Goal: Task Accomplishment & Management: Use online tool/utility

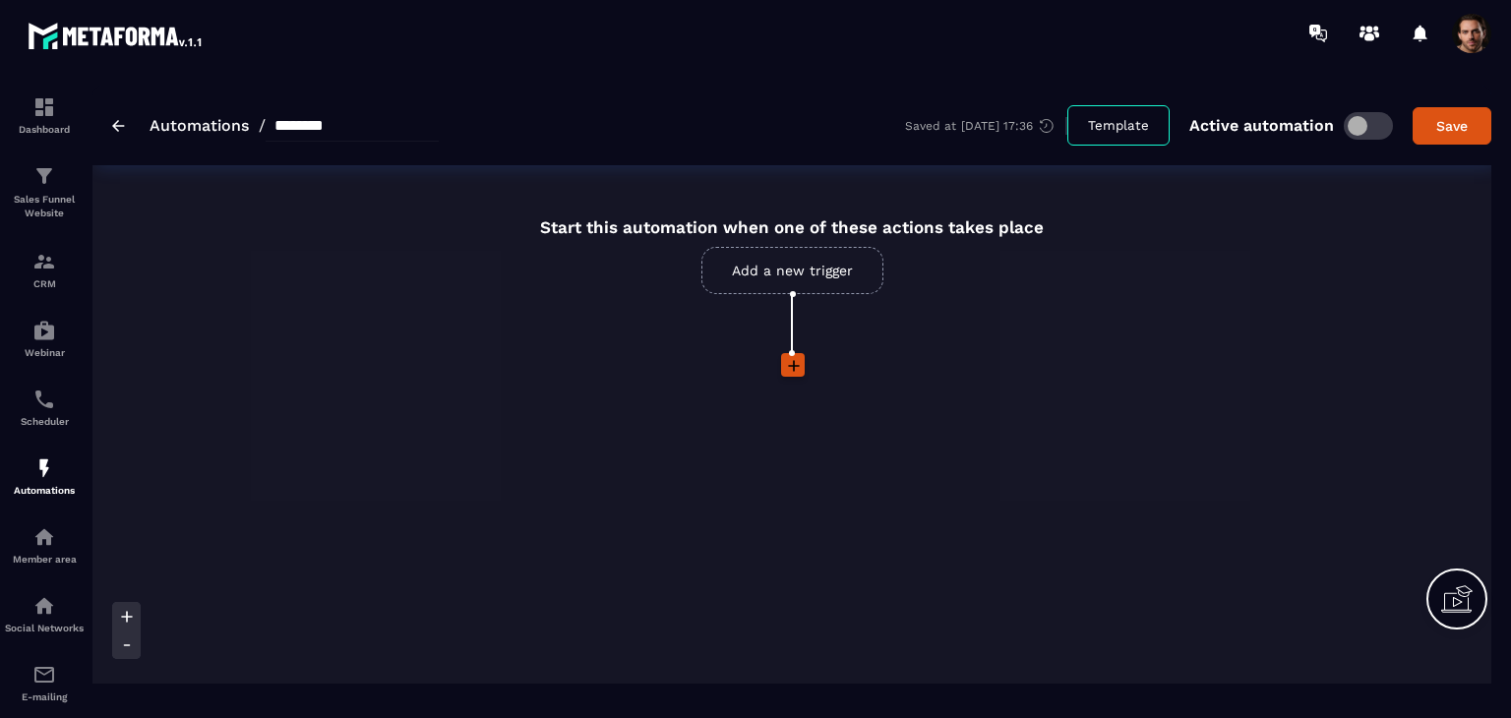
click at [840, 288] on link "Add a new trigger" at bounding box center [792, 270] width 182 height 47
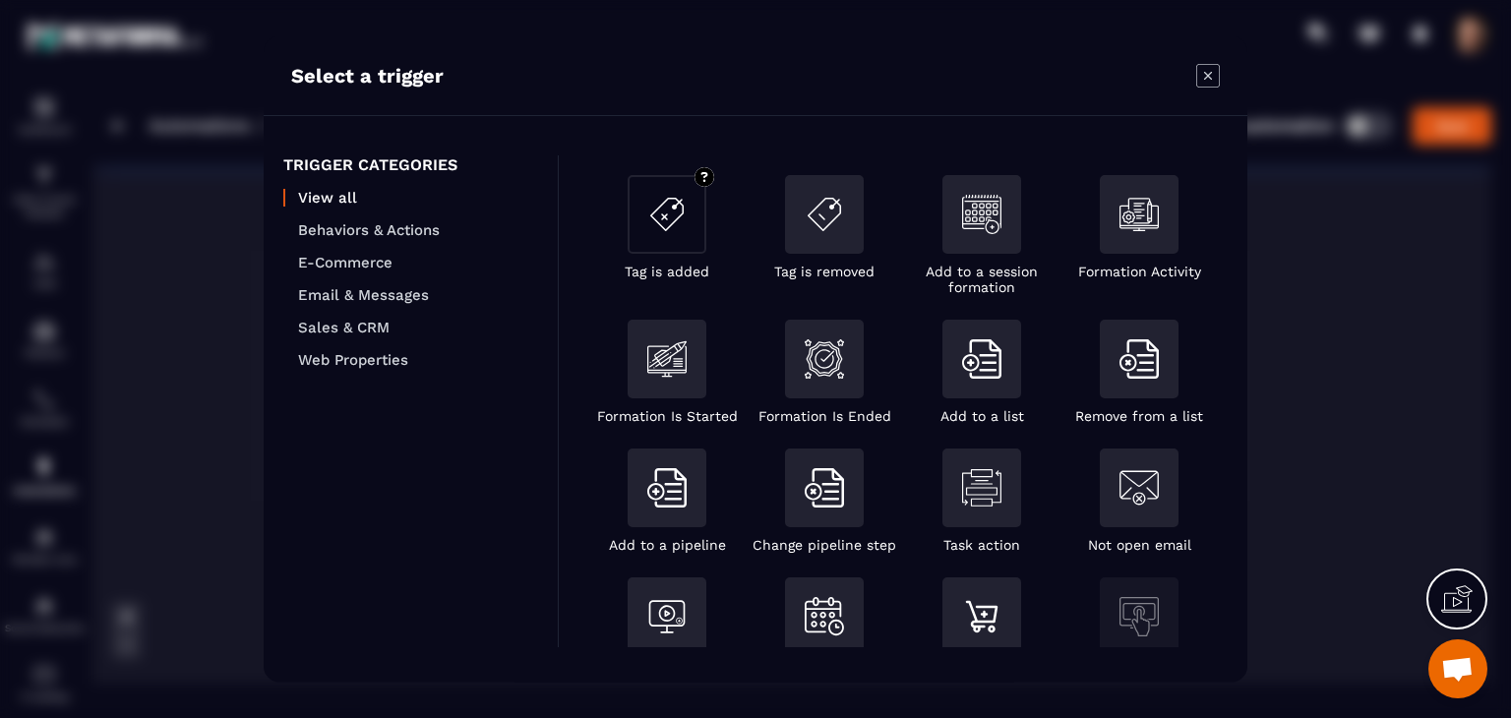
click at [686, 242] on div "Modal window" at bounding box center [667, 214] width 79 height 79
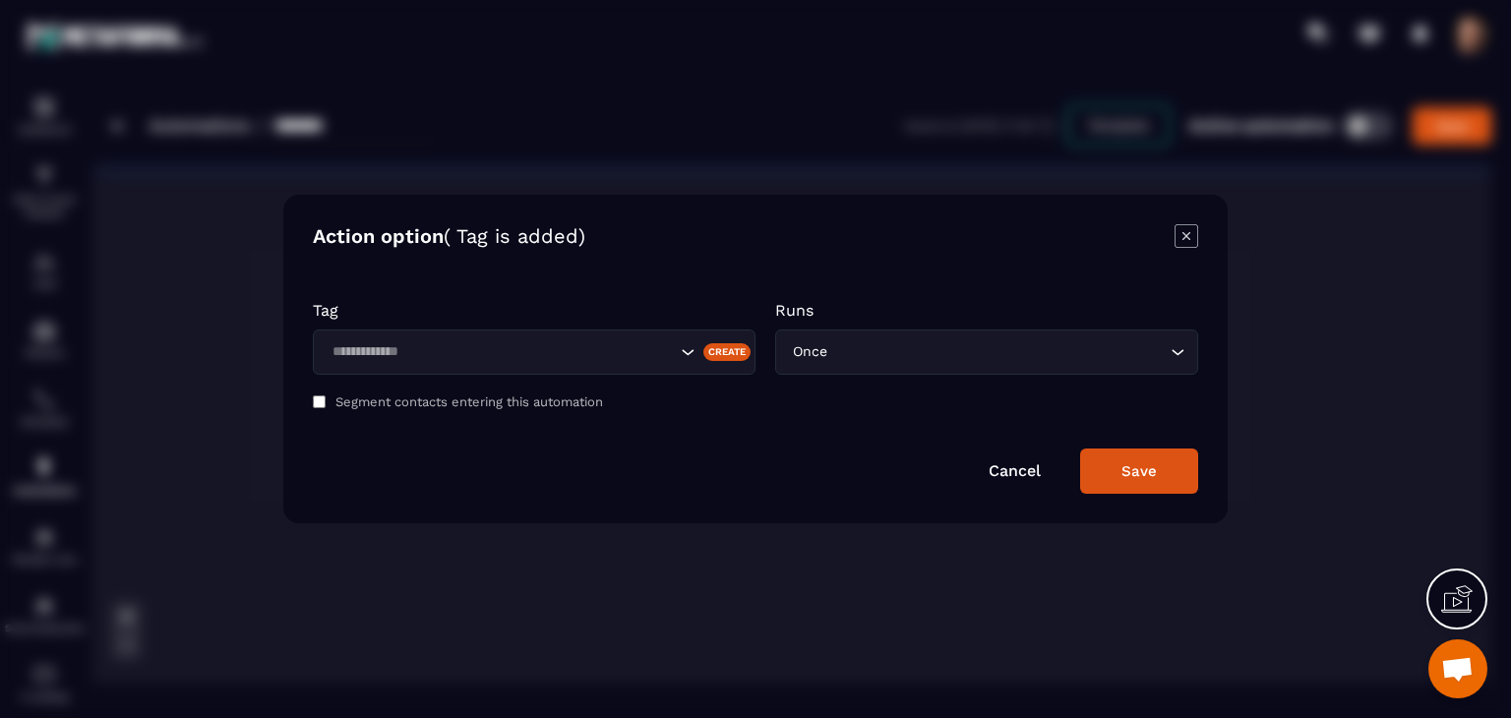
click at [531, 371] on div "Search for option" at bounding box center [534, 352] width 443 height 45
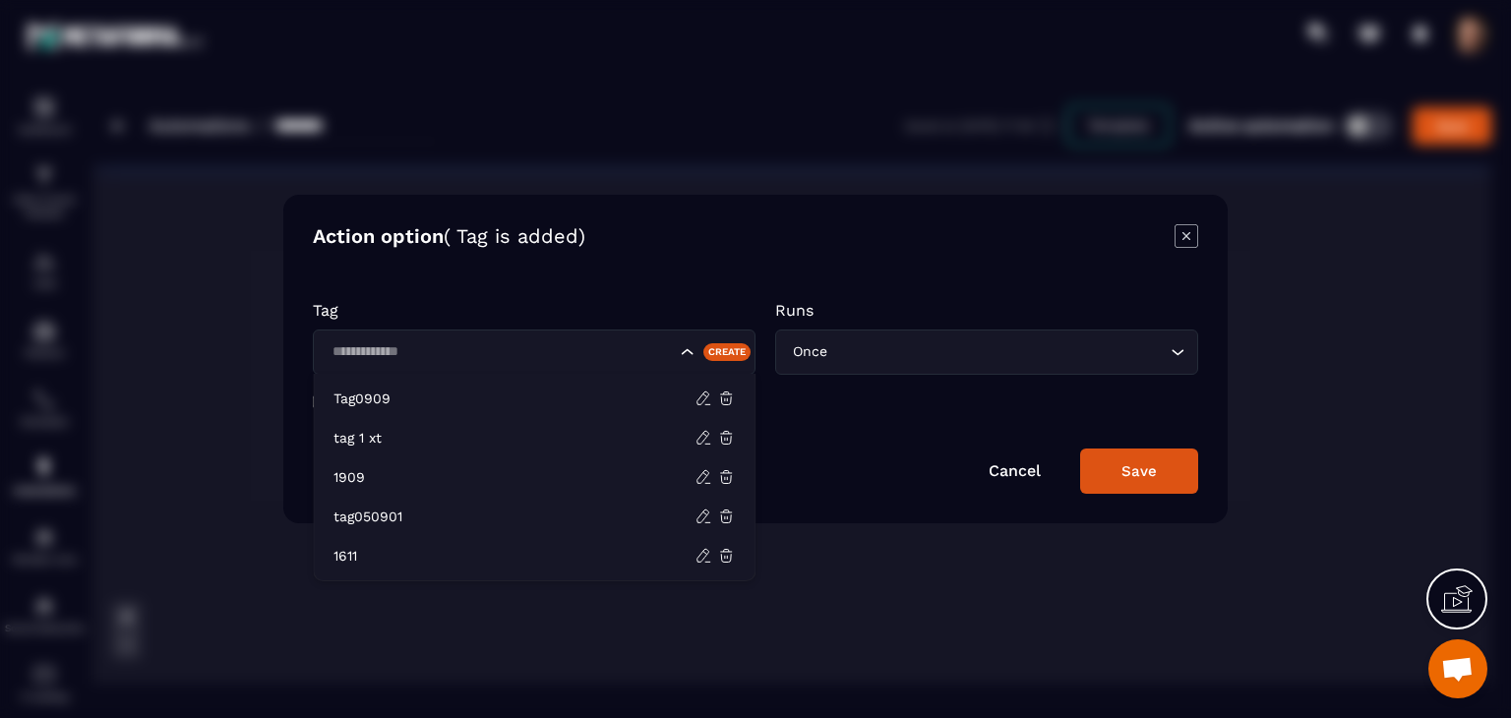
click at [881, 603] on div "Modal window" at bounding box center [755, 359] width 1511 height 718
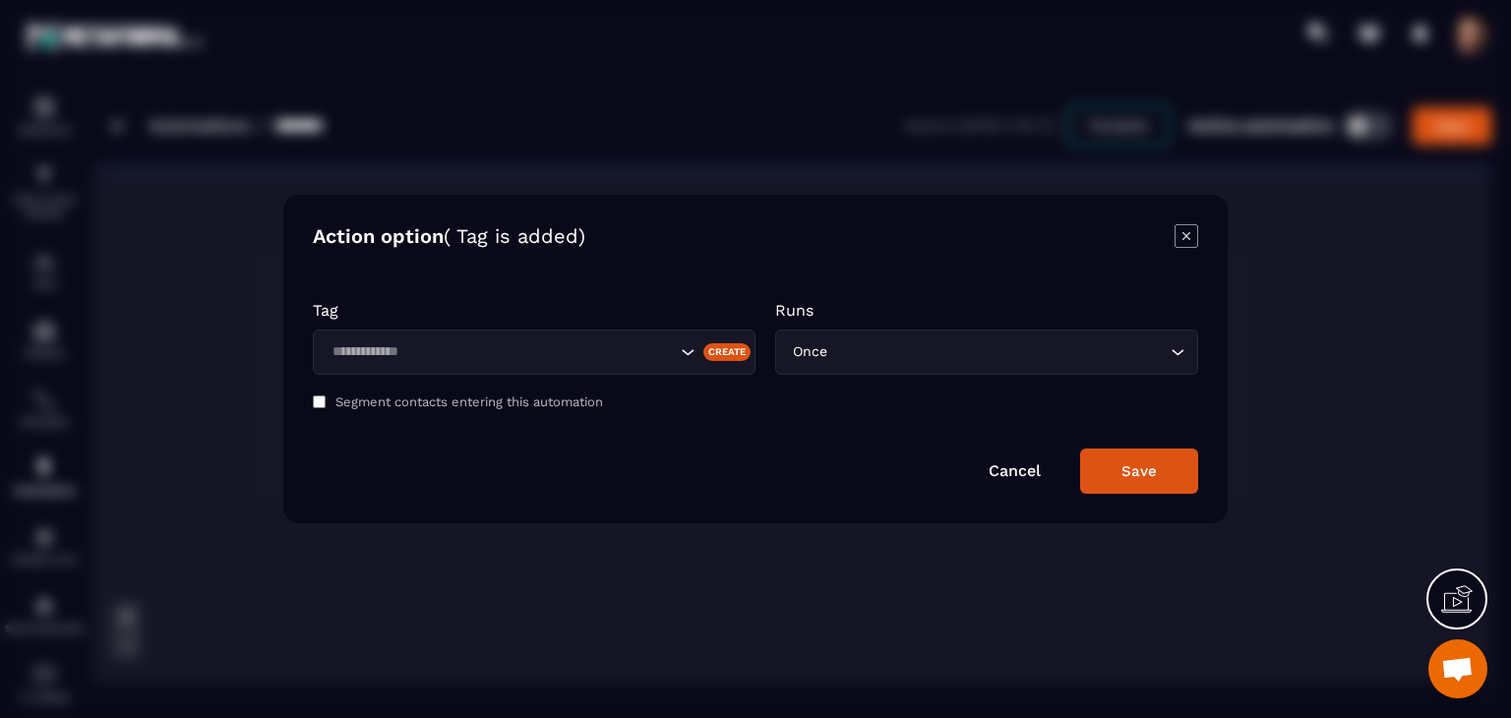
click at [1183, 237] on icon "Modal window" at bounding box center [1187, 236] width 24 height 24
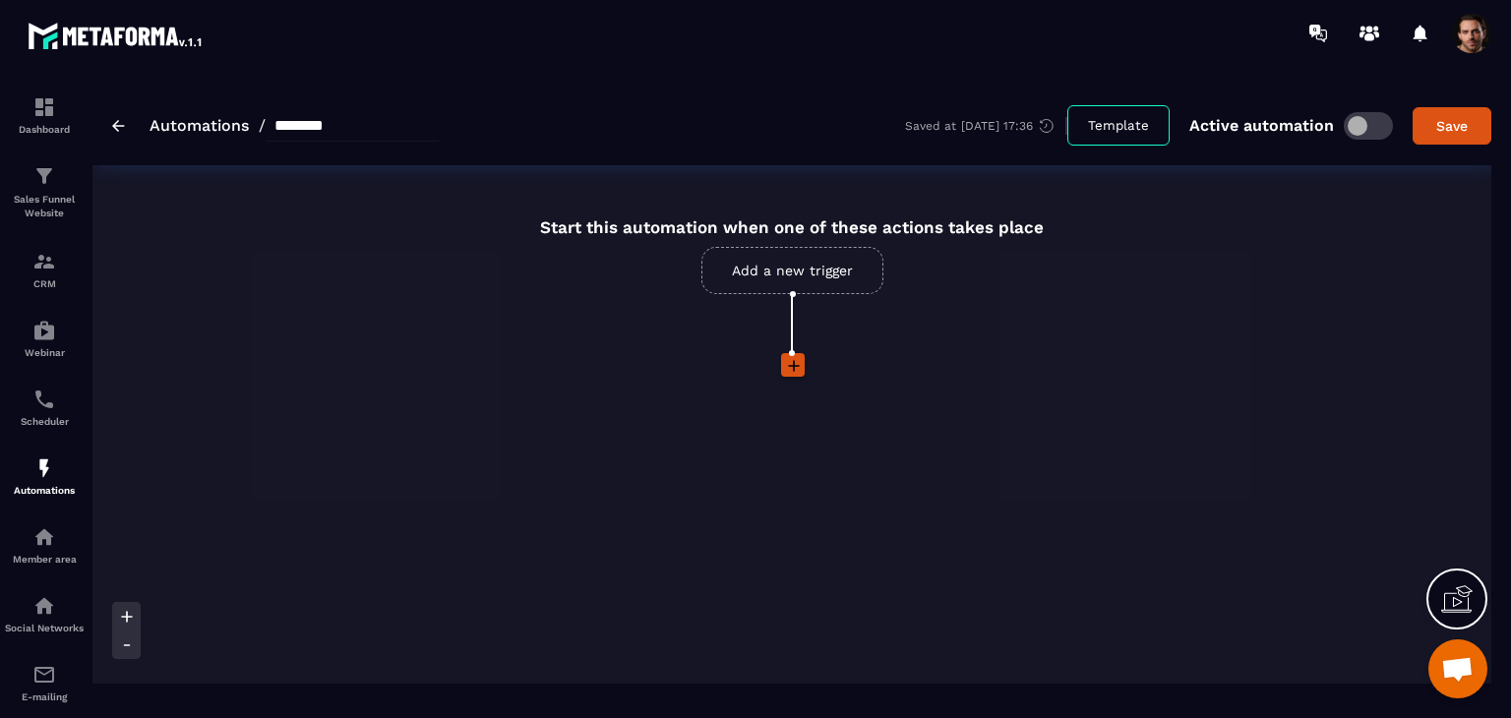
click at [832, 280] on link "Add a new trigger" at bounding box center [792, 270] width 182 height 47
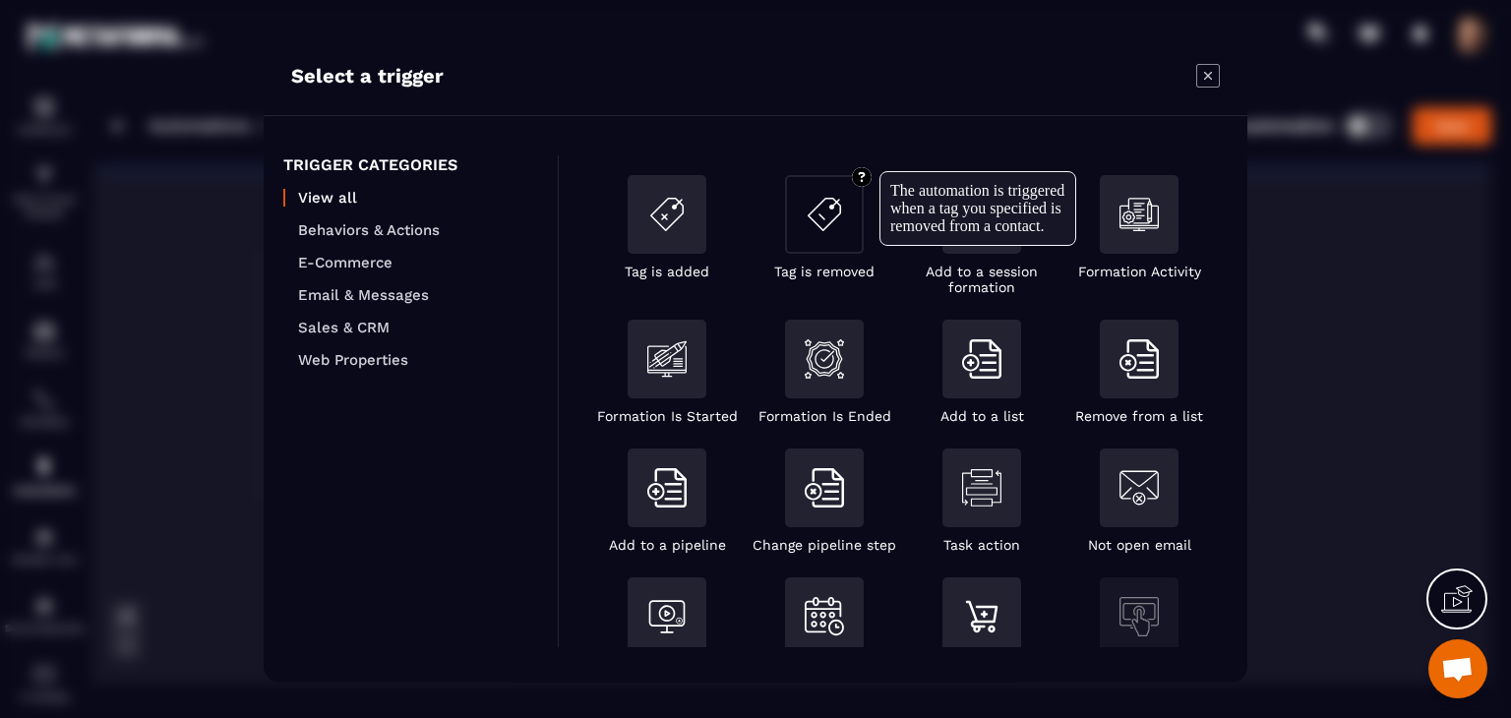
click at [826, 240] on div "Modal window" at bounding box center [824, 214] width 79 height 79
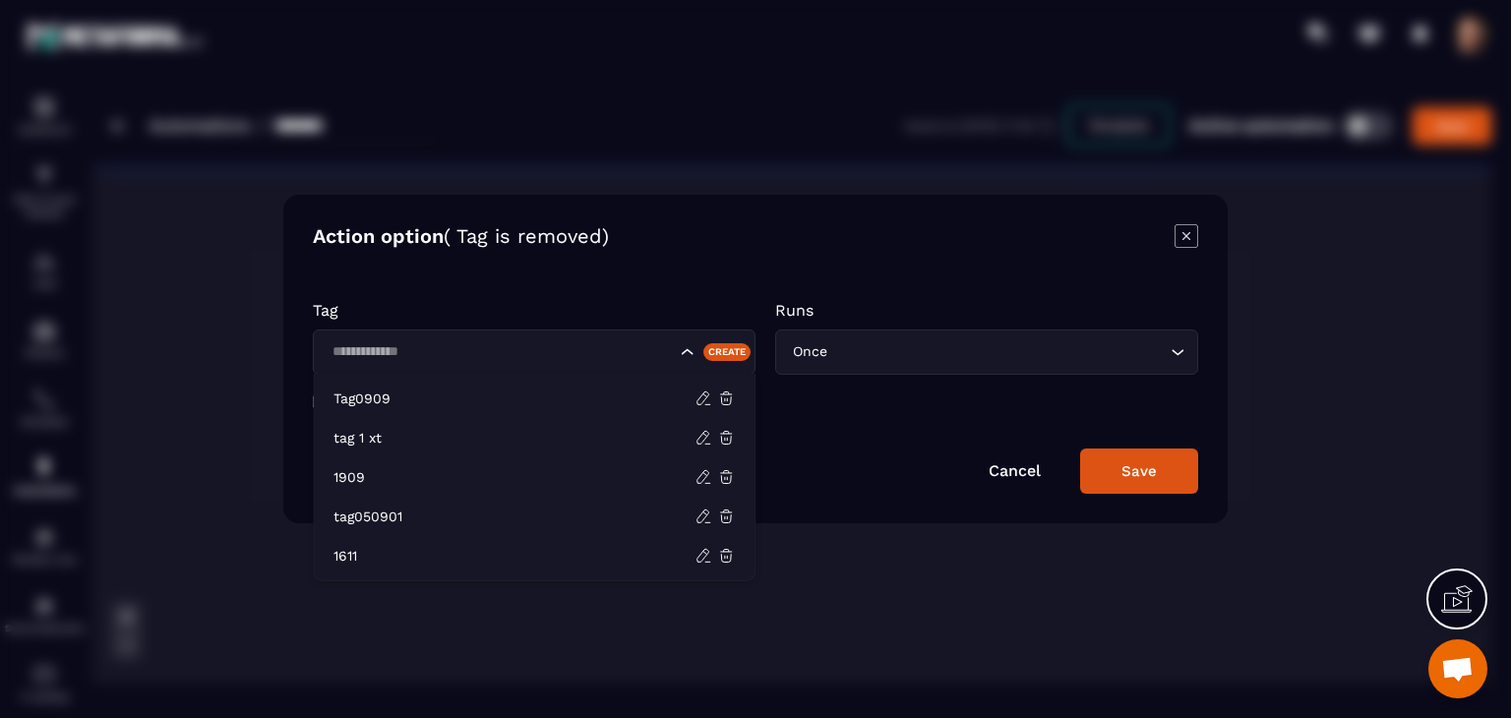
click at [553, 364] on div "Search for option" at bounding box center [534, 352] width 443 height 45
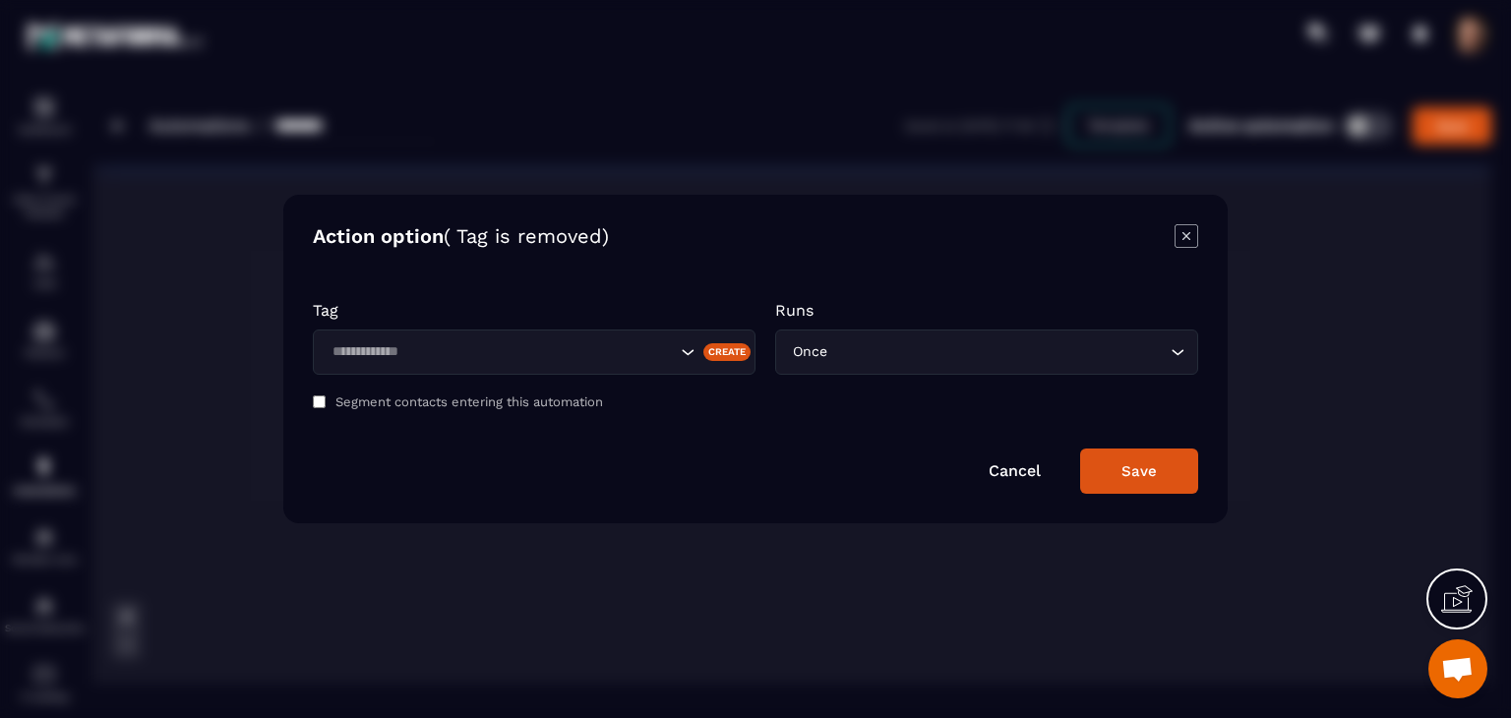
click at [614, 351] on input "Search for option" at bounding box center [501, 352] width 350 height 22
click at [615, 347] on input "Search for option" at bounding box center [501, 352] width 350 height 22
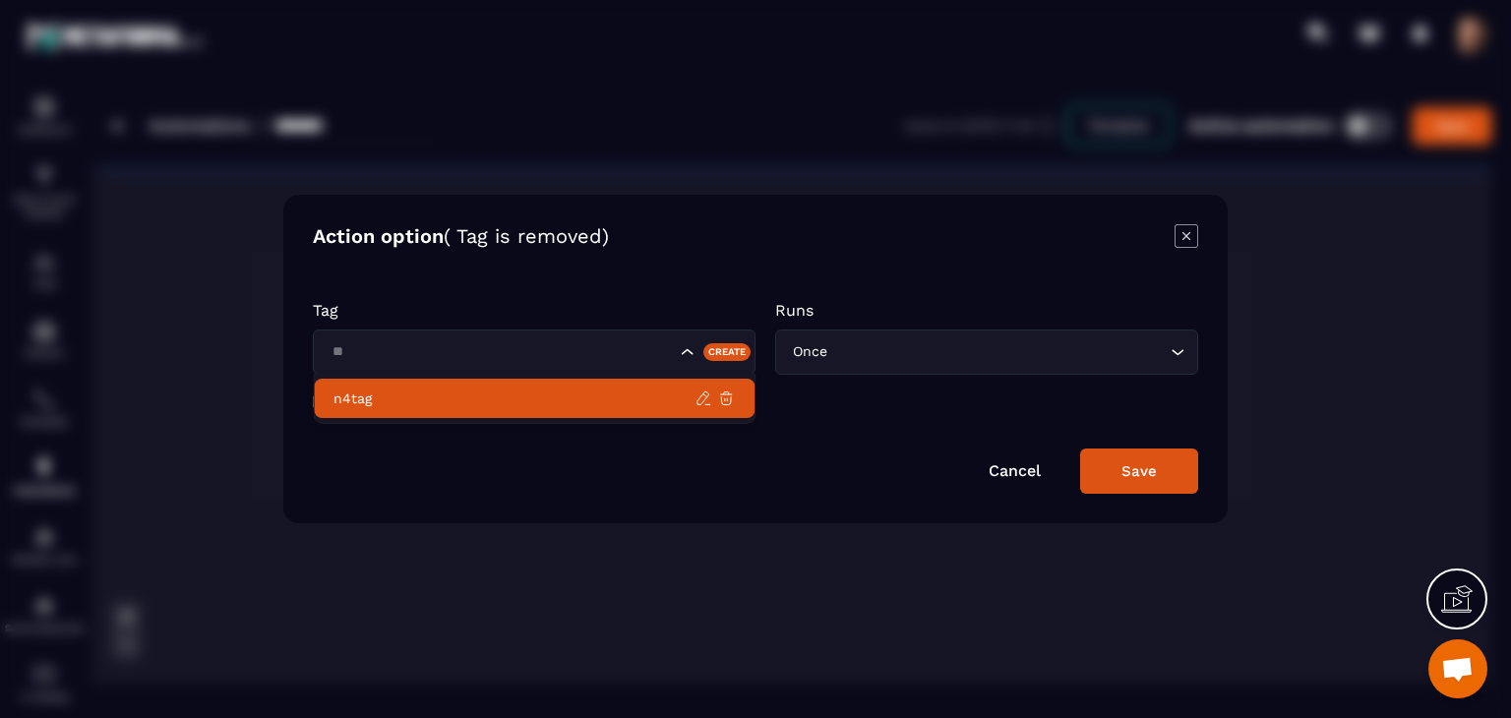
click at [502, 406] on p "n4tag" at bounding box center [514, 399] width 361 height 20
type input "**"
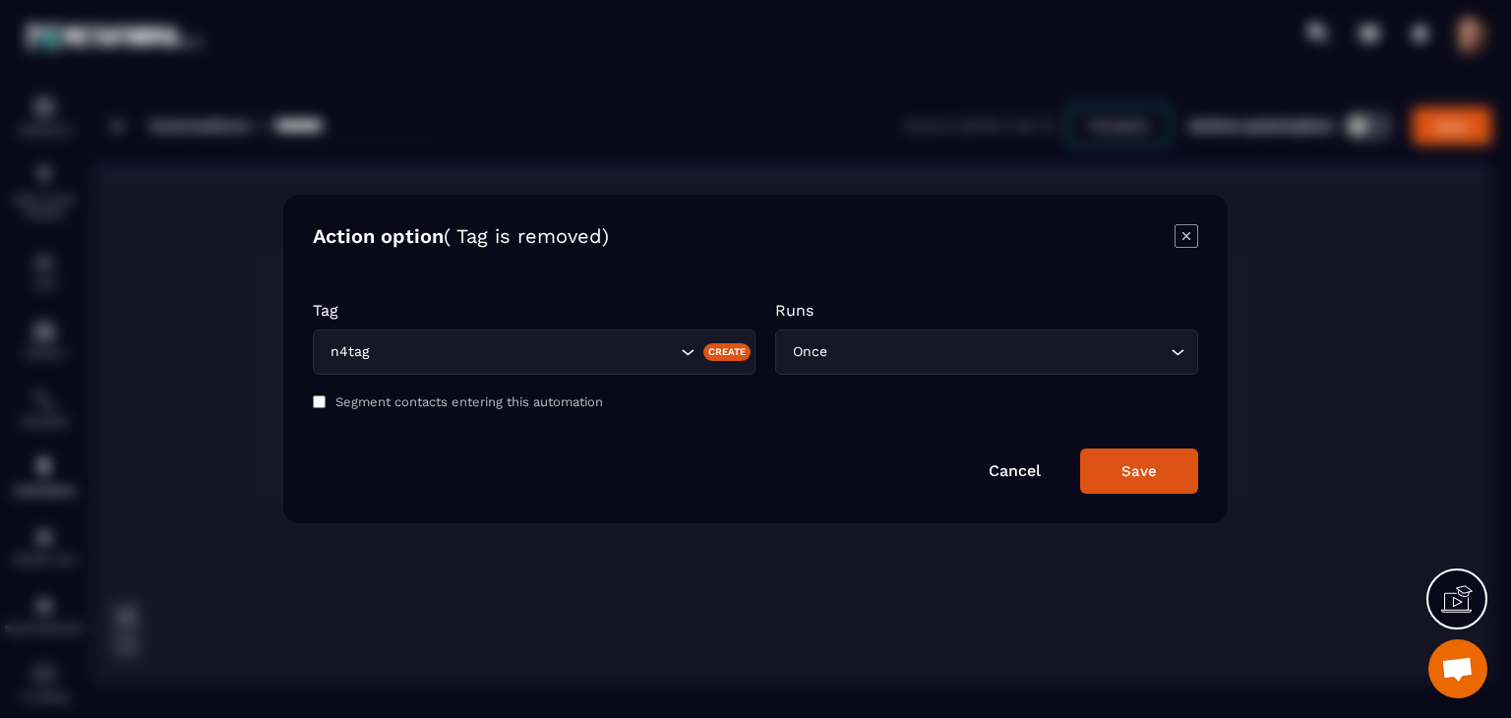
click at [1146, 471] on div "Save" at bounding box center [1139, 471] width 35 height 18
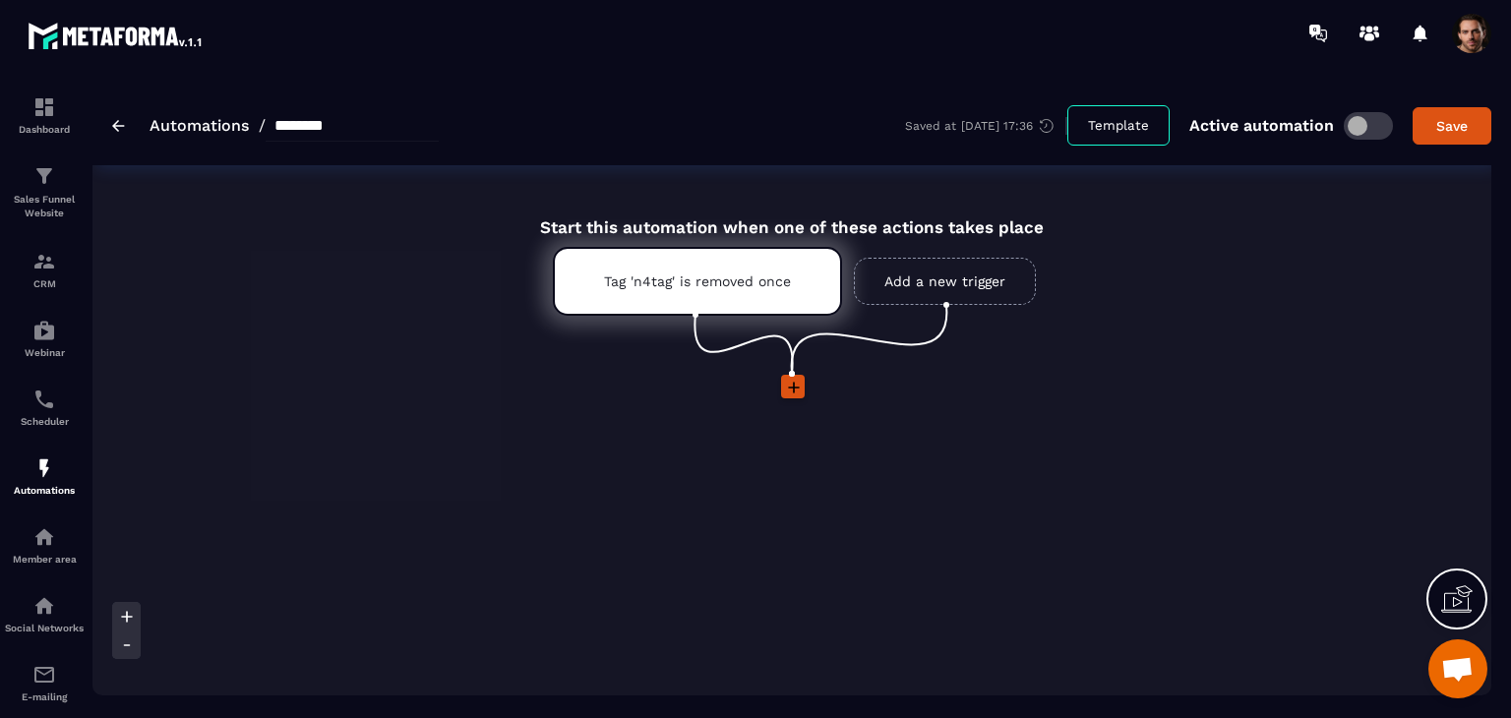
click at [795, 384] on icon at bounding box center [794, 388] width 20 height 20
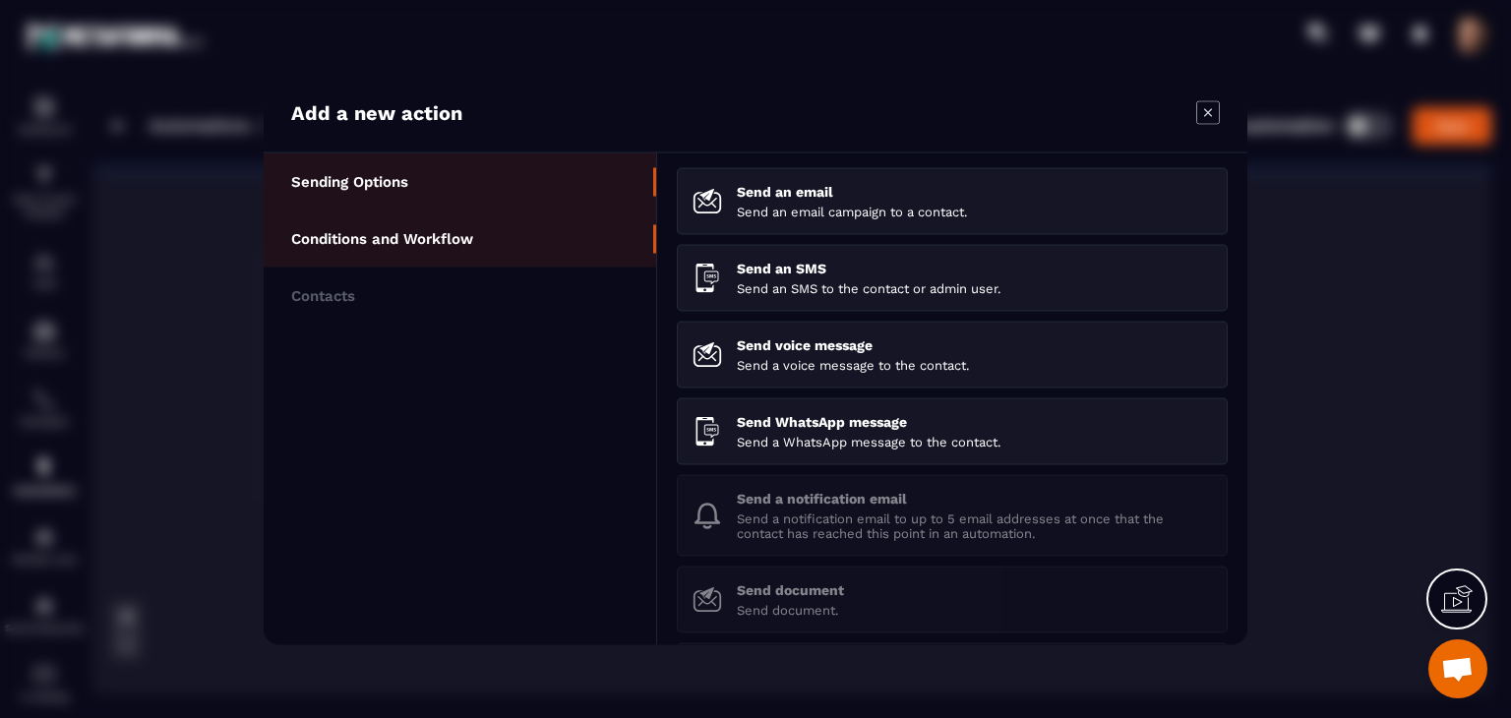
click at [470, 253] on li "Conditions and Workflow" at bounding box center [460, 239] width 393 height 57
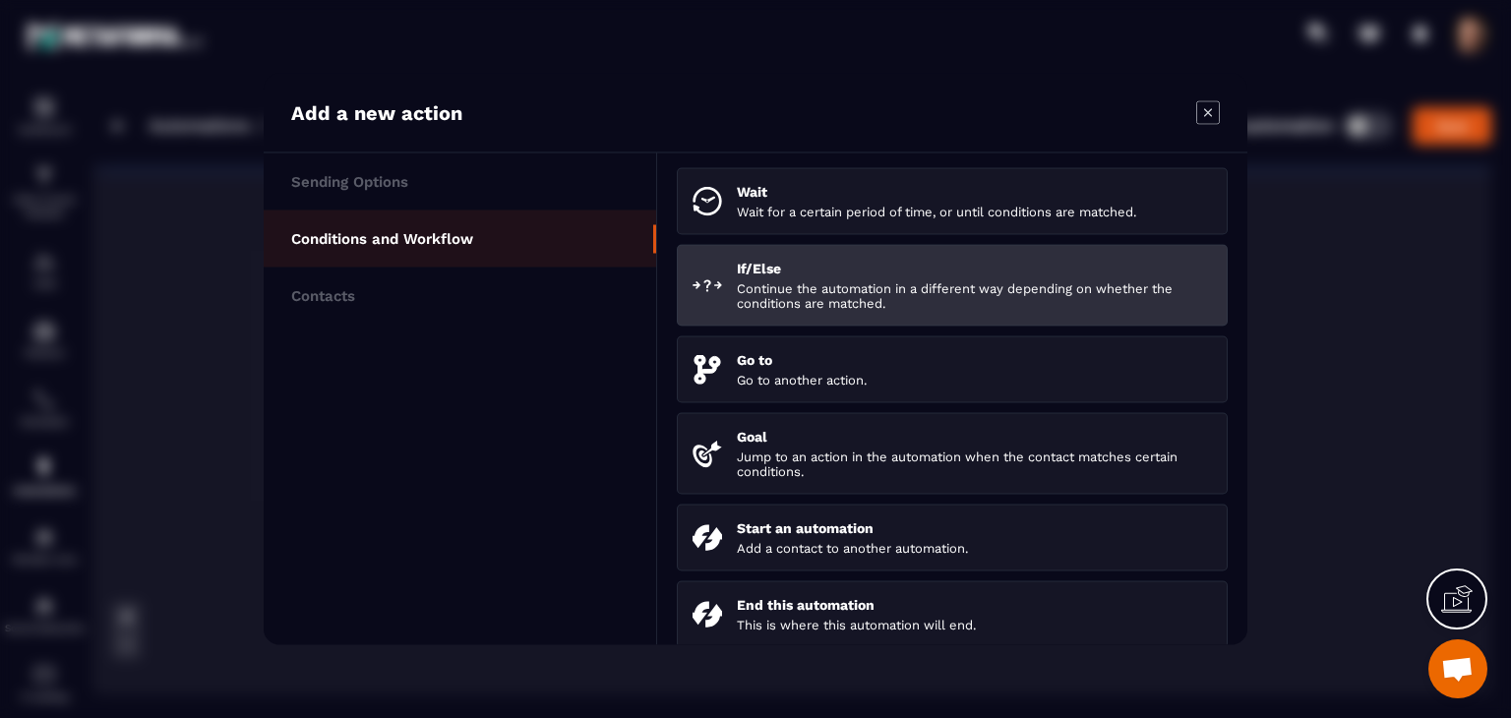
click at [756, 293] on p "Continue the automation in a different way depending on whether the conditions …" at bounding box center [974, 296] width 475 height 30
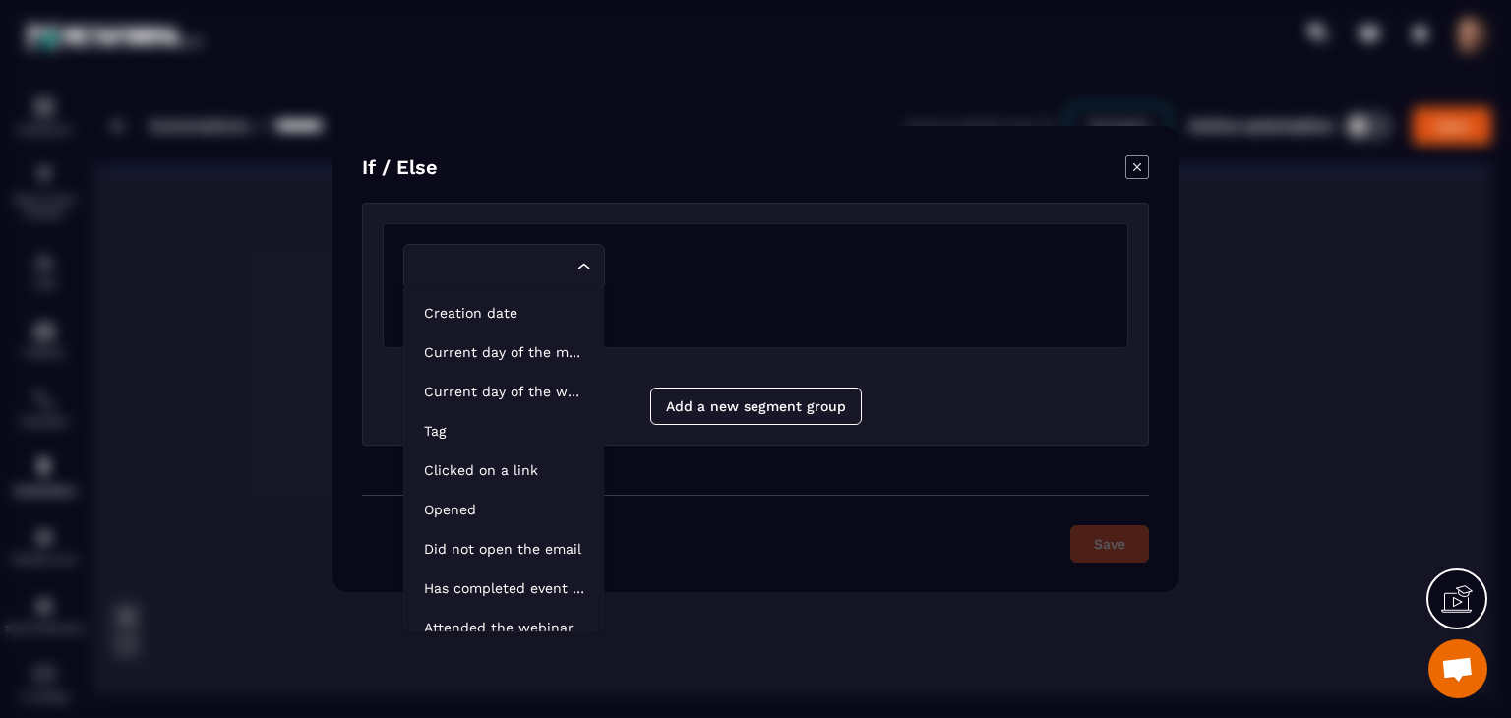
click at [488, 275] on input "Search for option" at bounding box center [494, 267] width 156 height 22
click at [538, 431] on p "Tag" at bounding box center [504, 431] width 160 height 20
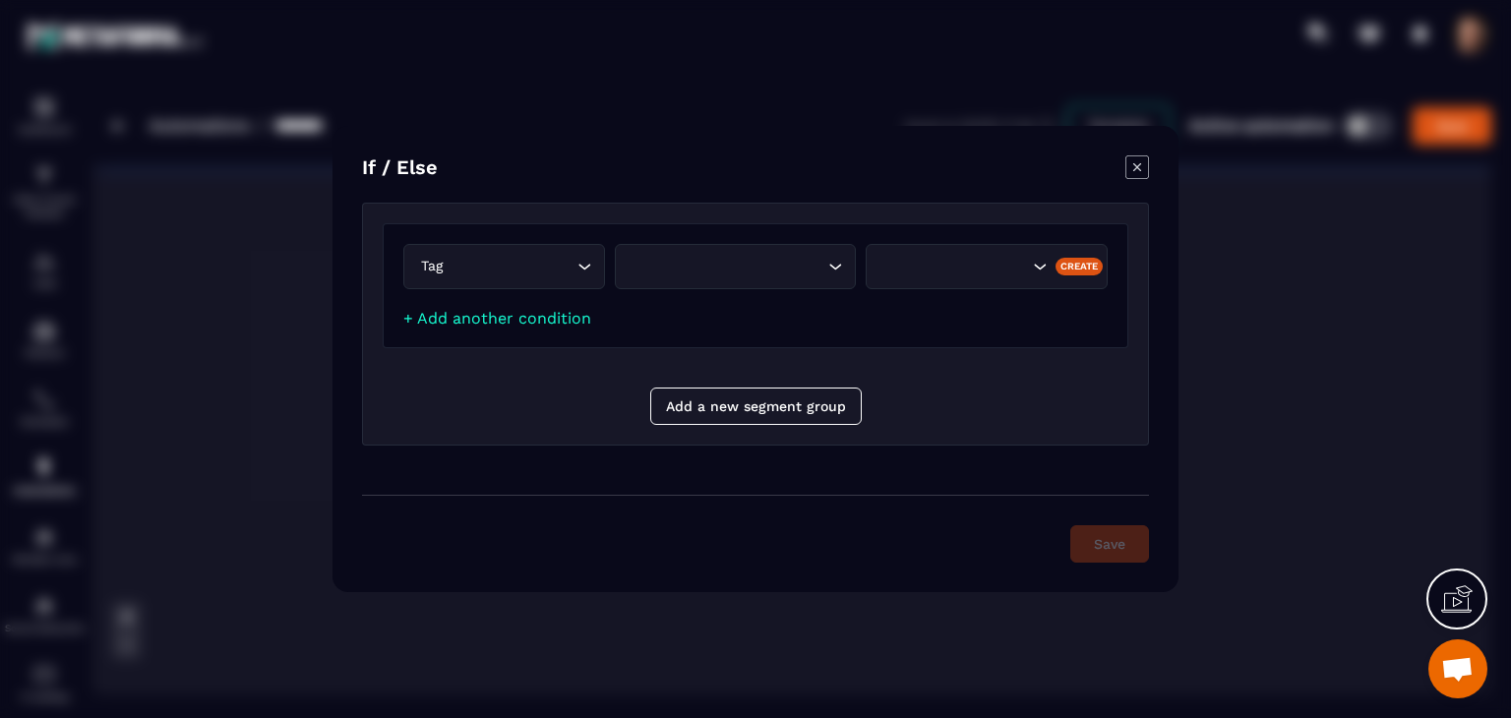
click at [752, 268] on div "Search for option" at bounding box center [726, 267] width 201 height 22
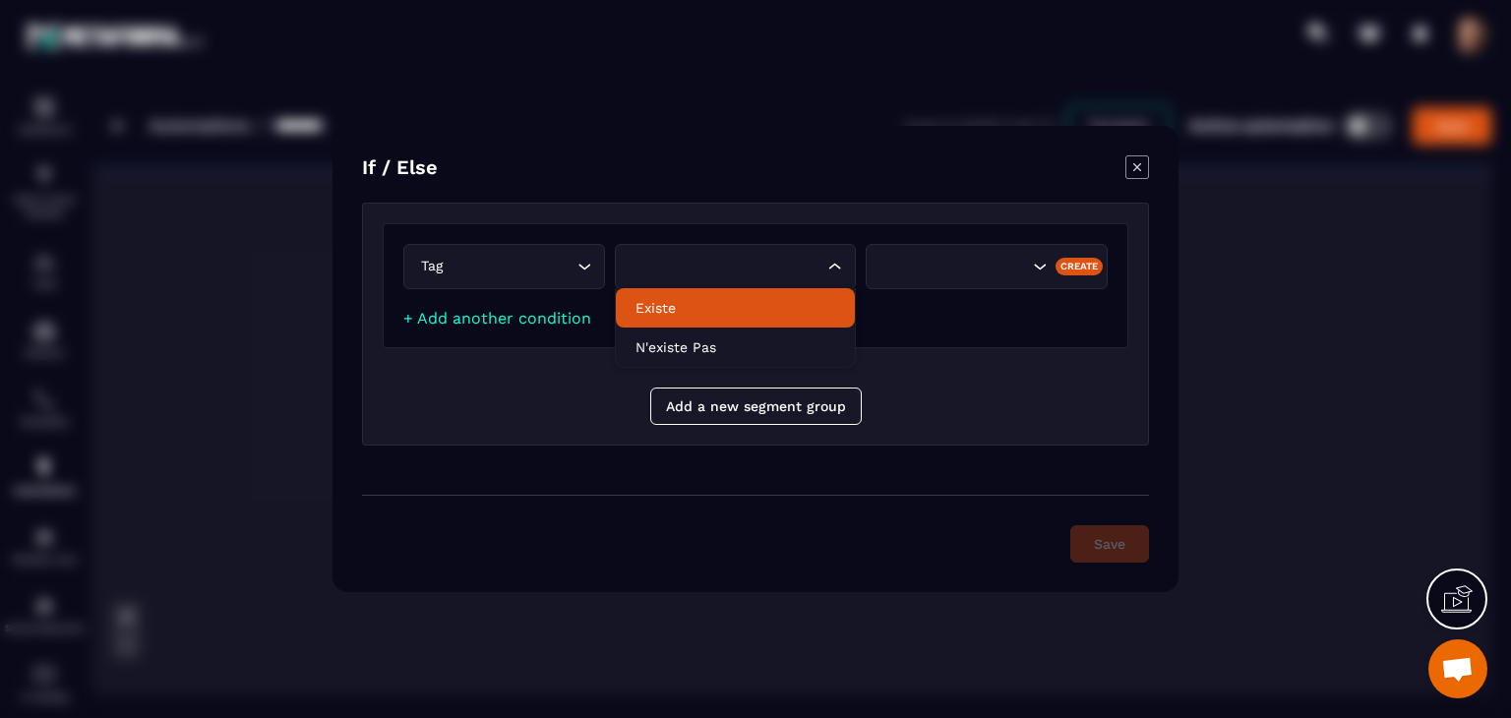
click at [976, 360] on div "Tag Loading... Loading... Existe N'existe pas Create + Add another condition" at bounding box center [756, 295] width 746 height 145
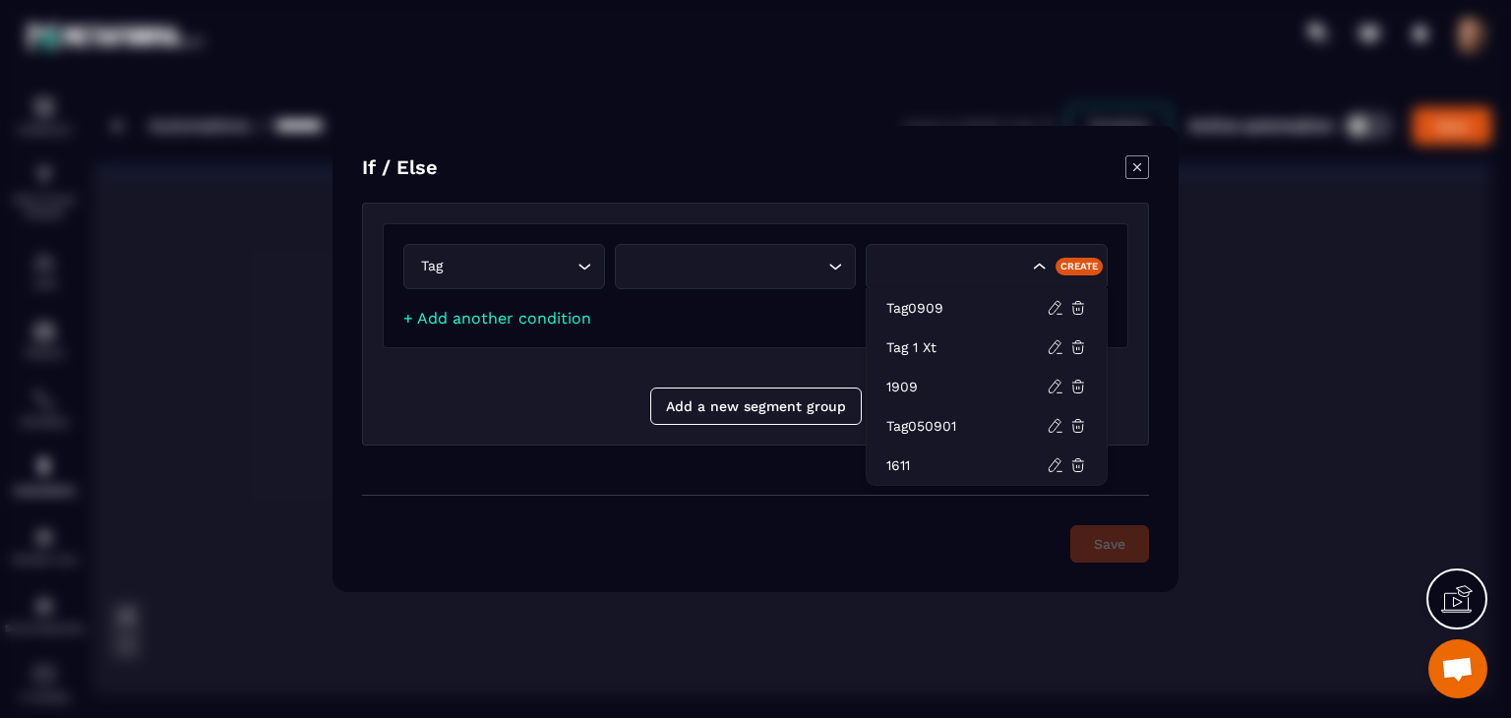
click at [896, 284] on div "Search for option" at bounding box center [987, 266] width 242 height 45
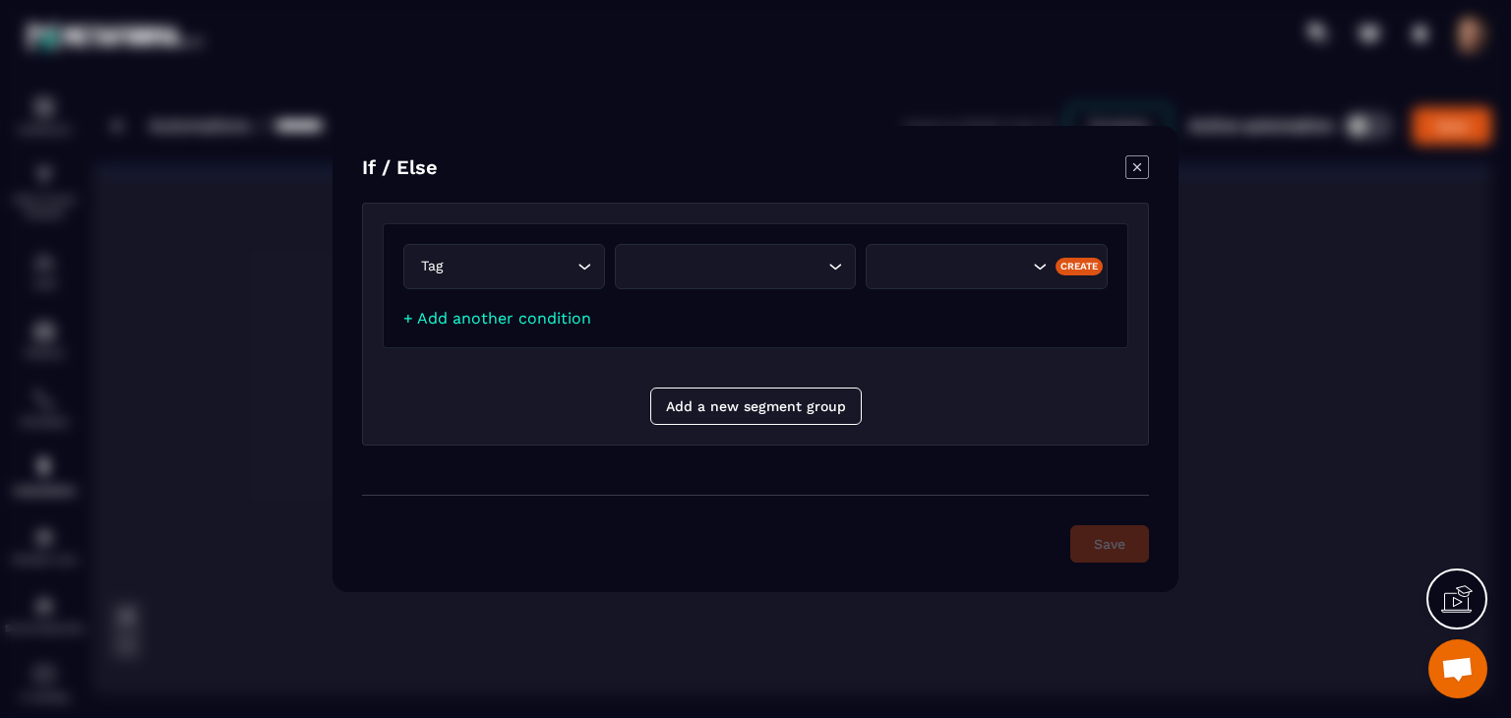
click at [777, 334] on div "Tag Loading... Loading... Tag0909 tag 1 xt 1909 tag050901 1611 Create + Add ano…" at bounding box center [756, 285] width 746 height 125
click at [775, 297] on div "Tag Loading... Loading... Create" at bounding box center [755, 271] width 704 height 55
click at [785, 285] on div "Loading..." at bounding box center [736, 266] width 242 height 45
click at [921, 290] on div "Tag Loading... Loading... Existe N'existe pas Create" at bounding box center [755, 271] width 704 height 55
click at [921, 290] on div "Tag Loading... Loading... Create" at bounding box center [755, 271] width 704 height 55
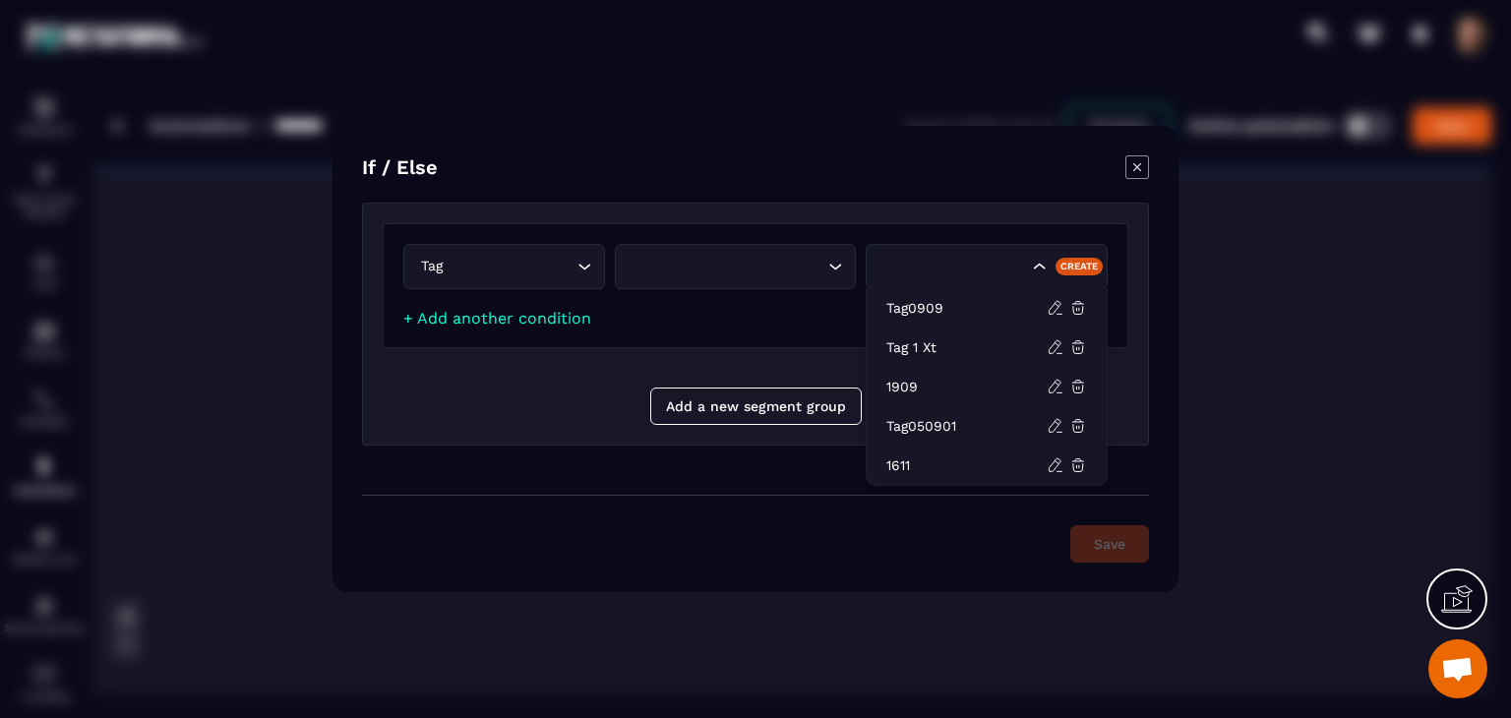
click at [924, 276] on div "Search for option" at bounding box center [987, 266] width 242 height 45
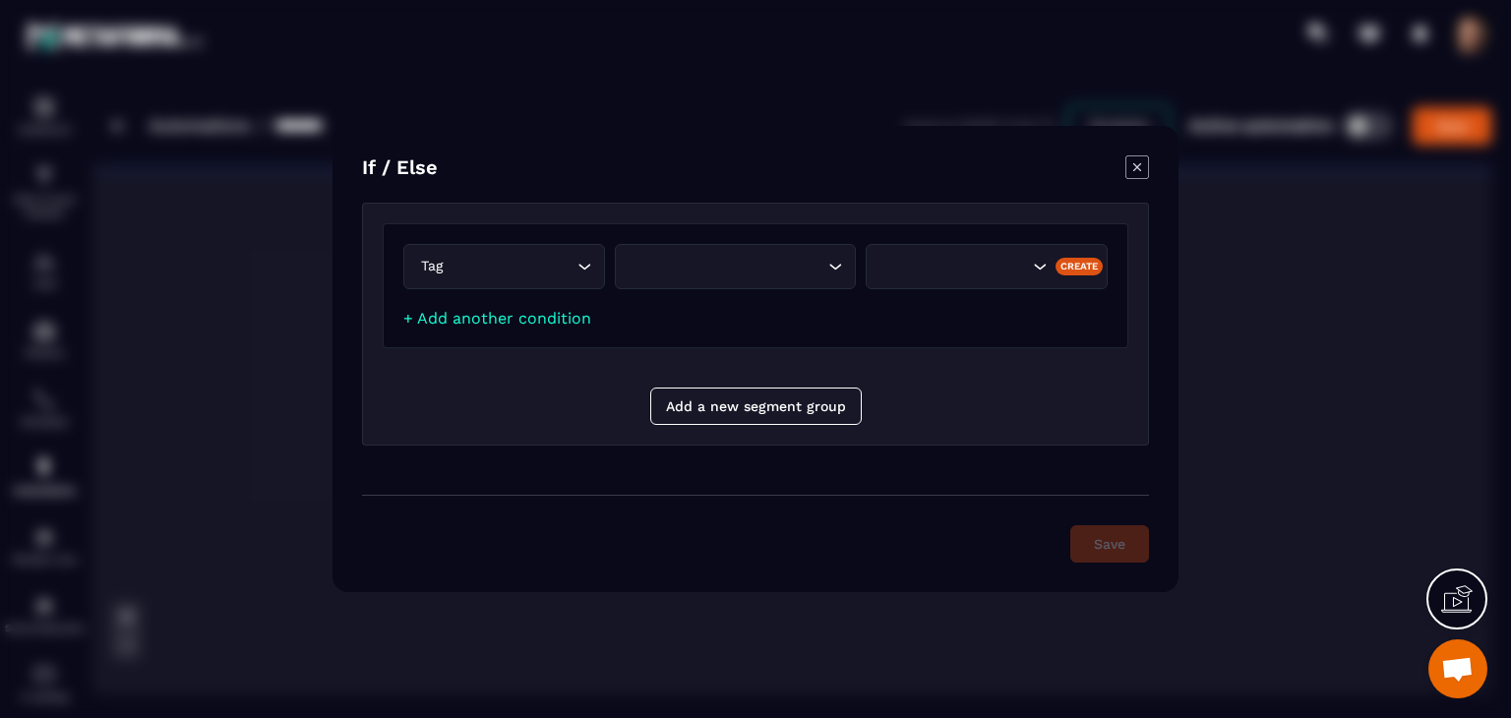
click at [1137, 160] on icon "Modal window" at bounding box center [1138, 167] width 24 height 24
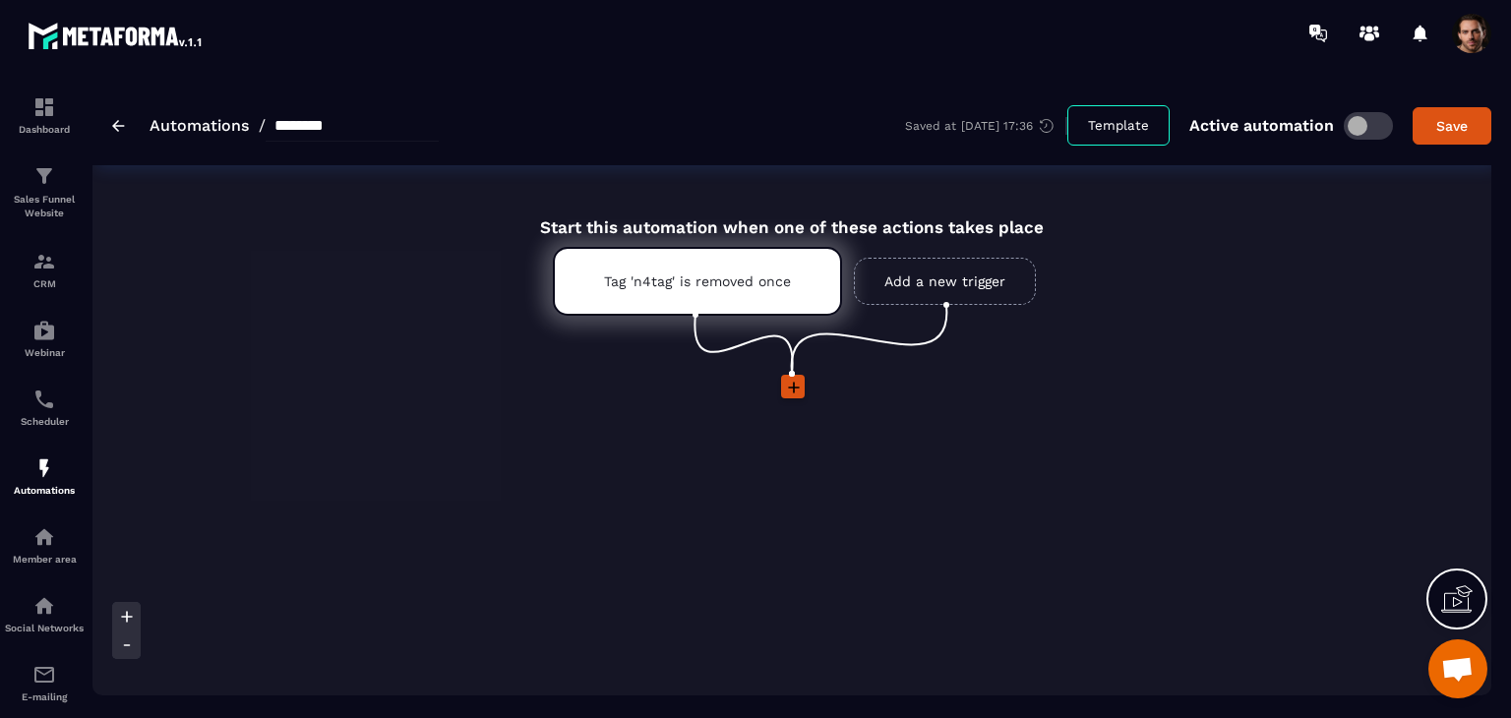
click at [782, 387] on span at bounding box center [793, 387] width 24 height 24
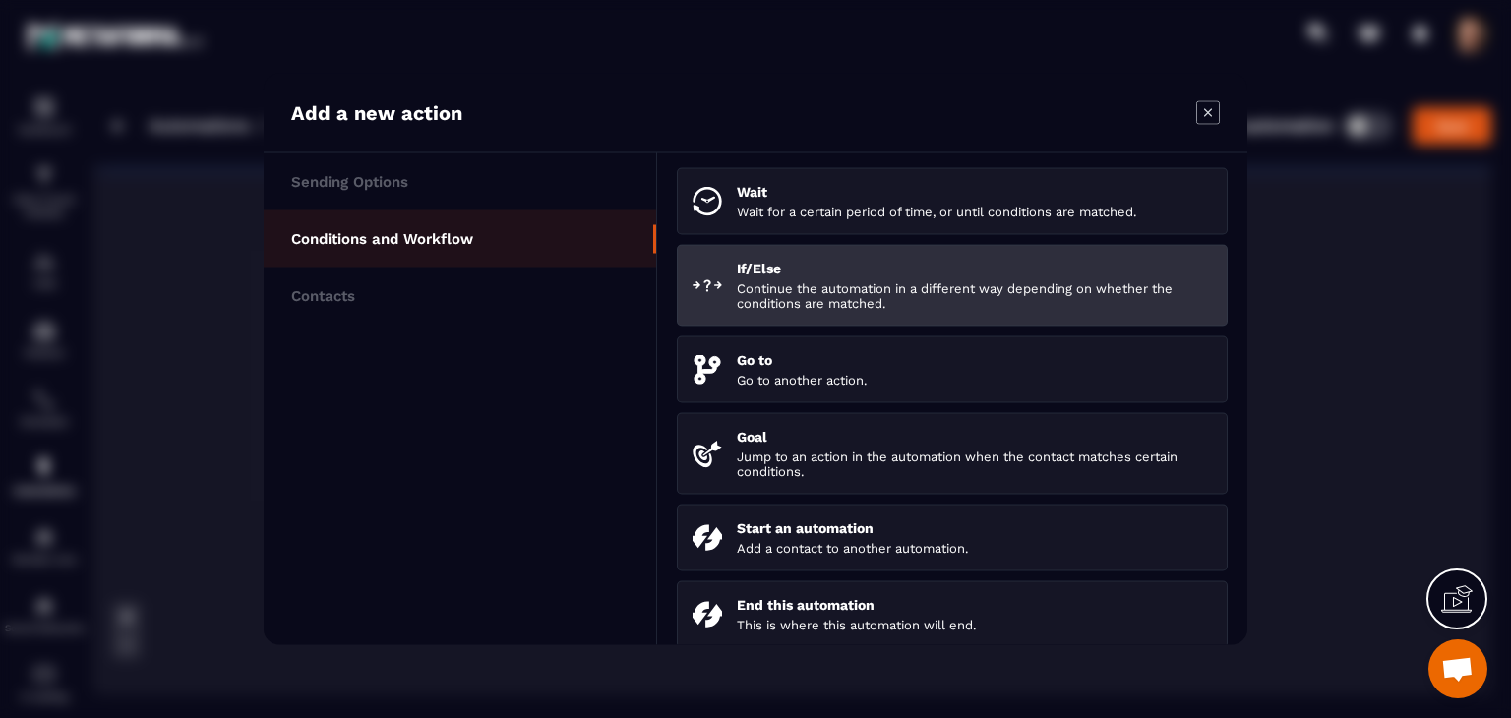
click at [857, 319] on li "If/Else Continue the automation in a different way depending on whether the con…" at bounding box center [952, 286] width 551 height 82
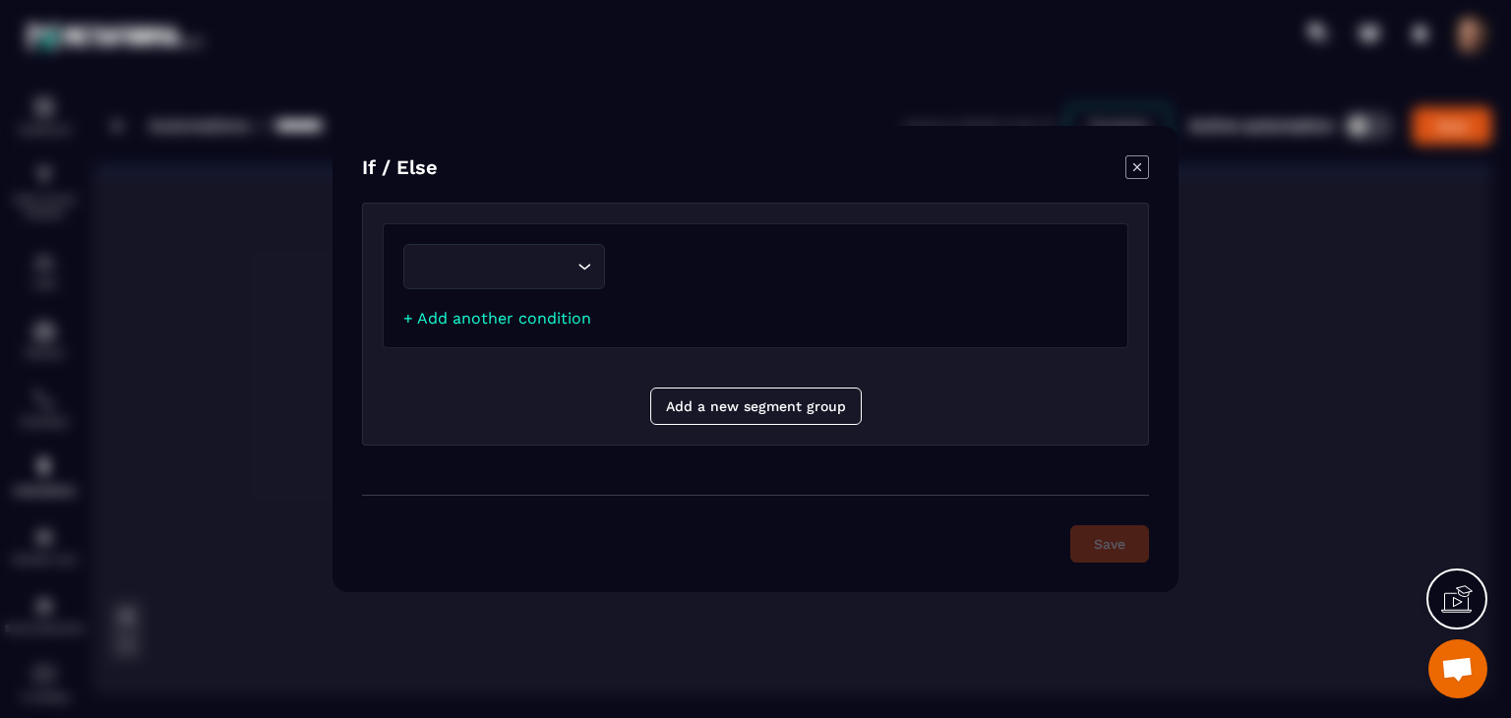
click at [517, 267] on input "Search for option" at bounding box center [494, 267] width 156 height 22
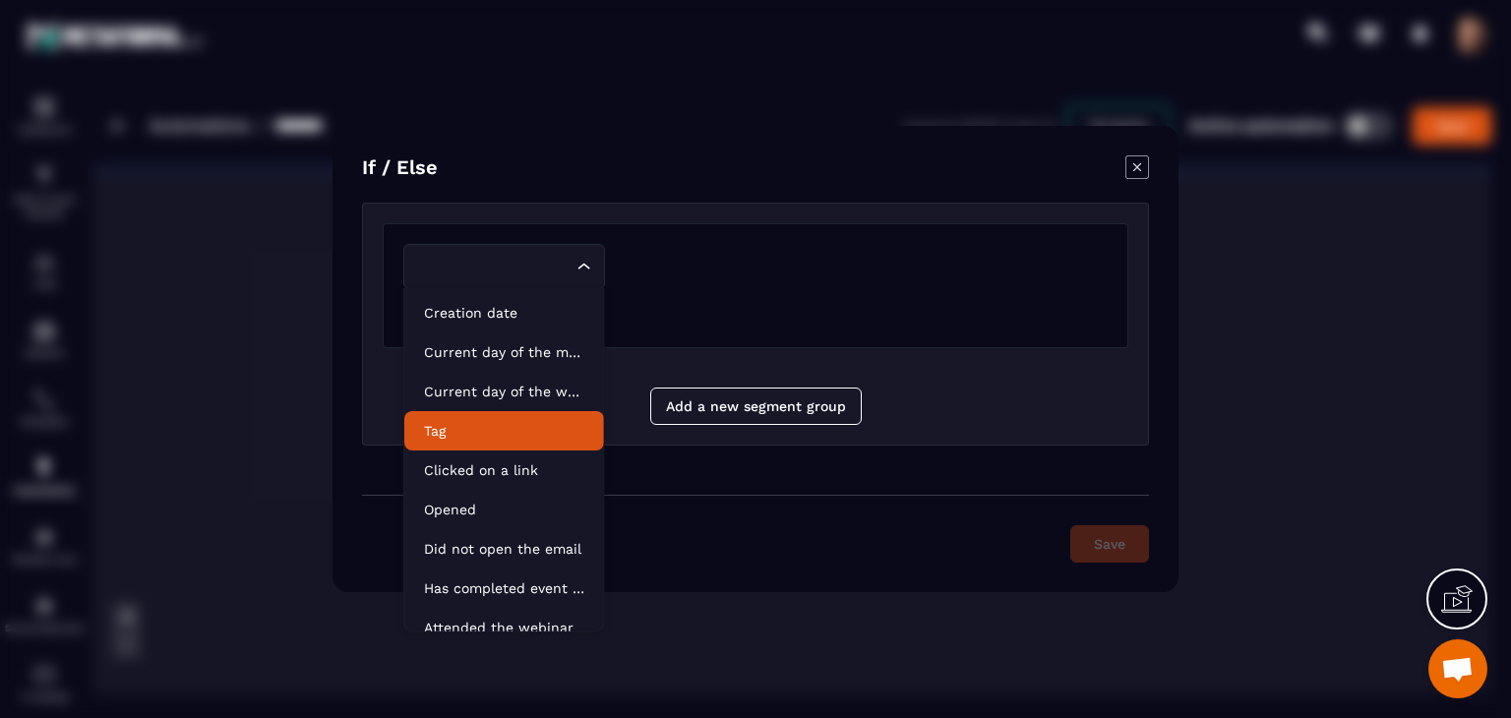
click at [510, 417] on li "Tag" at bounding box center [504, 430] width 200 height 39
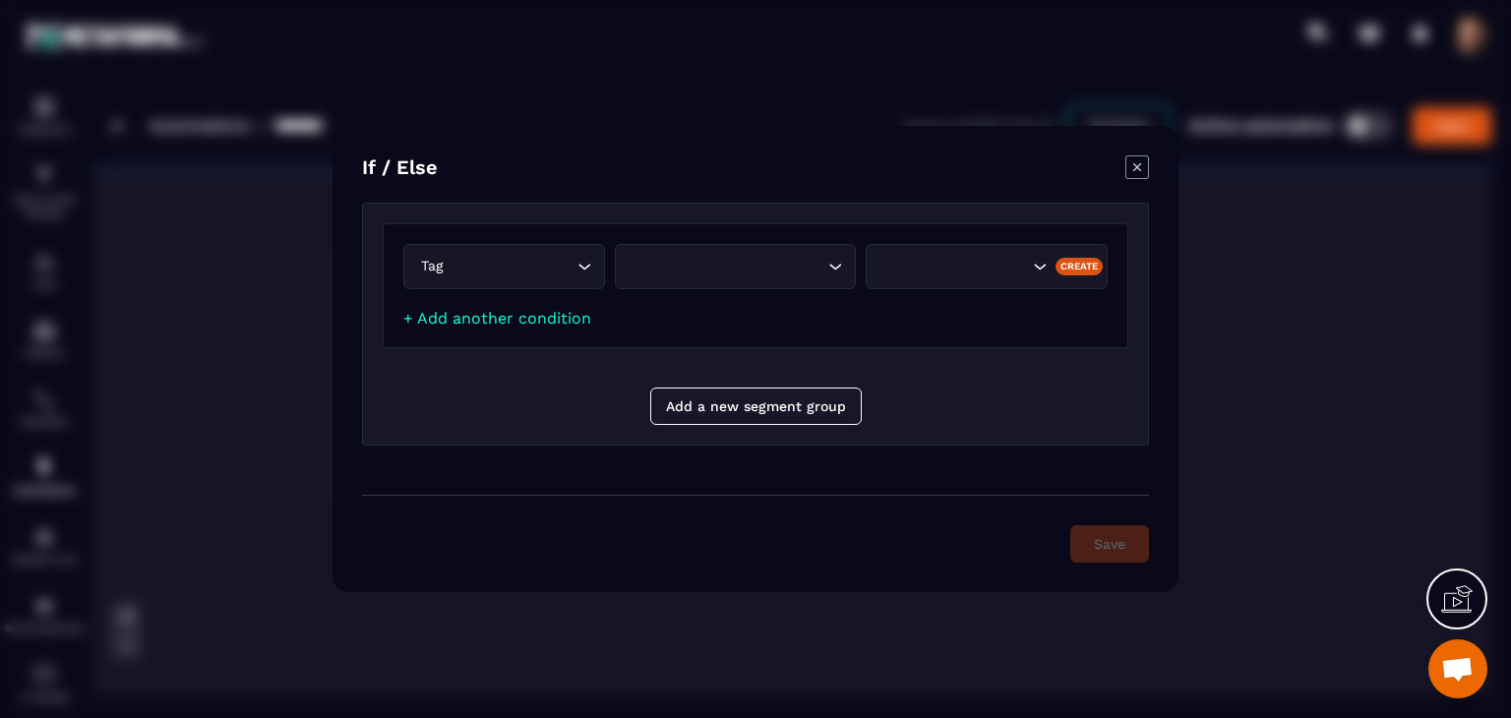
click at [683, 272] on div "Search for option" at bounding box center [726, 267] width 201 height 22
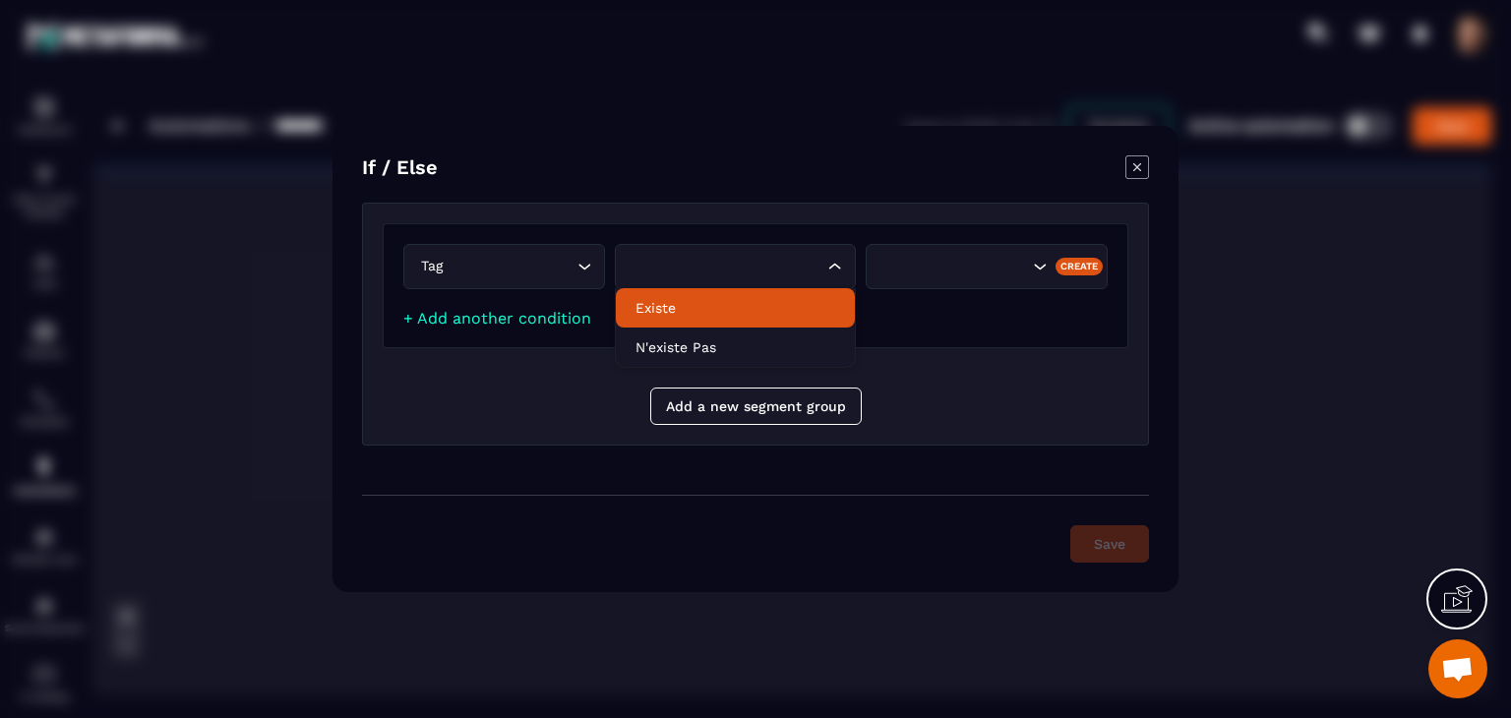
click at [720, 327] on li "Existe" at bounding box center [736, 307] width 240 height 39
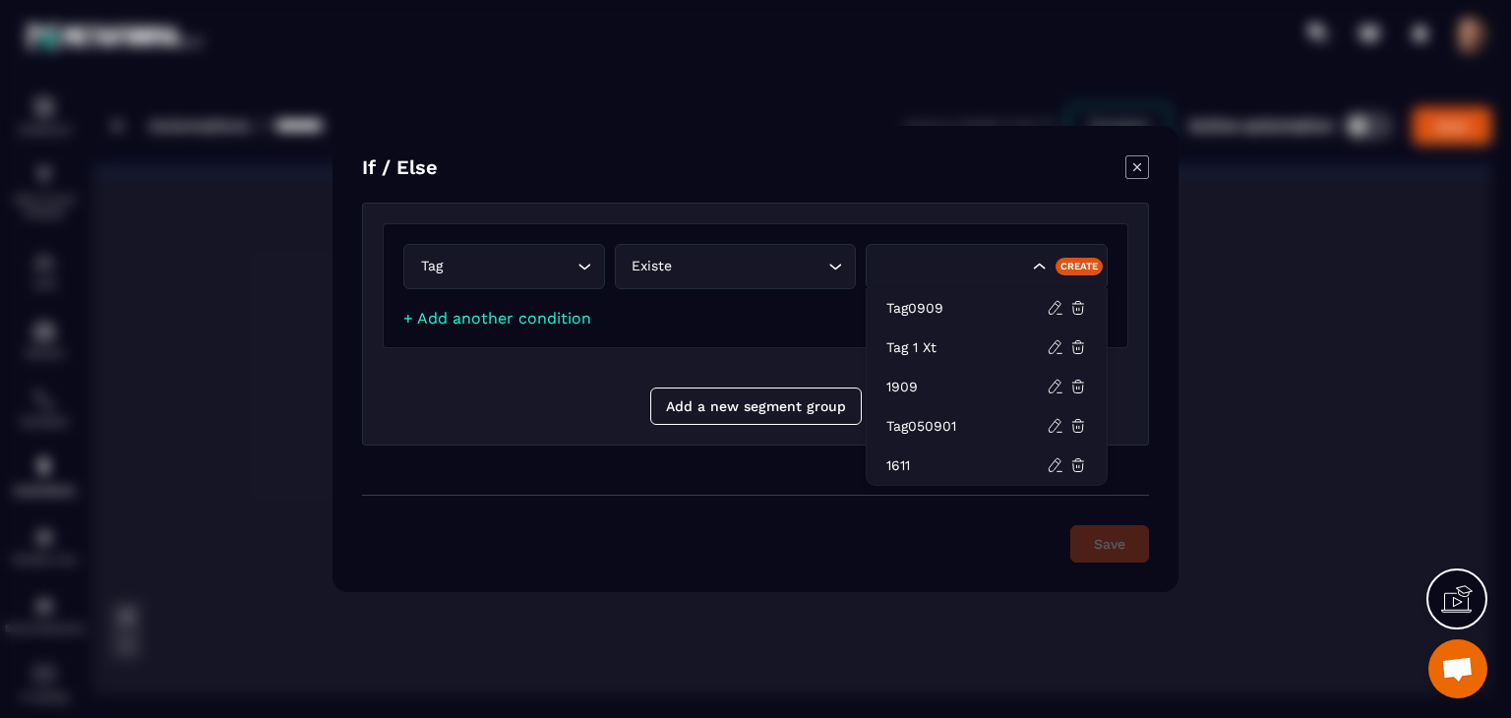
click at [943, 264] on div "Search for option" at bounding box center [953, 267] width 152 height 22
click at [961, 319] on li "Tag0909" at bounding box center [987, 307] width 240 height 39
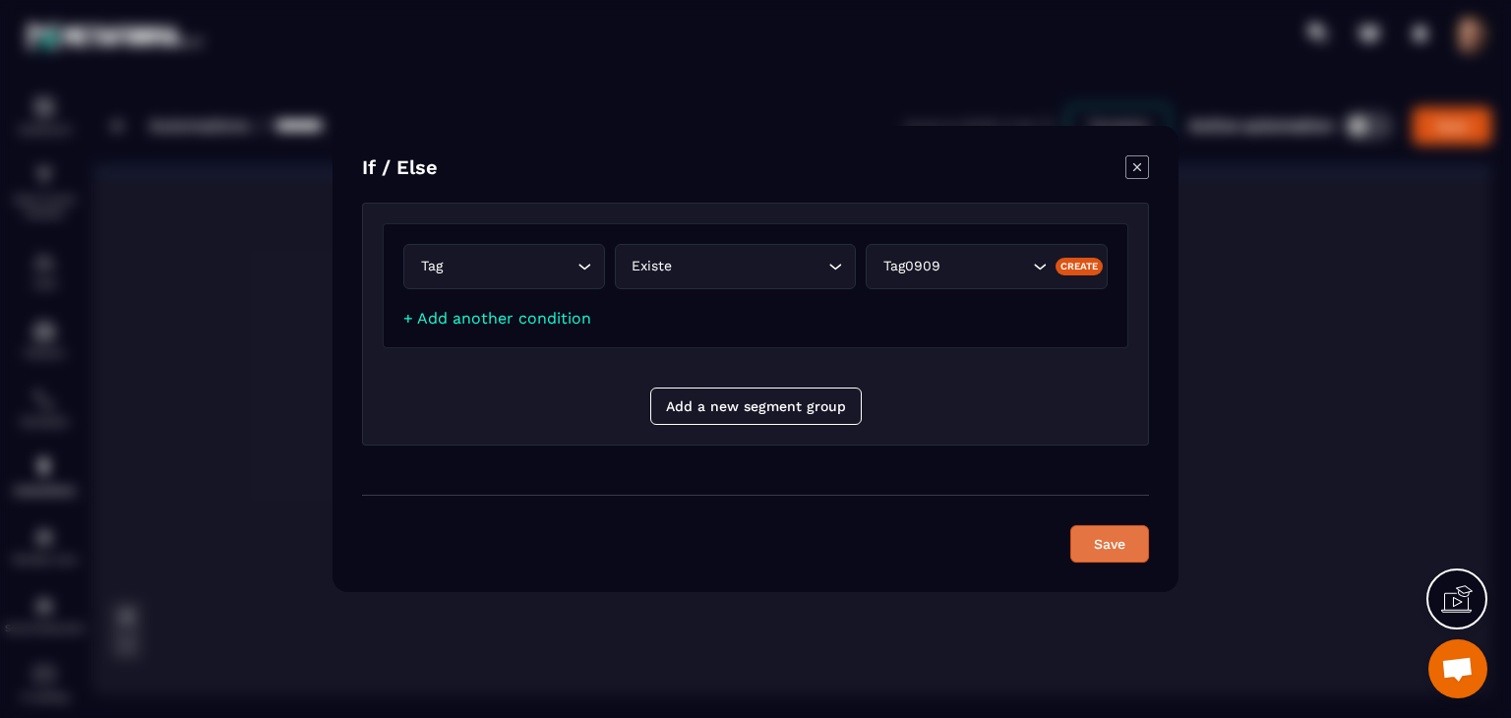
click at [1121, 548] on button "Save" at bounding box center [1109, 543] width 79 height 37
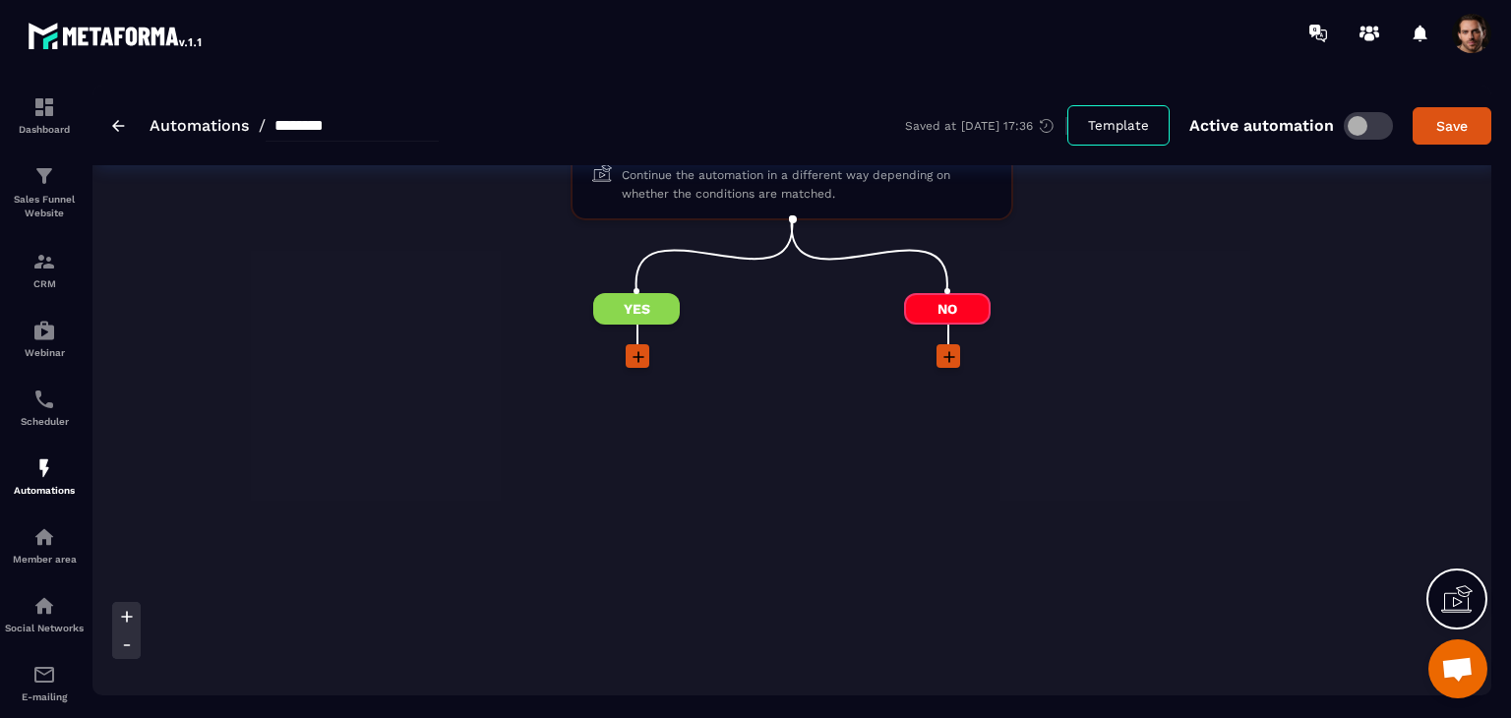
scroll to position [98, 0]
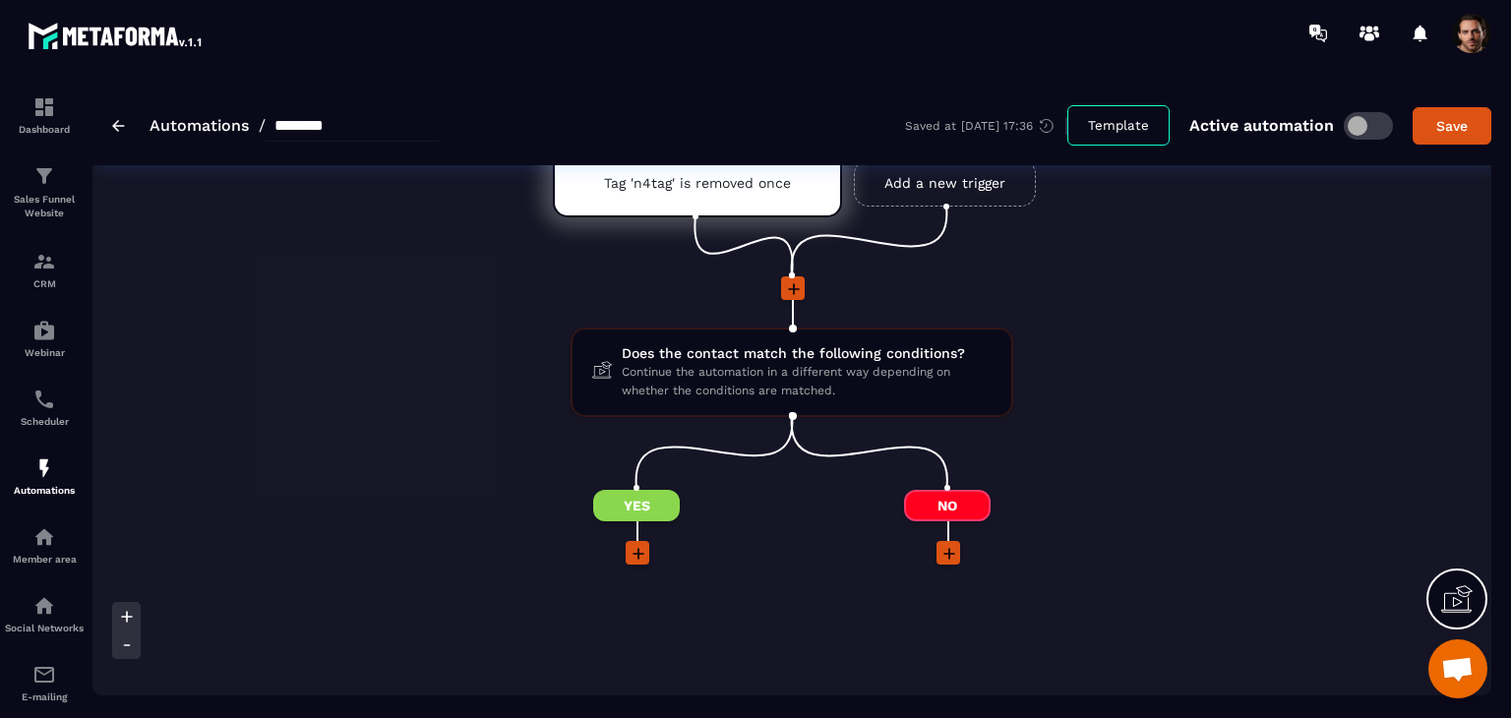
click at [630, 556] on icon at bounding box center [639, 554] width 20 height 20
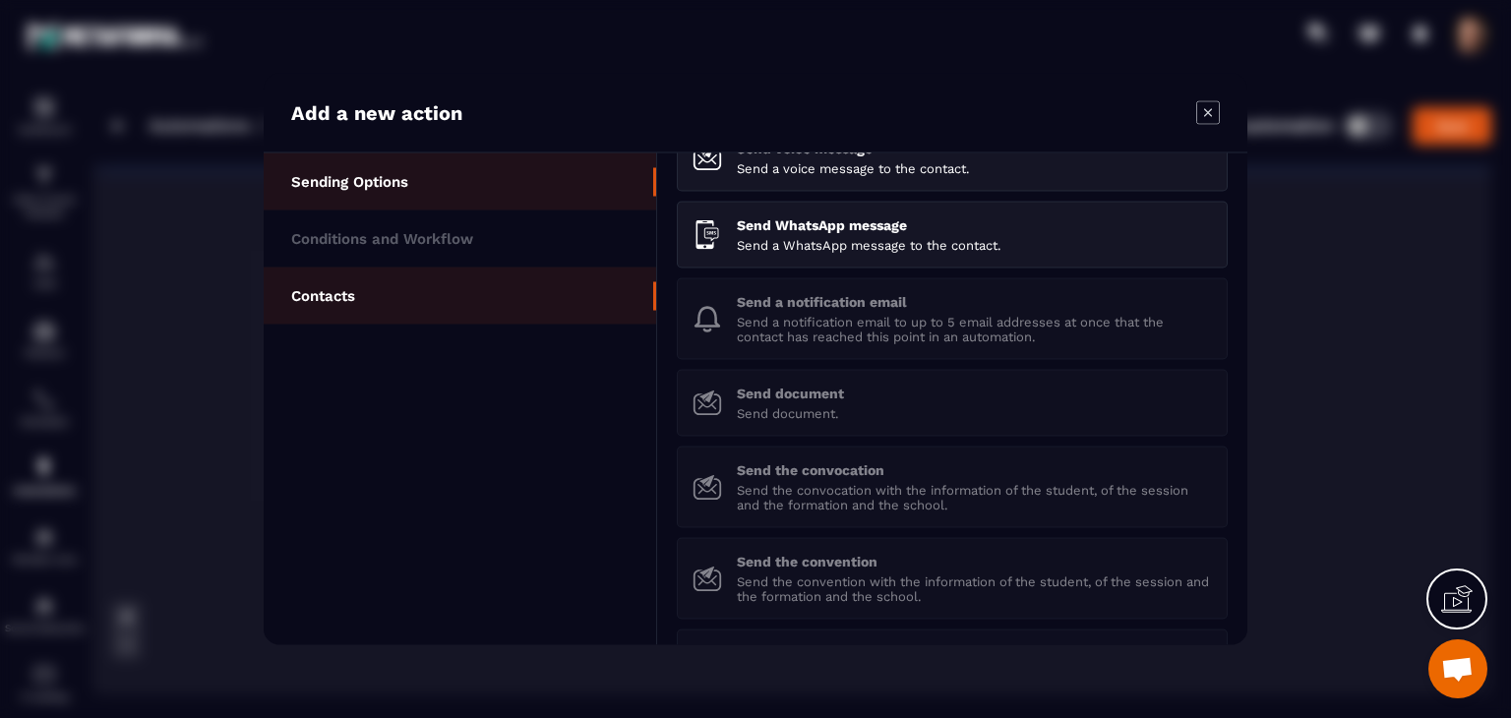
click at [358, 305] on li "Contacts" at bounding box center [460, 296] width 393 height 57
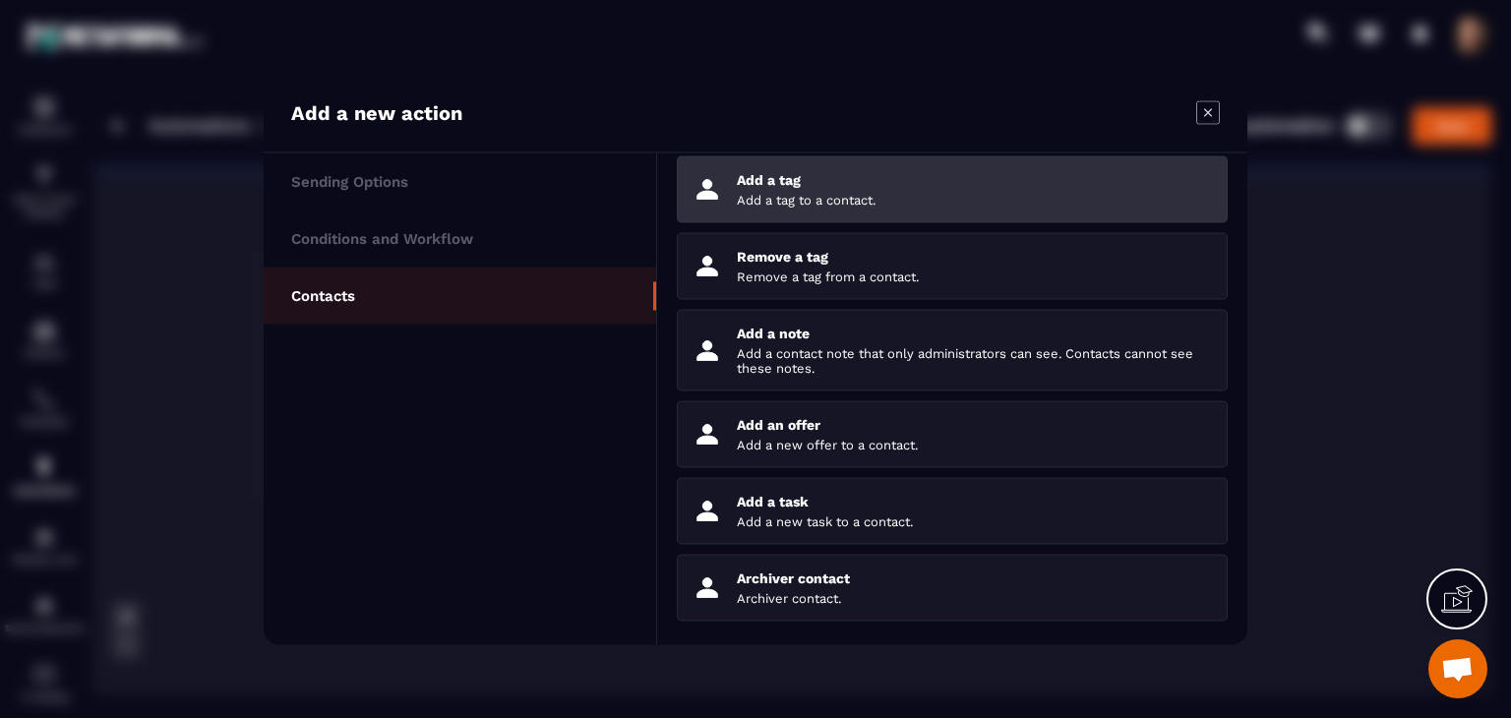
click at [852, 183] on p "Add a tag" at bounding box center [974, 180] width 475 height 16
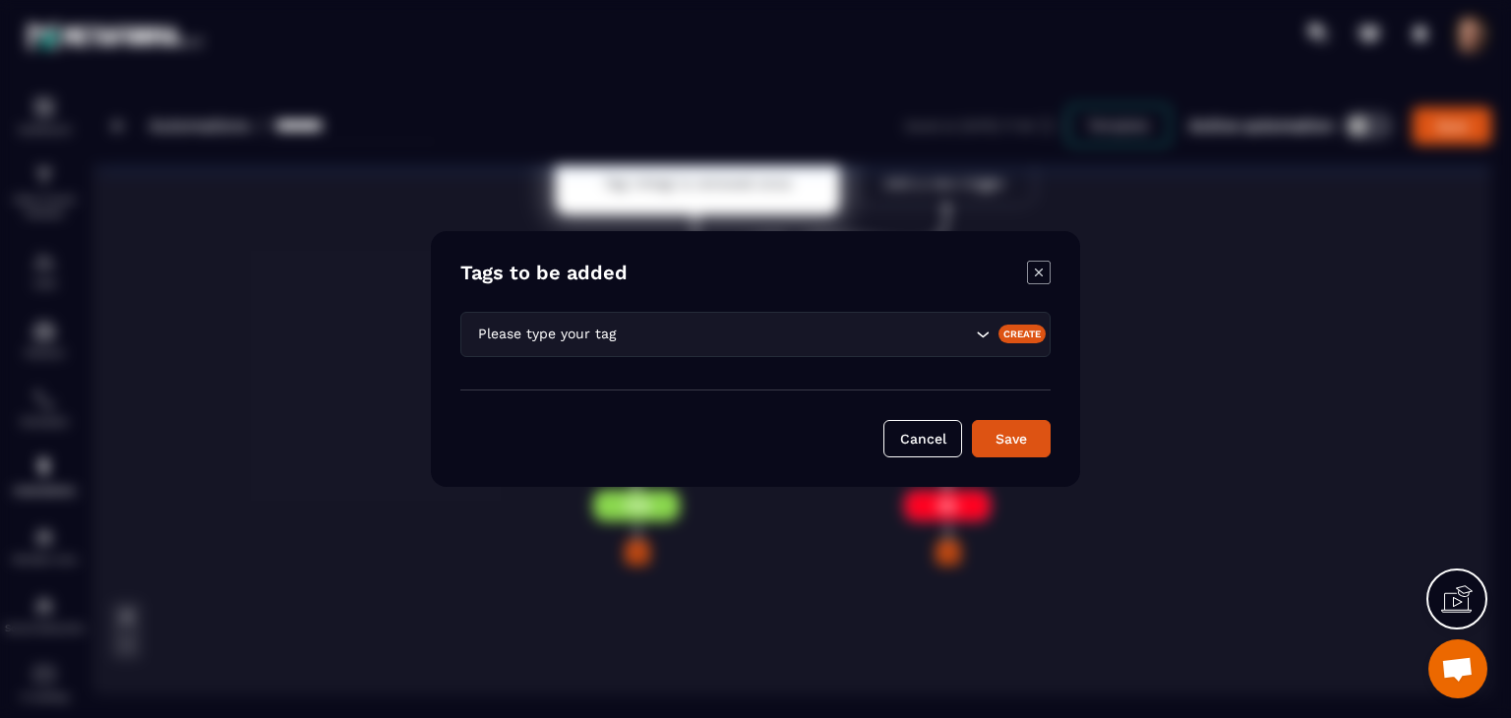
click at [655, 341] on input "Search for option" at bounding box center [795, 335] width 351 height 22
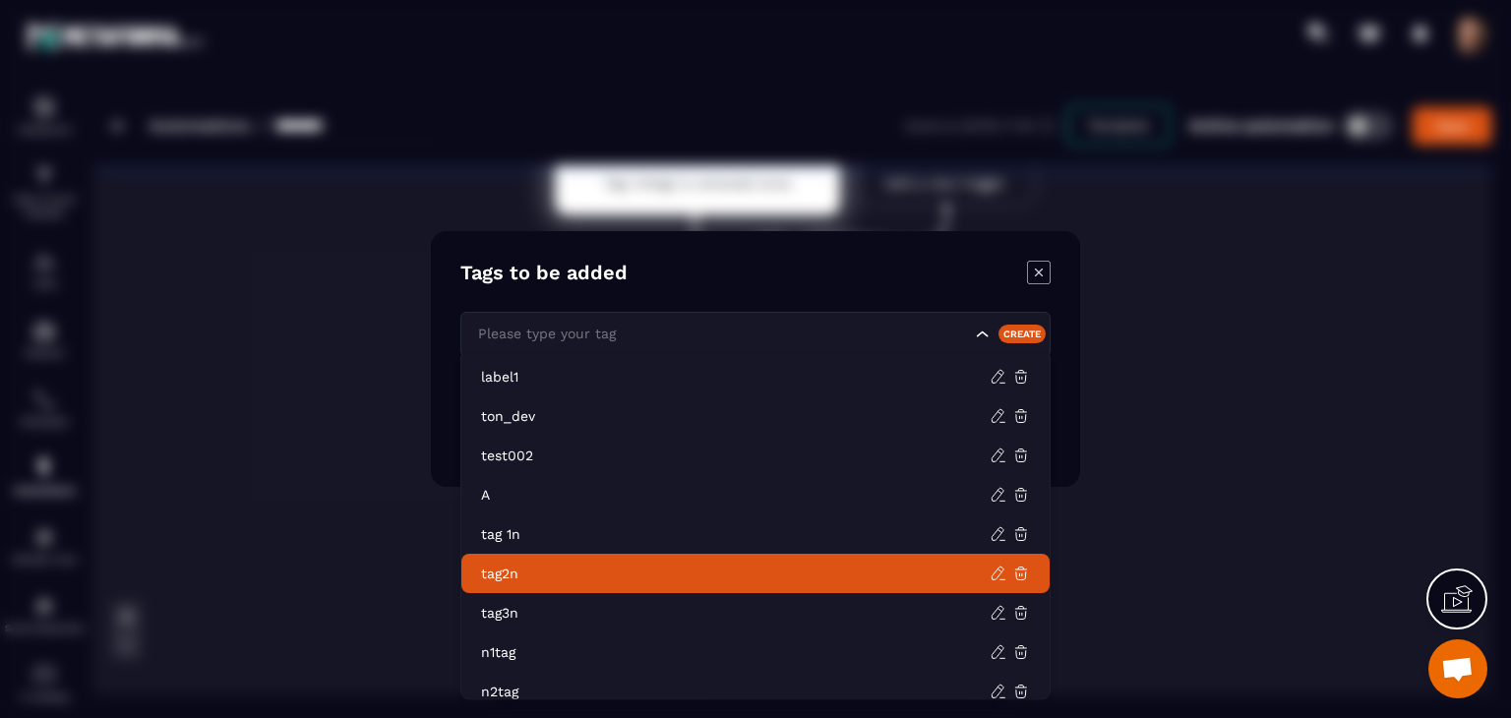
scroll to position [767, 0]
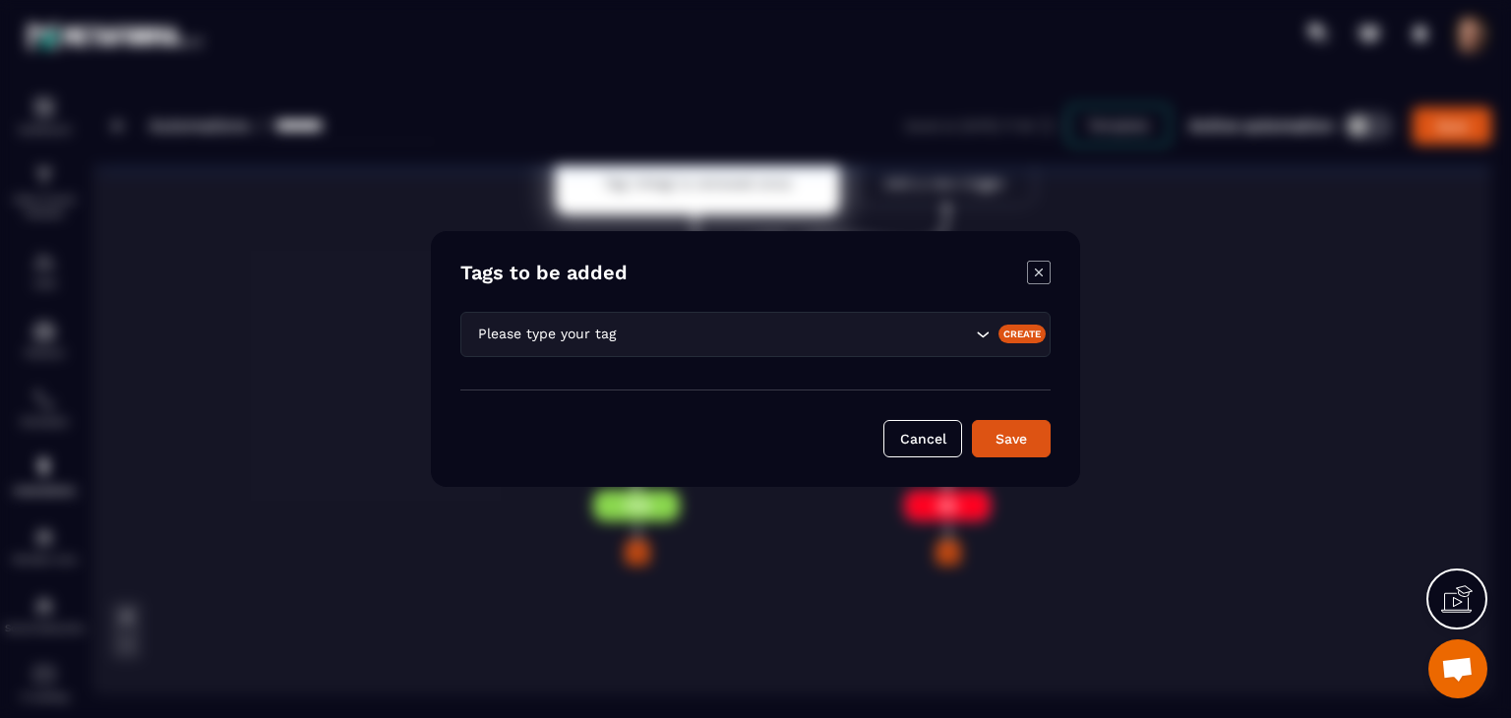
click at [1101, 545] on div "Modal window" at bounding box center [755, 359] width 1511 height 718
click at [1035, 276] on icon "Modal window" at bounding box center [1039, 273] width 24 height 24
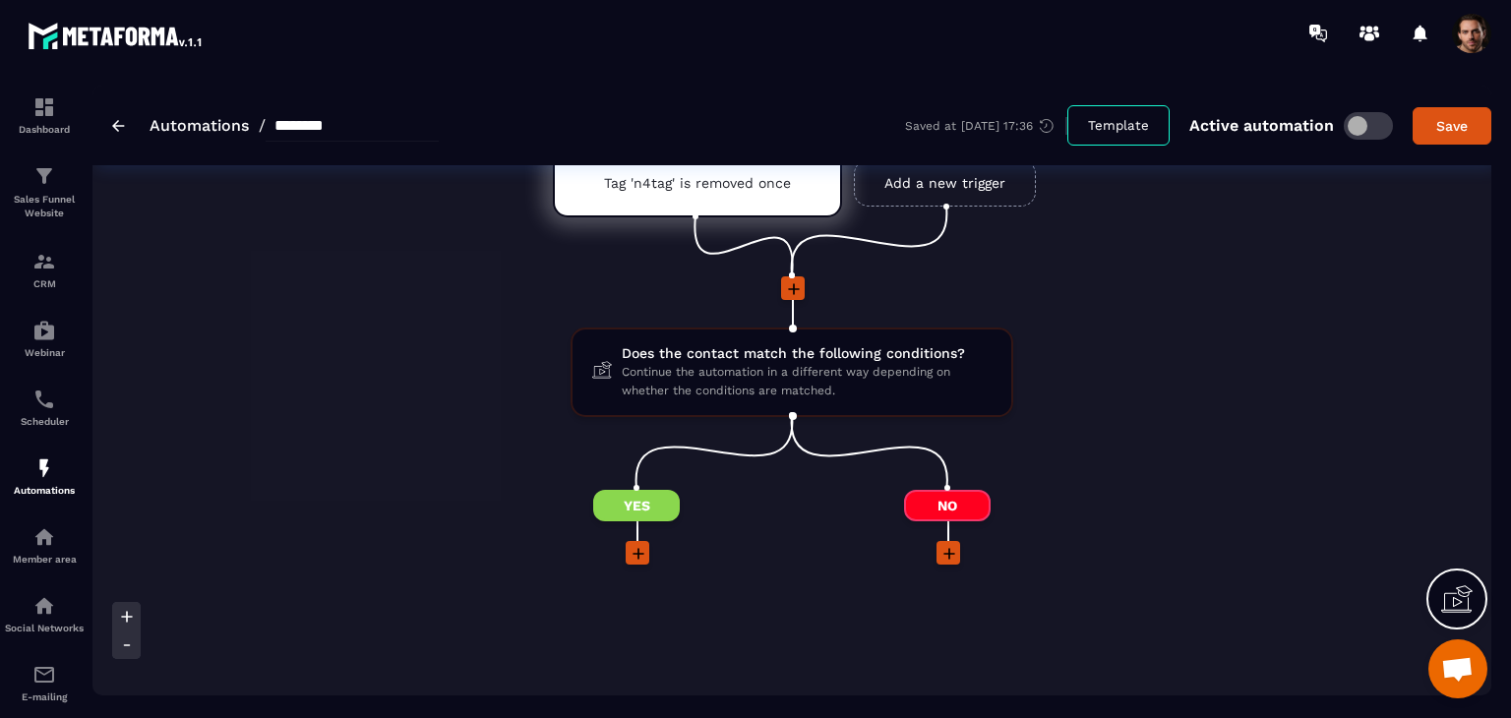
click at [637, 553] on icon at bounding box center [639, 554] width 20 height 20
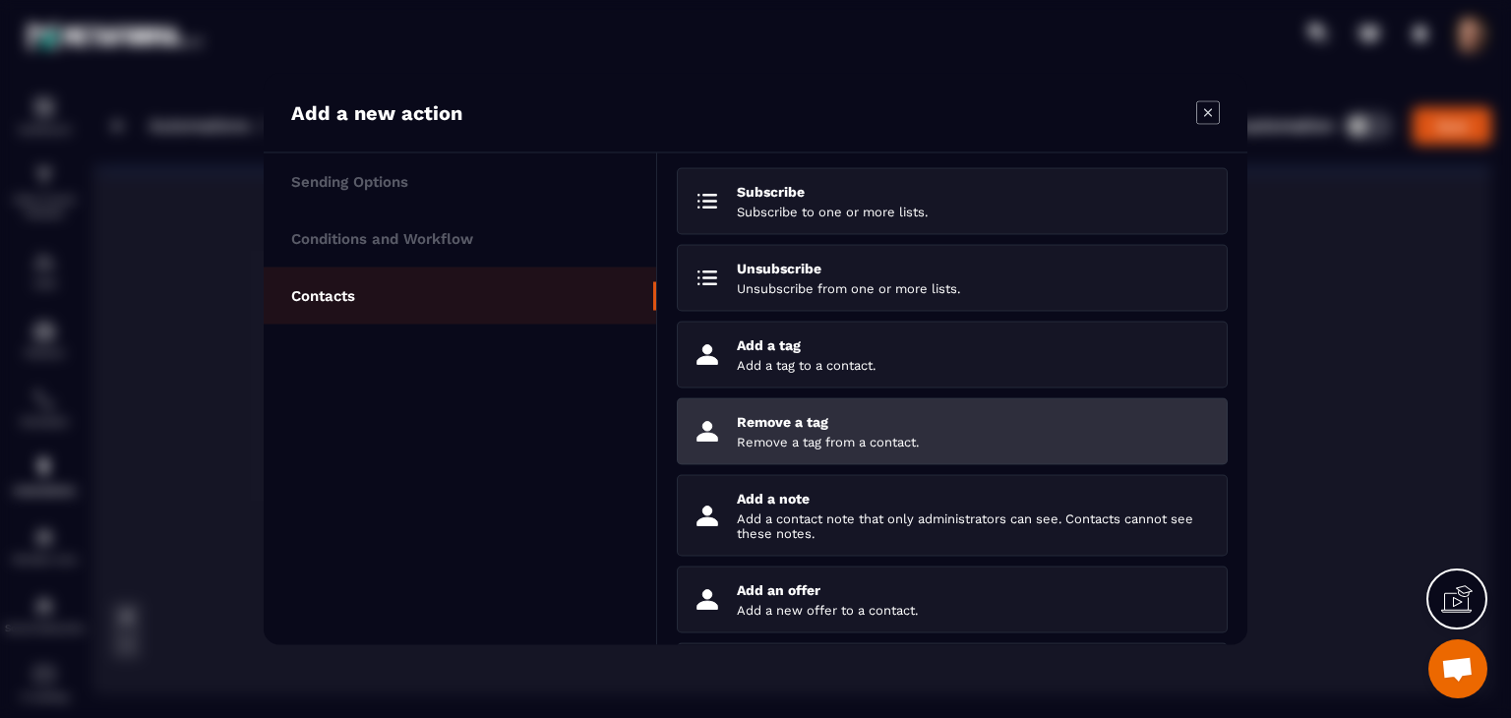
click at [810, 457] on li "Remove a tag Remove a tag from a contact." at bounding box center [952, 431] width 551 height 67
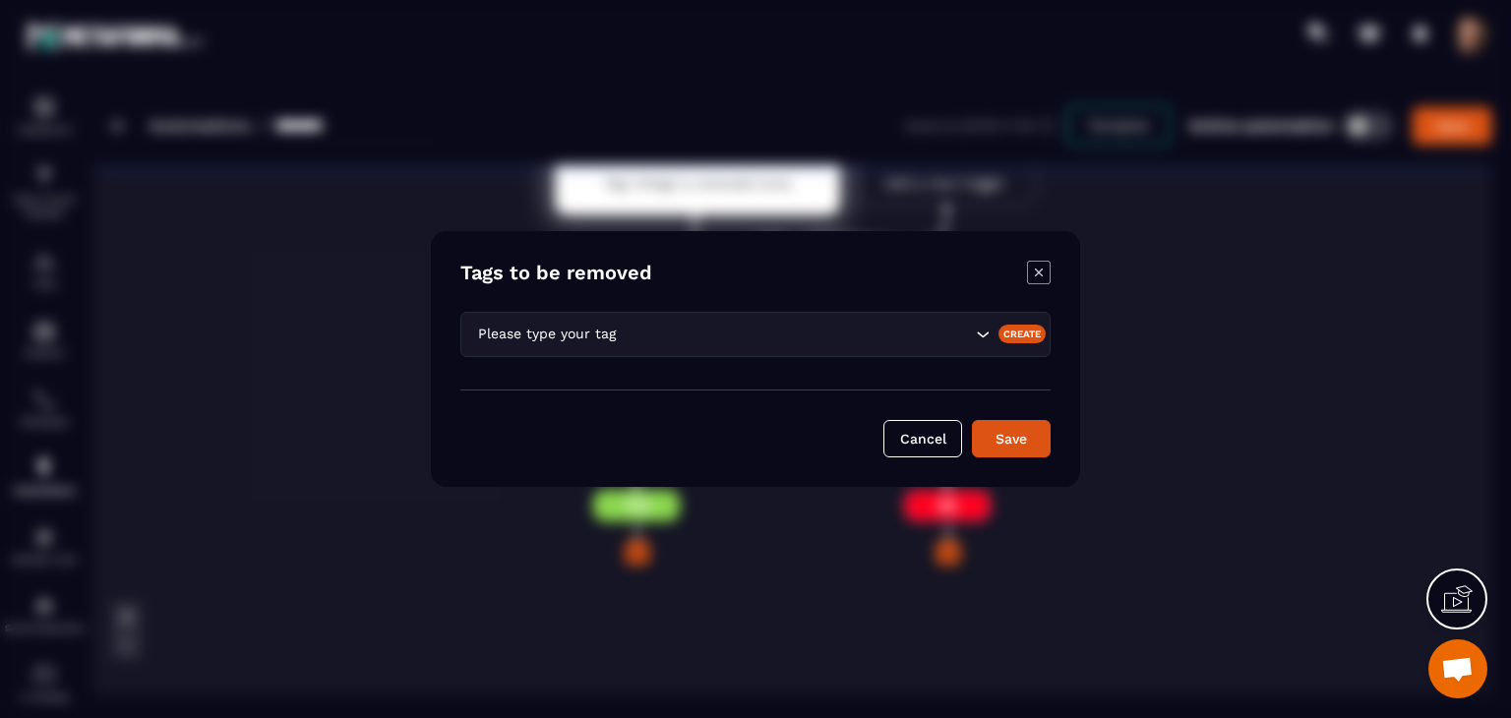
click at [838, 352] on div "Please type your tag" at bounding box center [755, 334] width 590 height 45
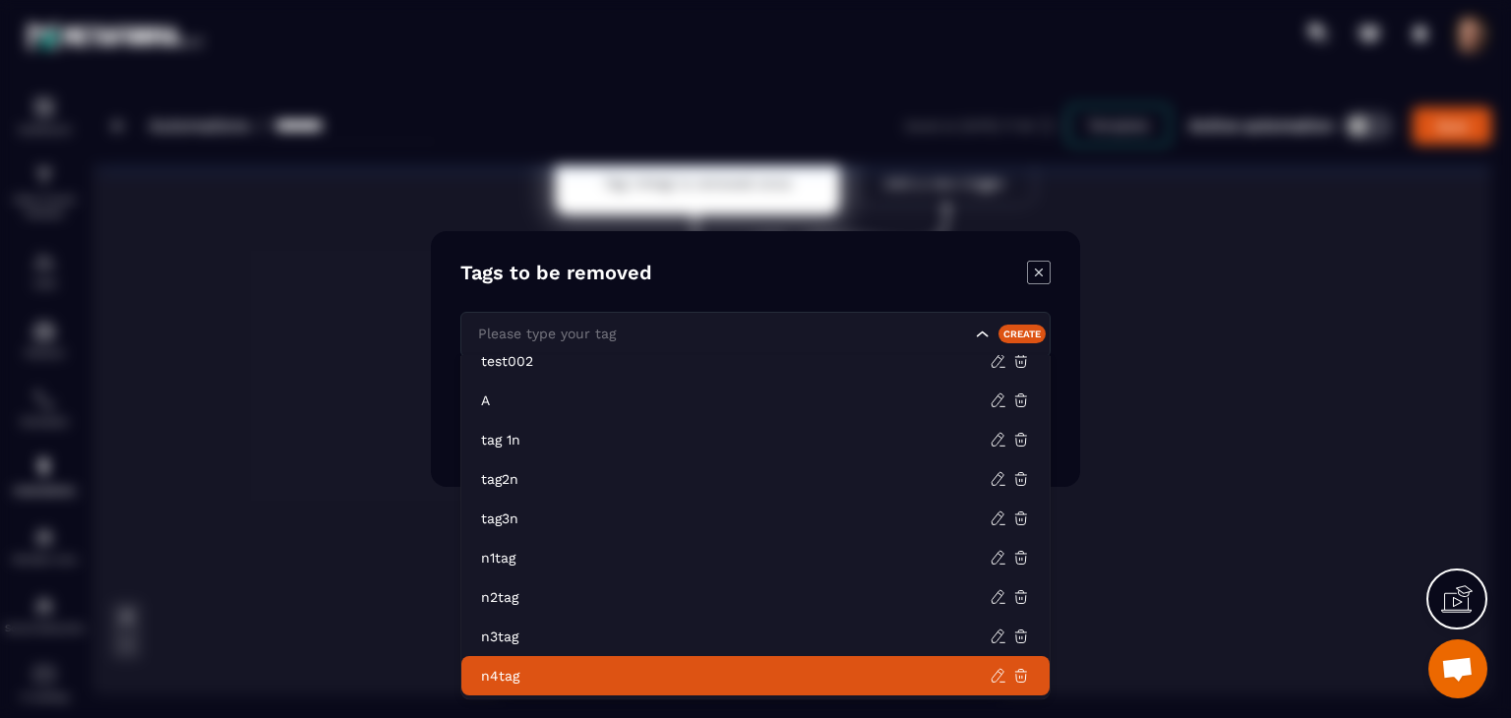
click at [721, 676] on p "n4tag" at bounding box center [735, 676] width 509 height 20
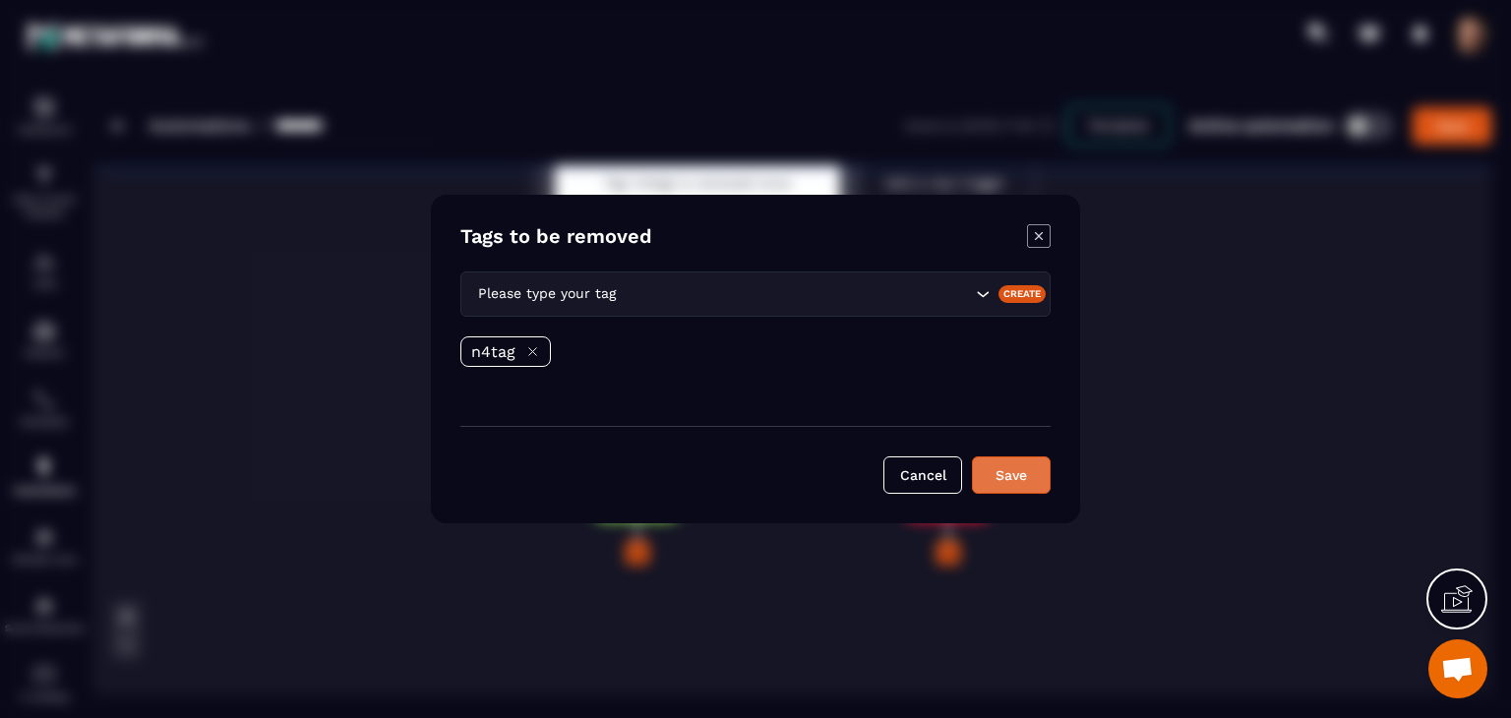
click at [1015, 468] on button "Save" at bounding box center [1011, 474] width 79 height 37
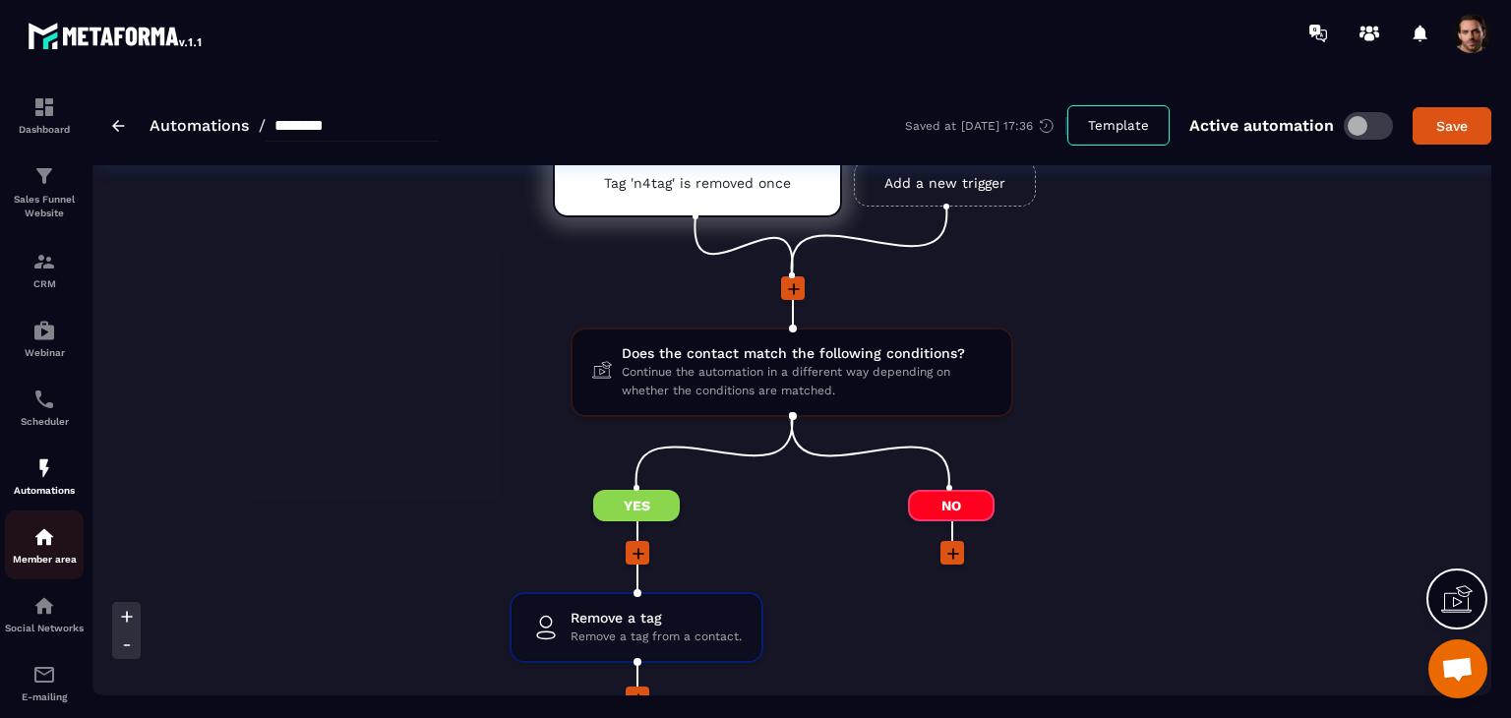
click at [50, 555] on div "Member area" at bounding box center [44, 544] width 79 height 39
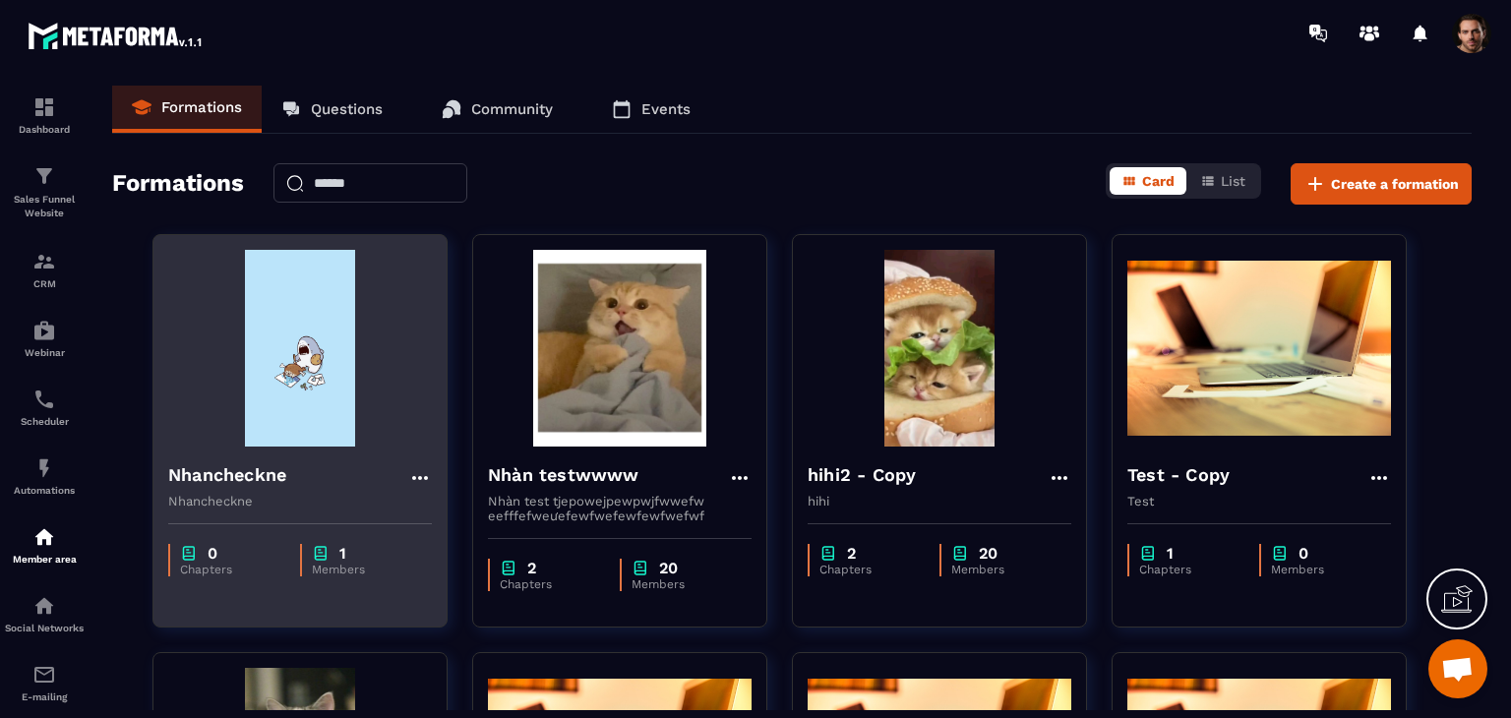
click at [271, 449] on div "Nhancheckne Nhancheckne" at bounding box center [299, 478] width 293 height 62
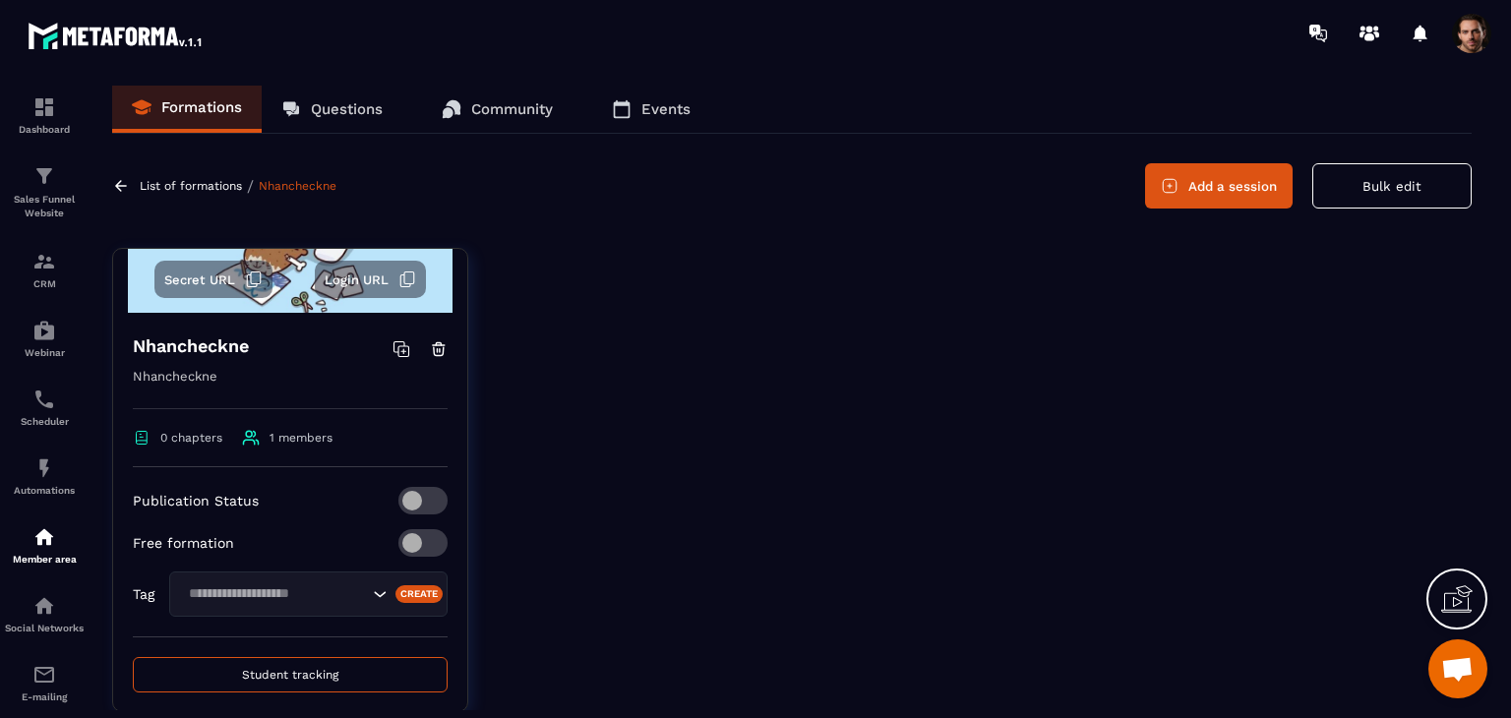
scroll to position [335, 0]
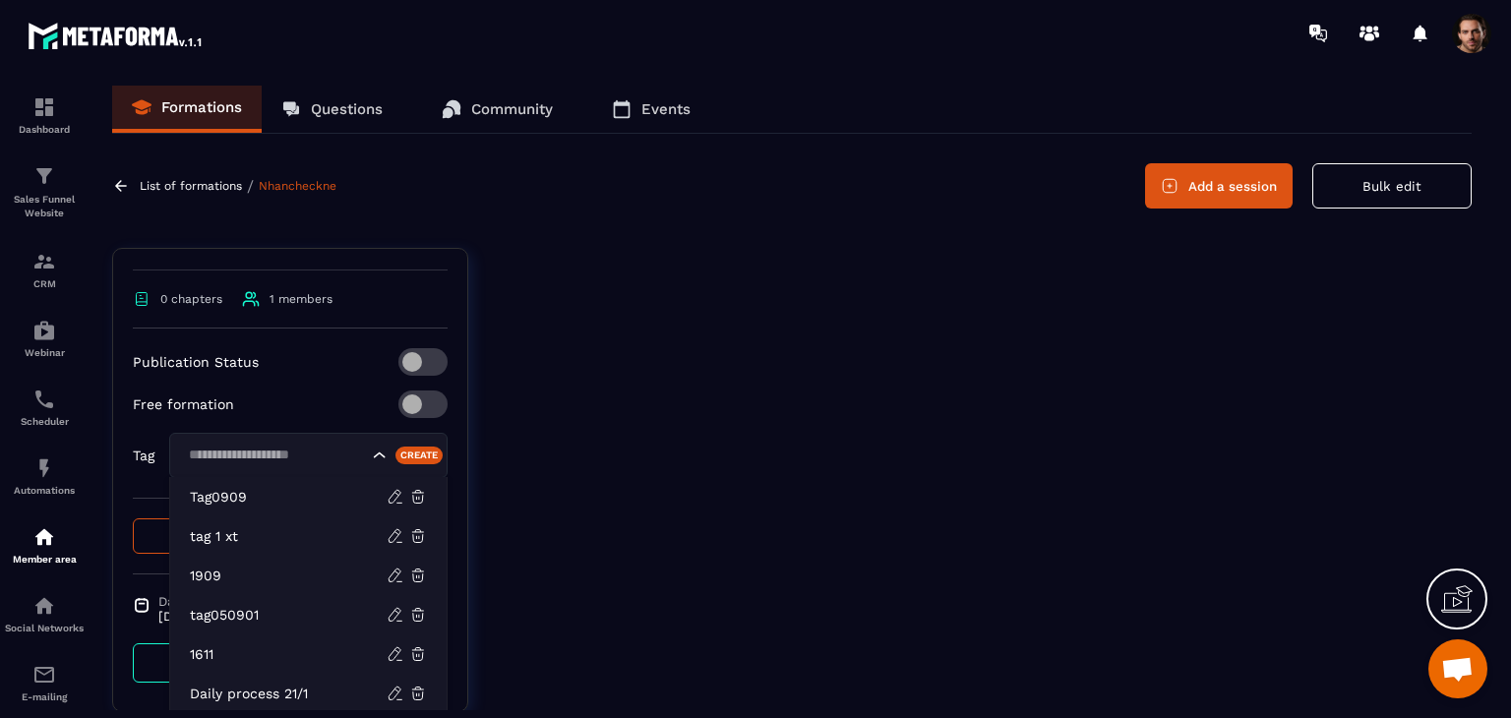
click at [276, 449] on input "Search for option" at bounding box center [275, 456] width 186 height 22
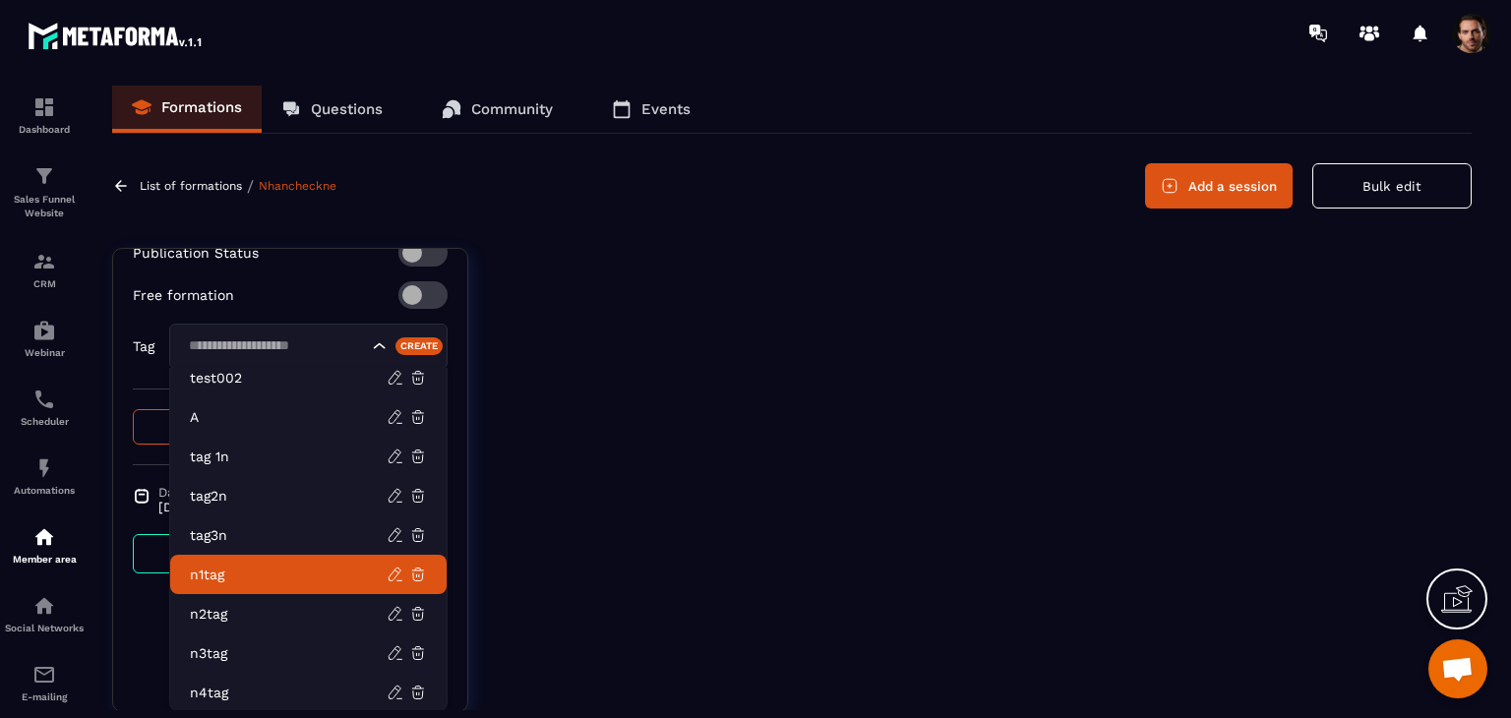
scroll to position [50, 0]
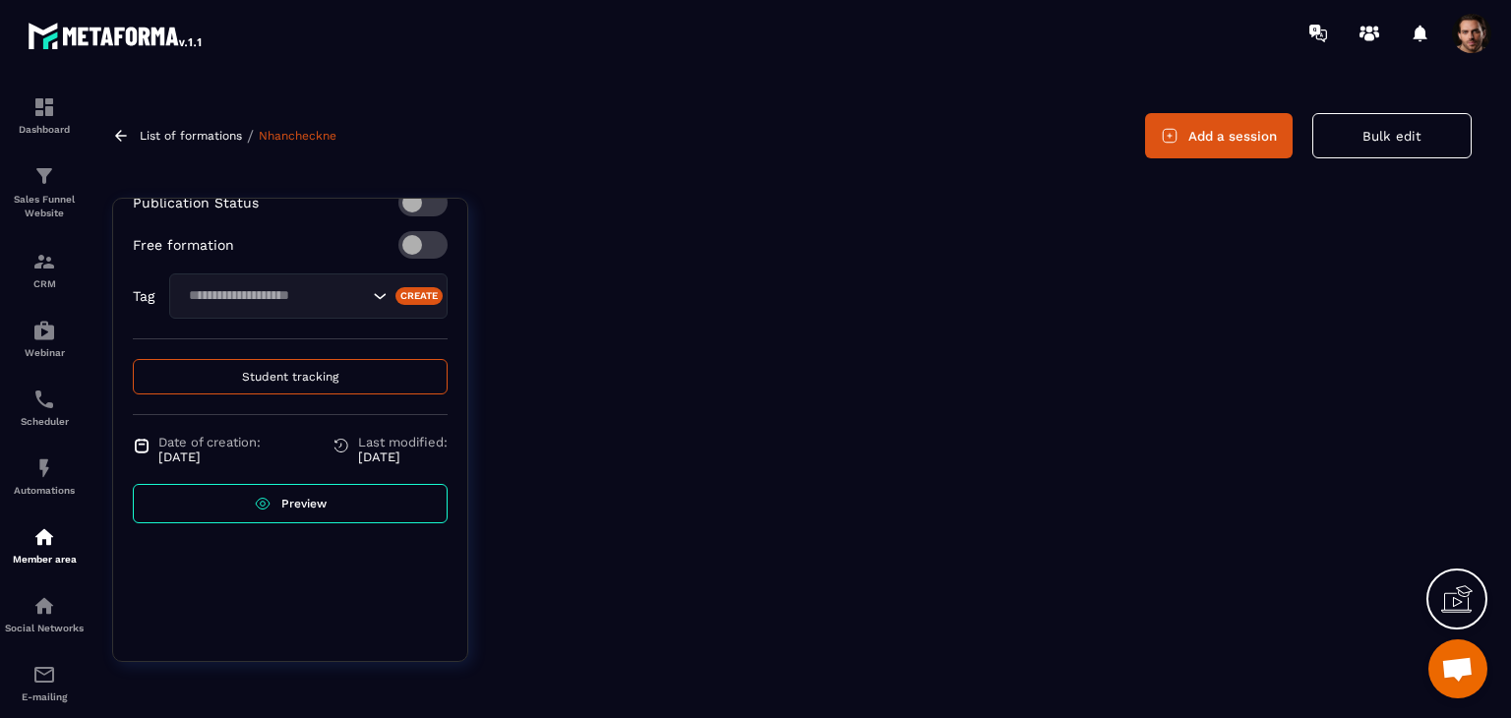
click at [596, 505] on div at bounding box center [985, 445] width 974 height 494
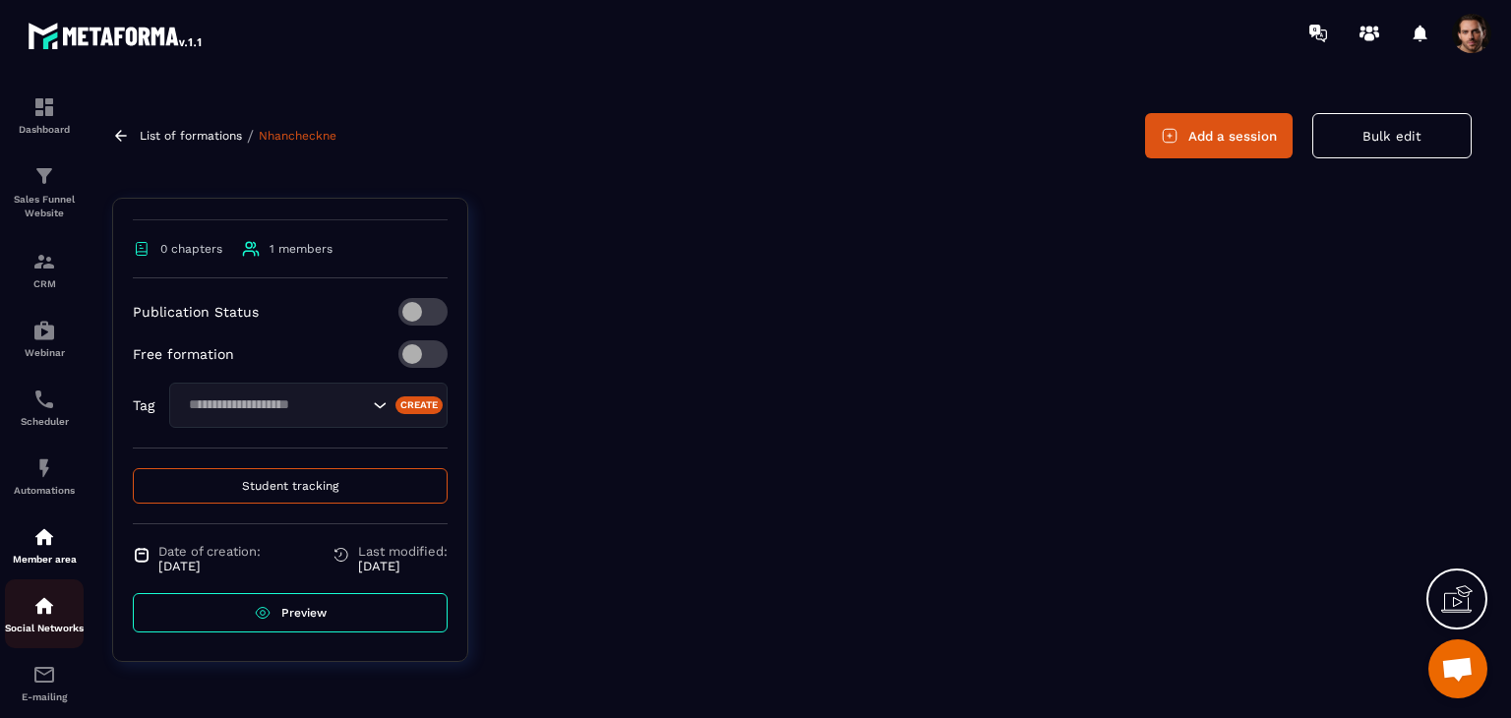
scroll to position [191, 0]
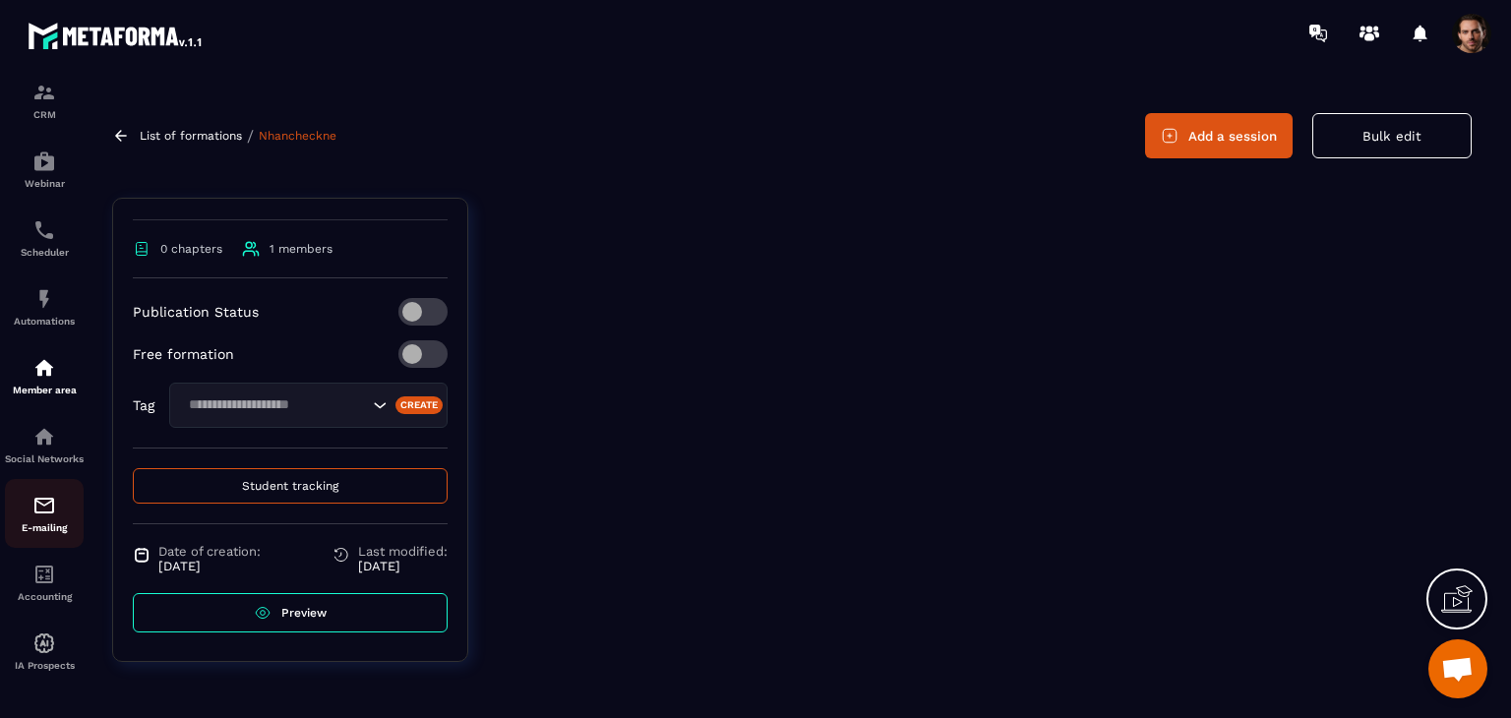
click at [56, 522] on p "E-mailing" at bounding box center [44, 527] width 79 height 11
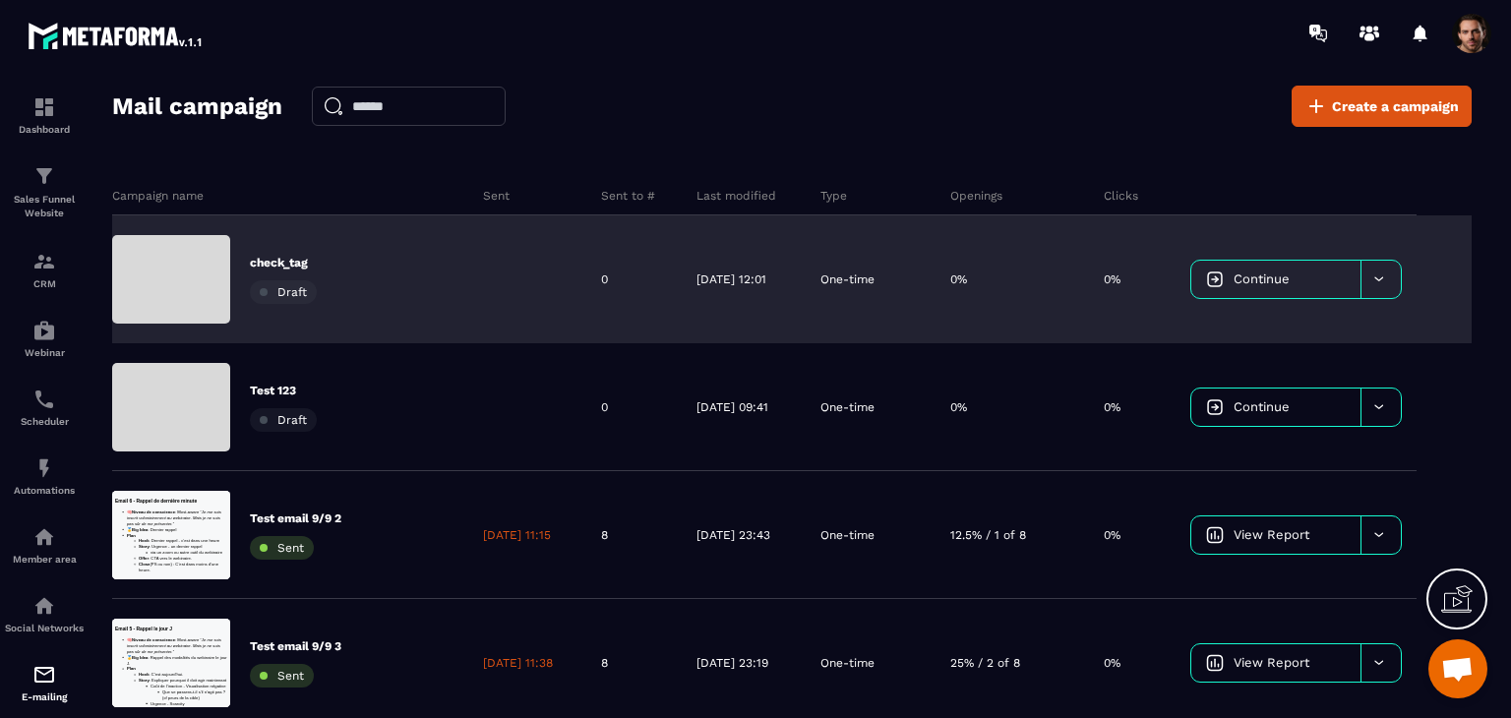
click at [1290, 279] on span "Continue" at bounding box center [1262, 279] width 56 height 15
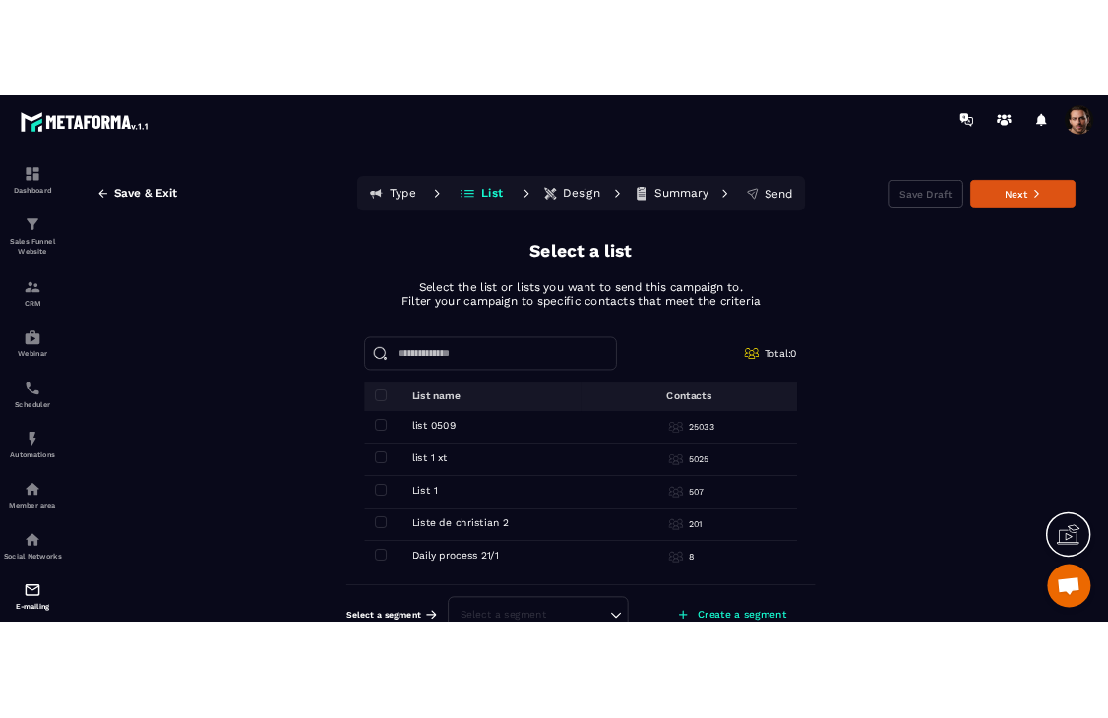
scroll to position [36, 0]
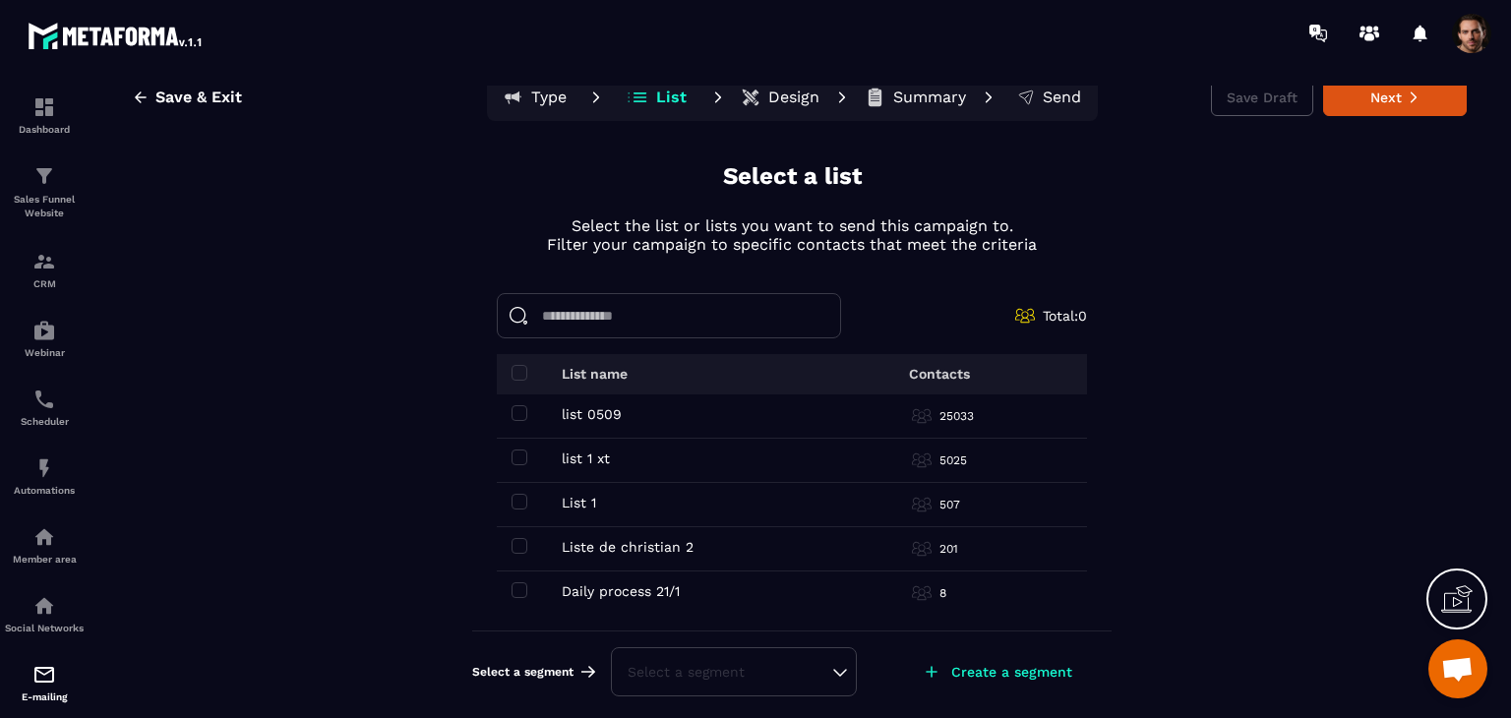
click at [1000, 671] on p "Create a segment" at bounding box center [1011, 672] width 121 height 16
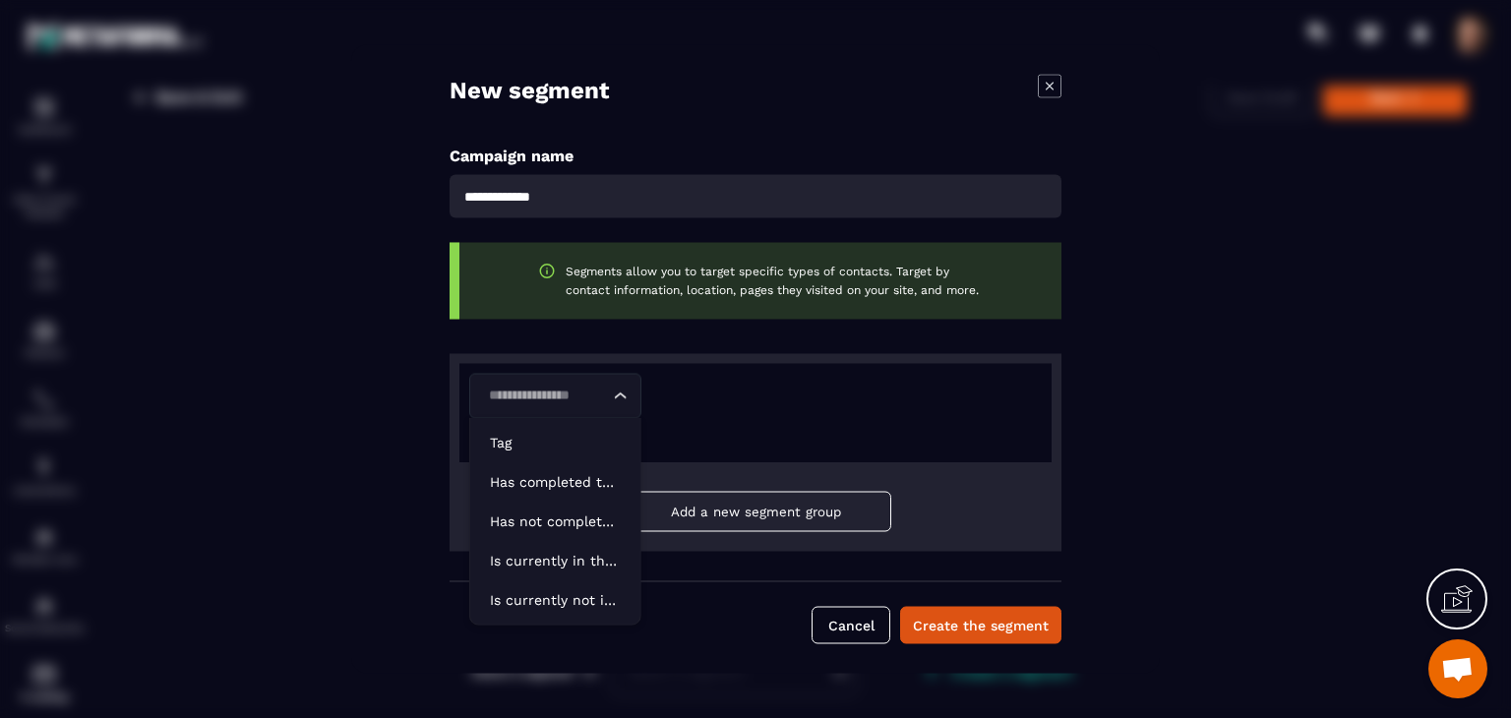
click at [548, 395] on input "Search for option" at bounding box center [545, 397] width 127 height 22
click at [571, 438] on p "Tag" at bounding box center [555, 443] width 131 height 20
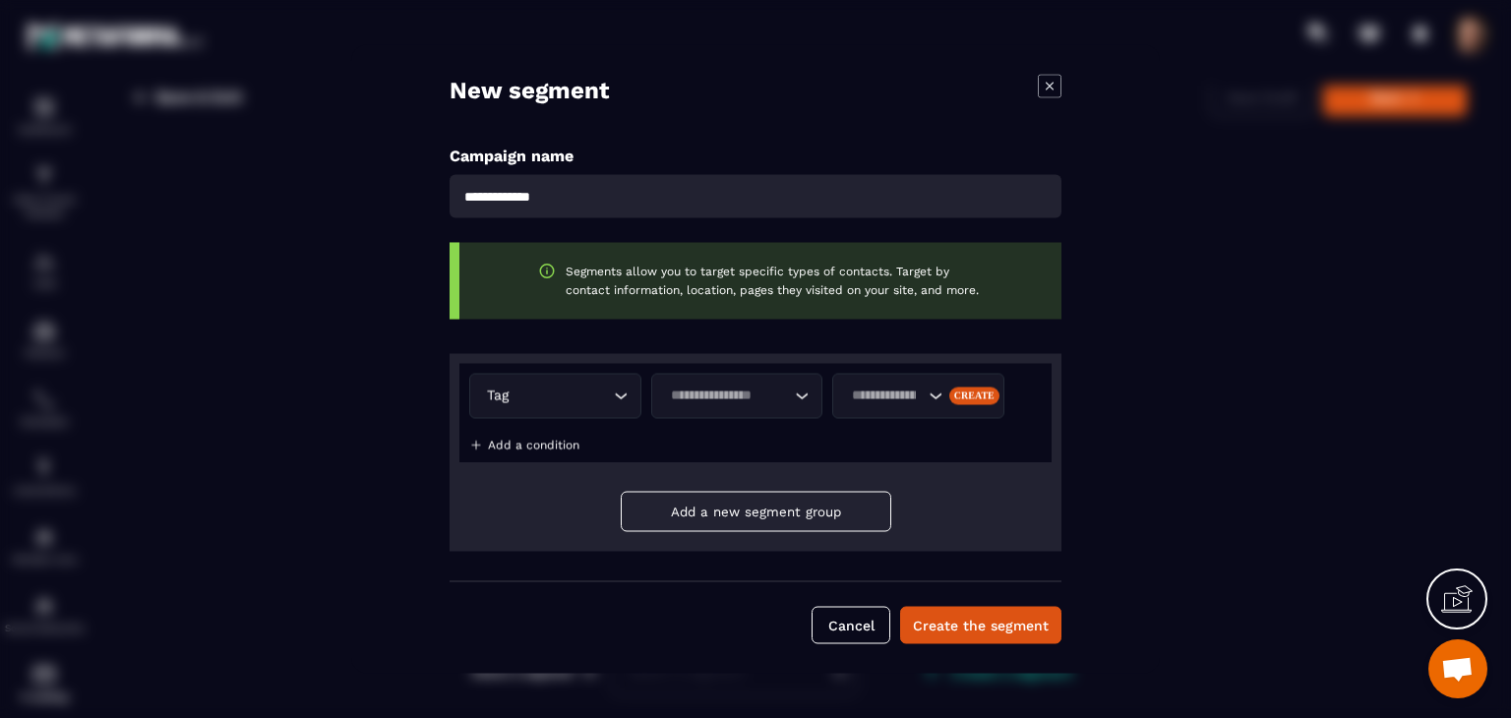
click at [713, 402] on input "Search for option" at bounding box center [727, 397] width 127 height 22
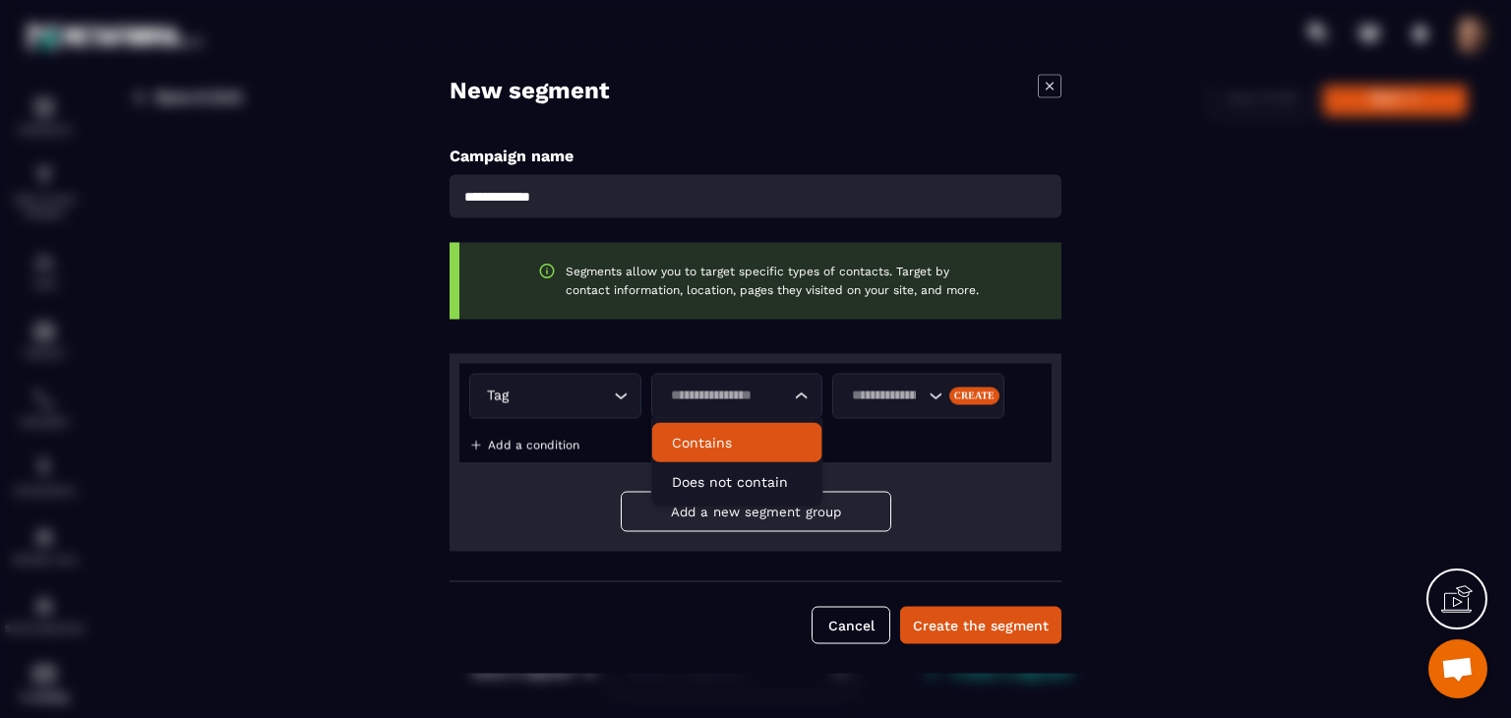
click at [743, 437] on p "Contains" at bounding box center [737, 443] width 131 height 20
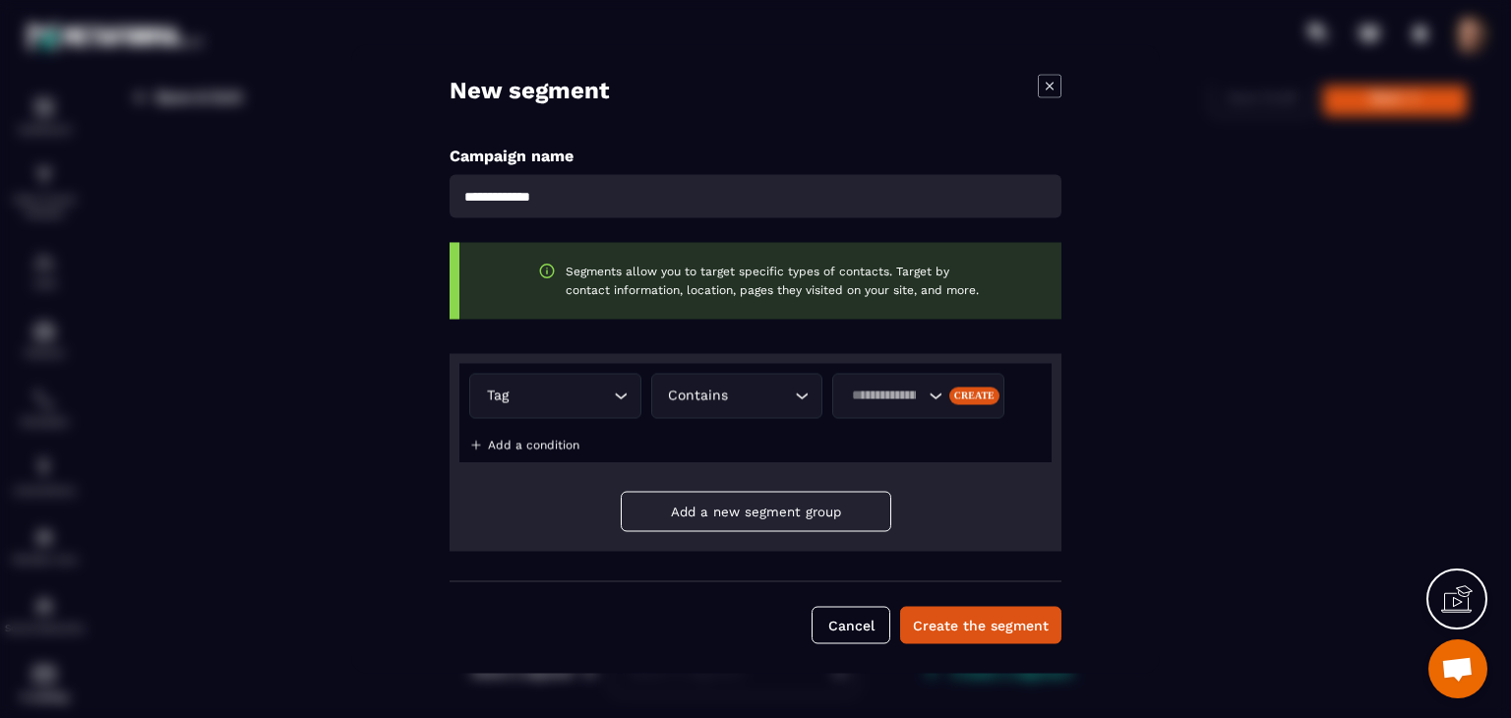
drag, startPoint x: 1228, startPoint y: 494, endPoint x: 1232, endPoint y: 470, distance: 23.9
click at [878, 399] on input "Search for option" at bounding box center [884, 397] width 79 height 22
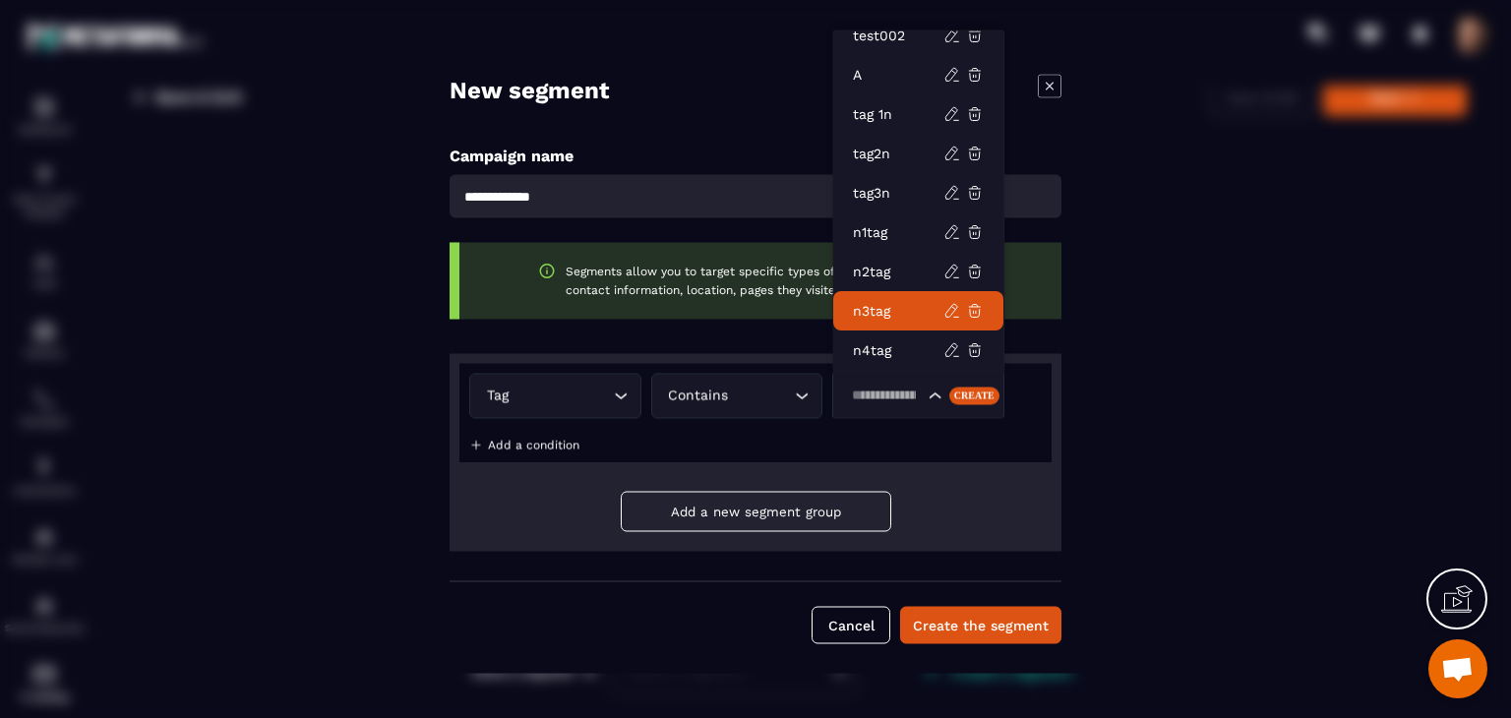
scroll to position [767, 0]
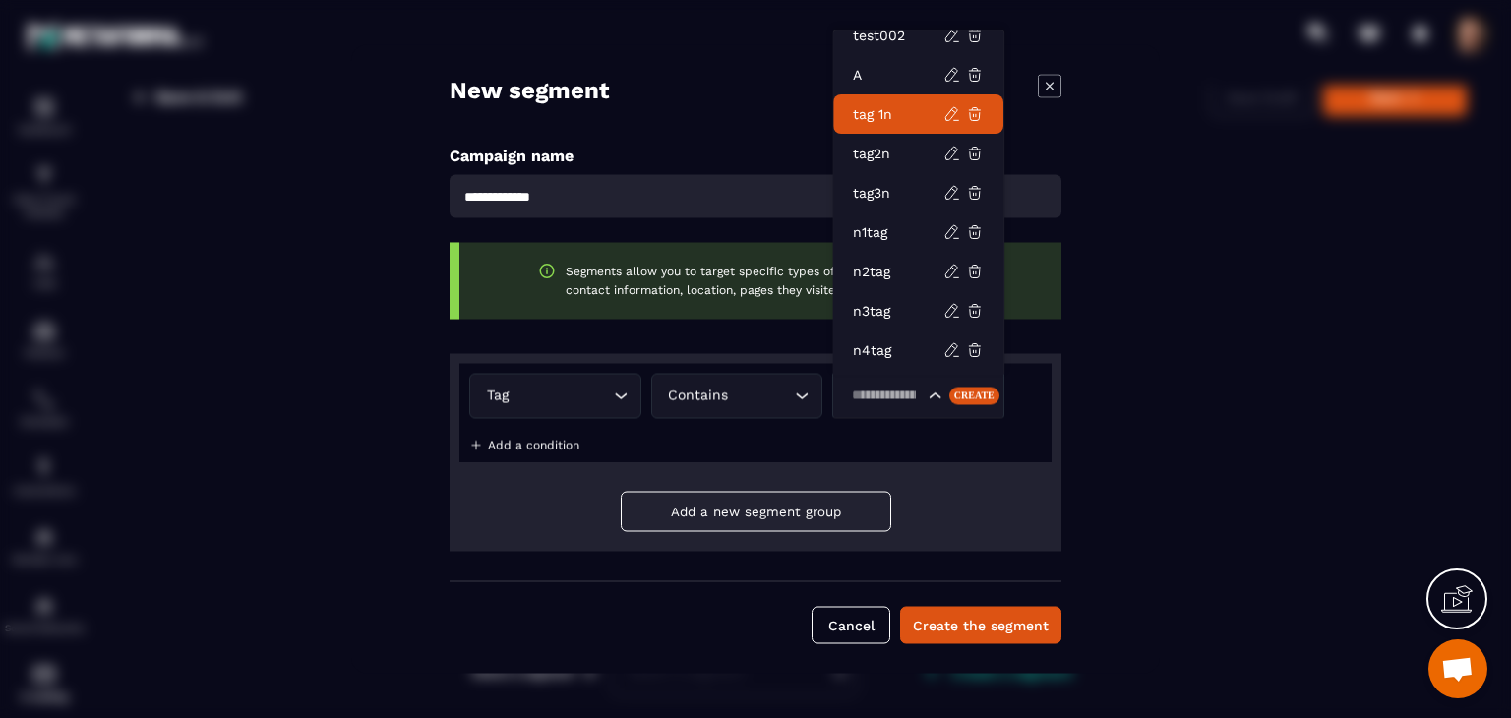
click at [1106, 165] on div "New segment Campaign name Segments allow you to target specific types of contac…" at bounding box center [755, 359] width 809 height 629
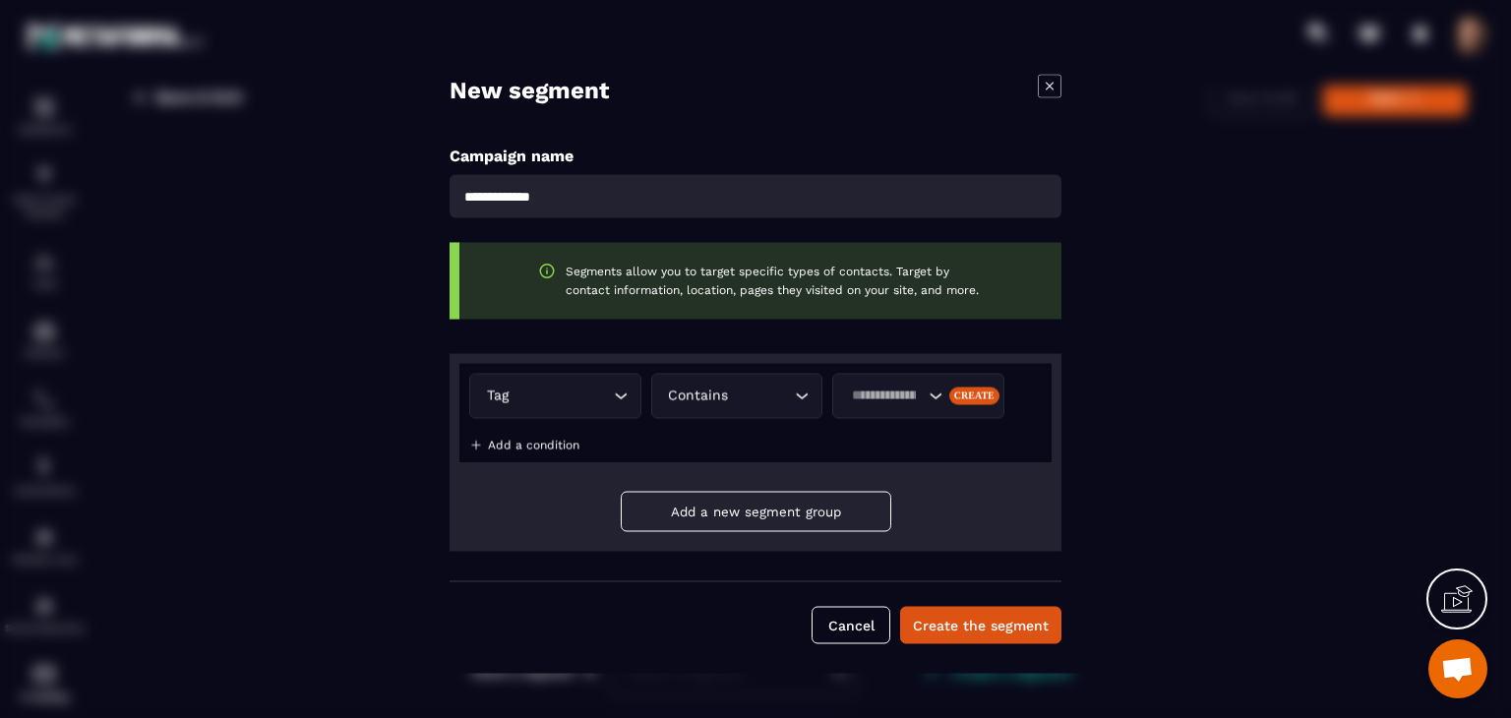
click at [1049, 90] on icon "Modal window" at bounding box center [1050, 87] width 24 height 24
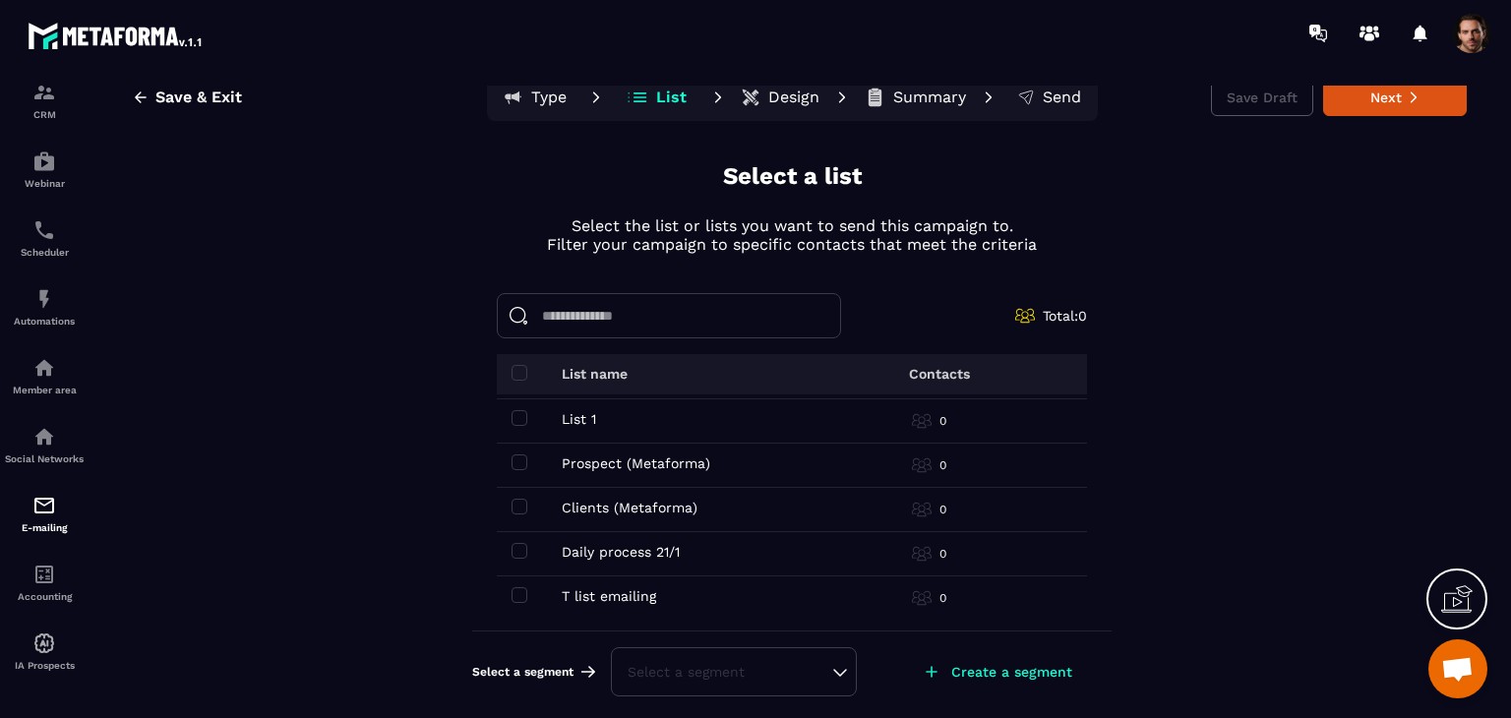
scroll to position [400, 0]
click at [56, 383] on link "Member area" at bounding box center [44, 375] width 79 height 69
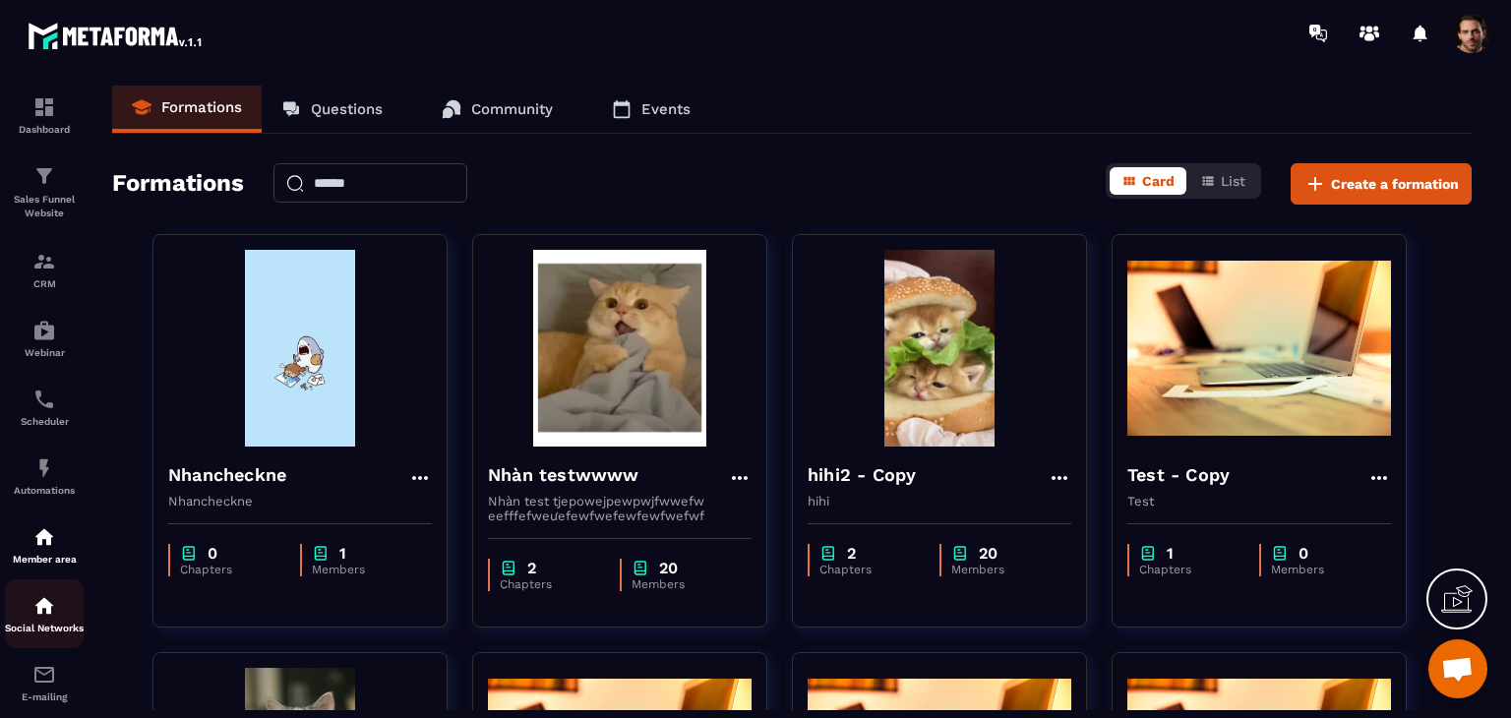
scroll to position [191, 0]
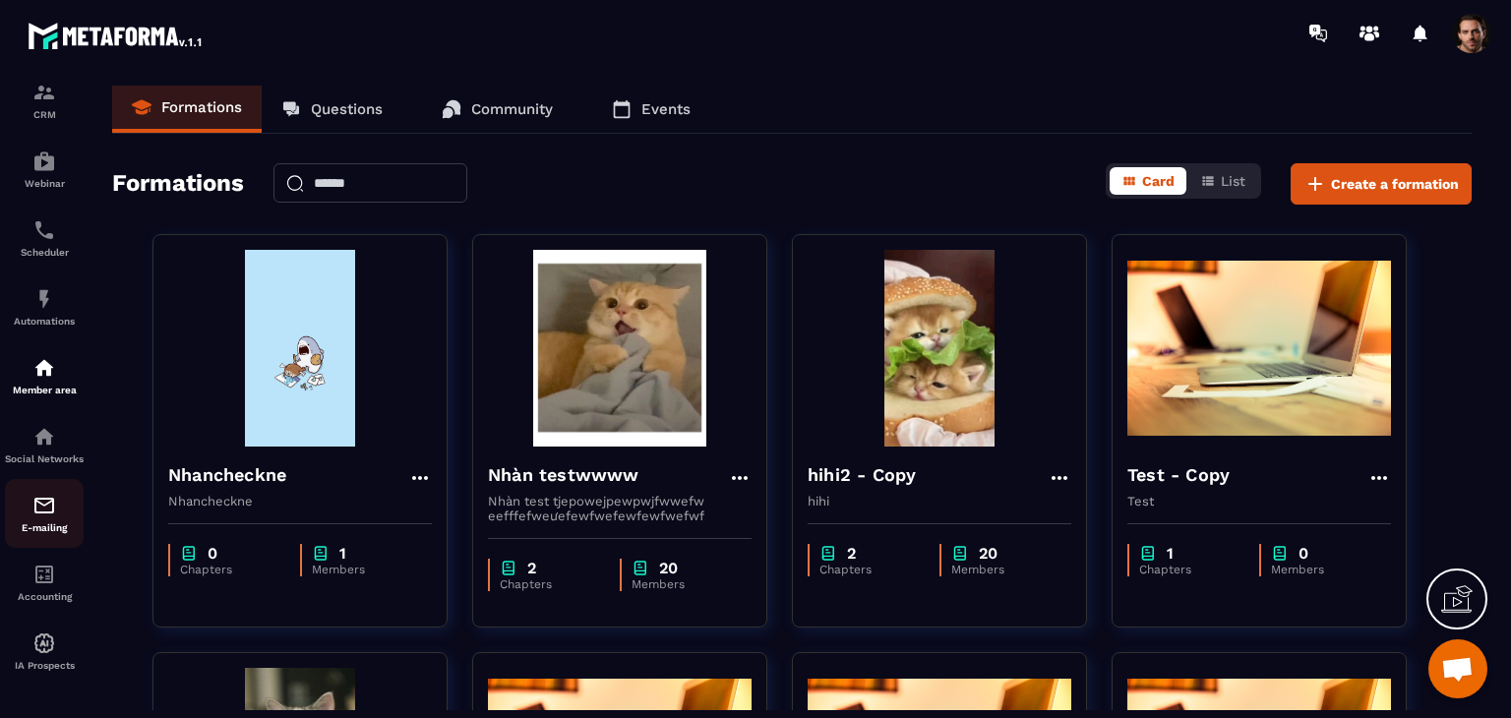
click at [21, 522] on p "E-mailing" at bounding box center [44, 527] width 79 height 11
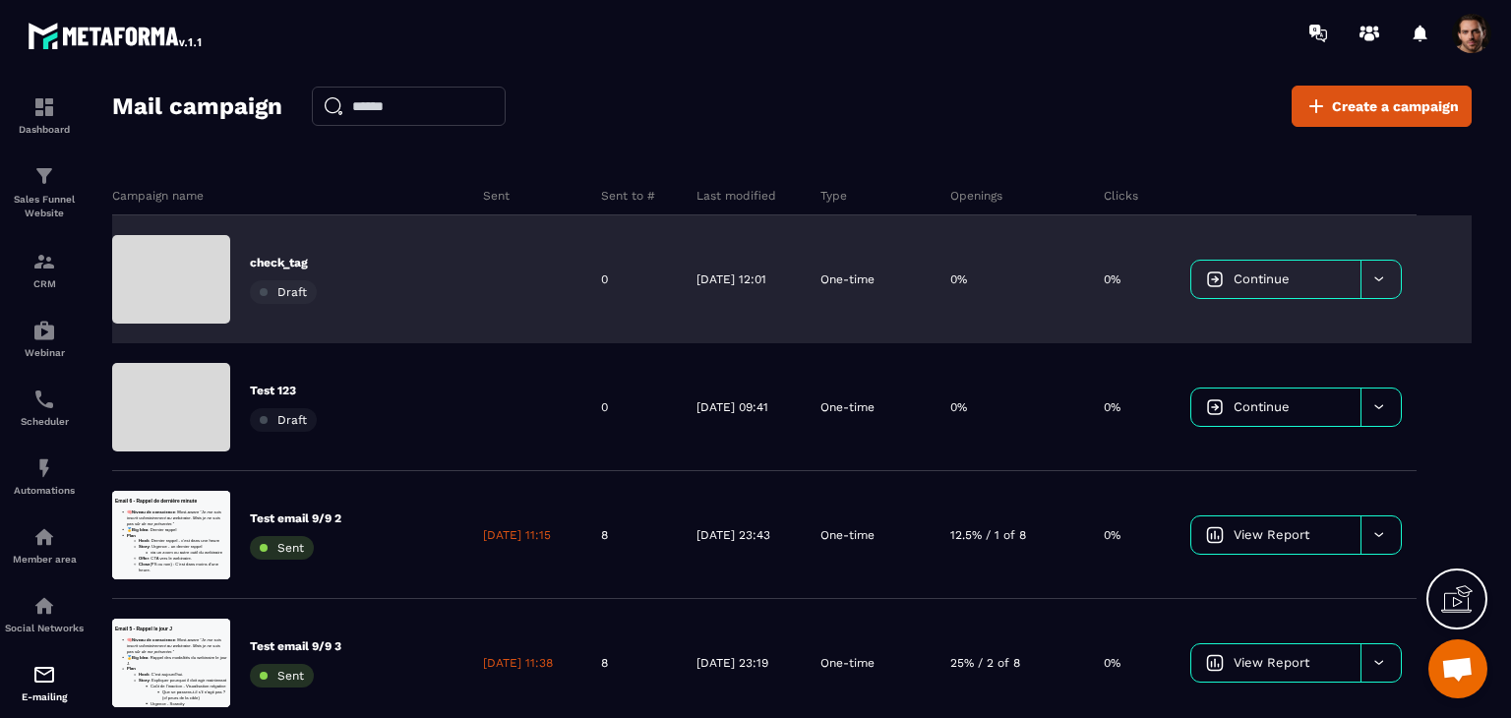
click at [1244, 289] on link "Continue" at bounding box center [1275, 279] width 169 height 37
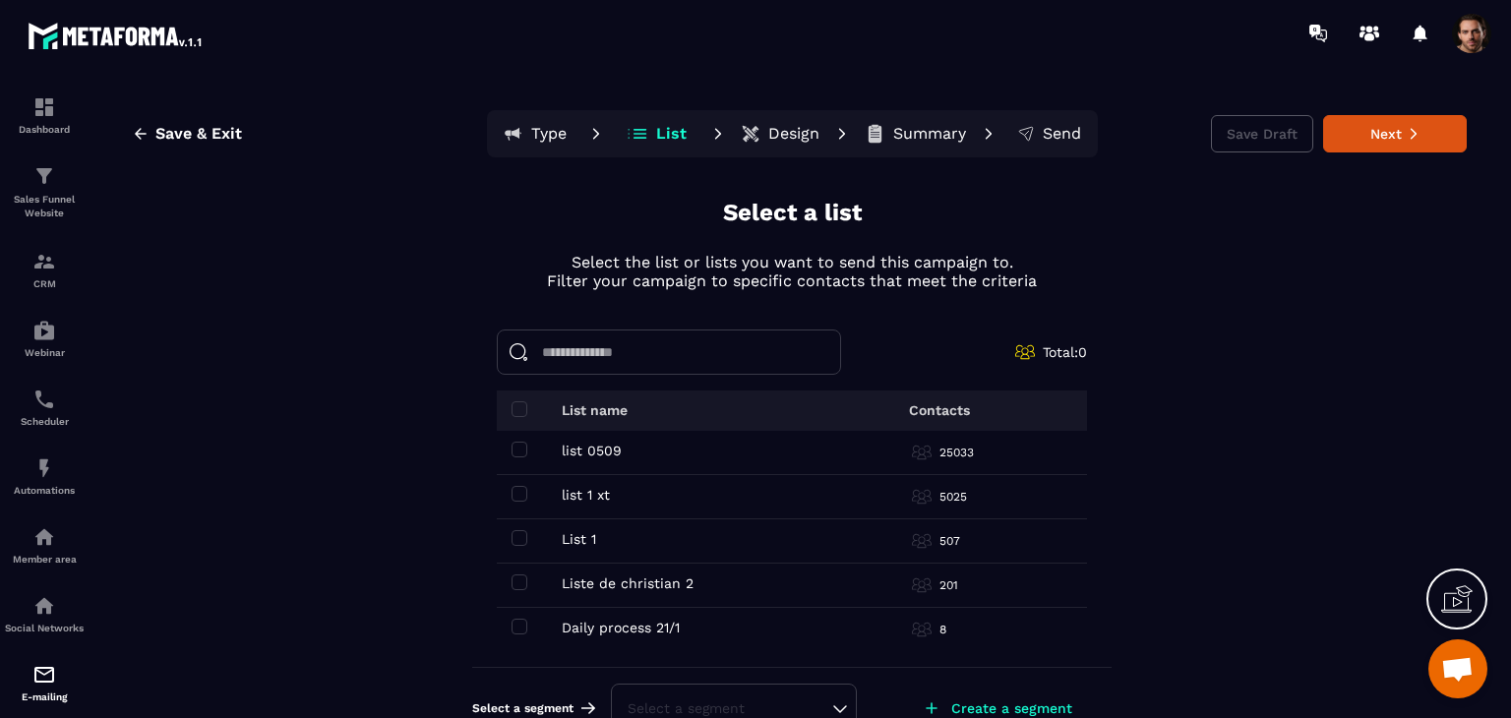
scroll to position [295, 0]
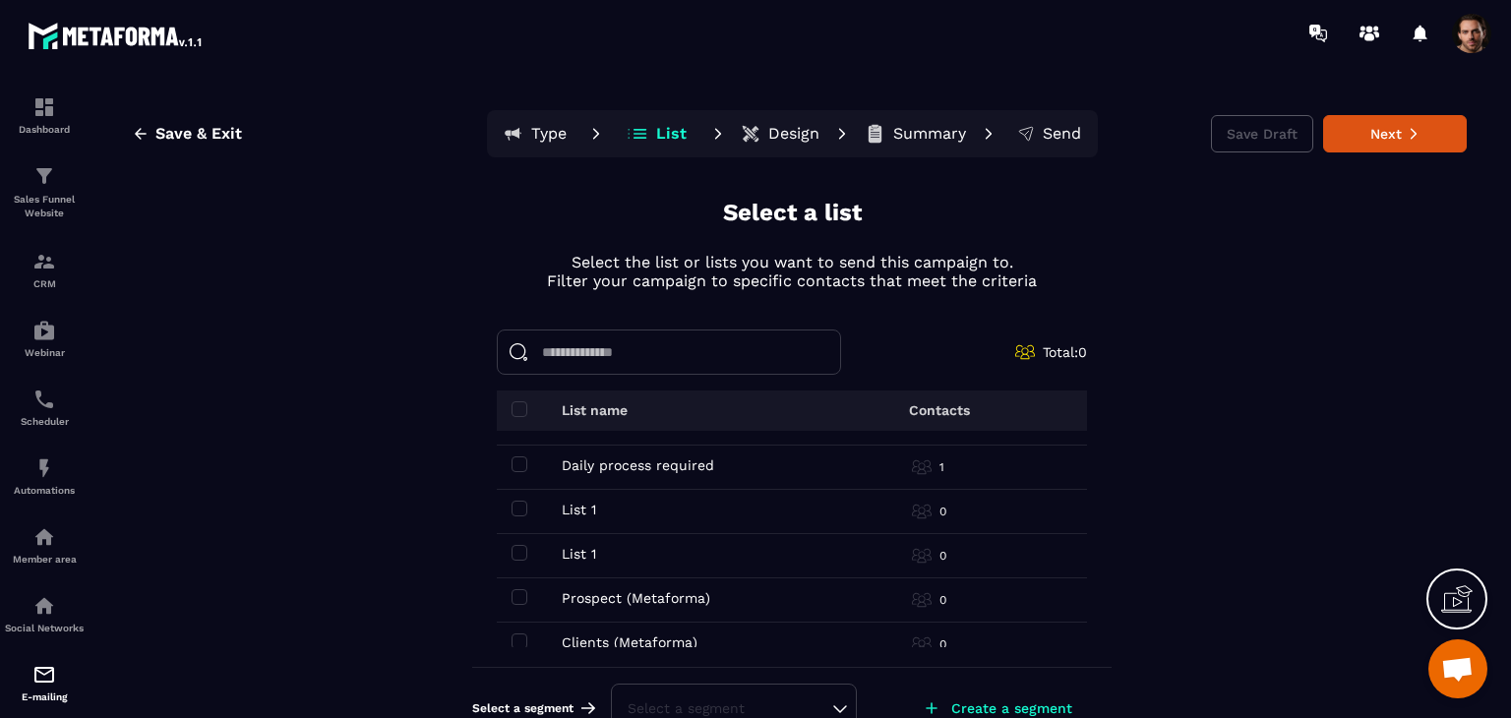
click at [1007, 701] on p "Create a segment" at bounding box center [1011, 708] width 121 height 16
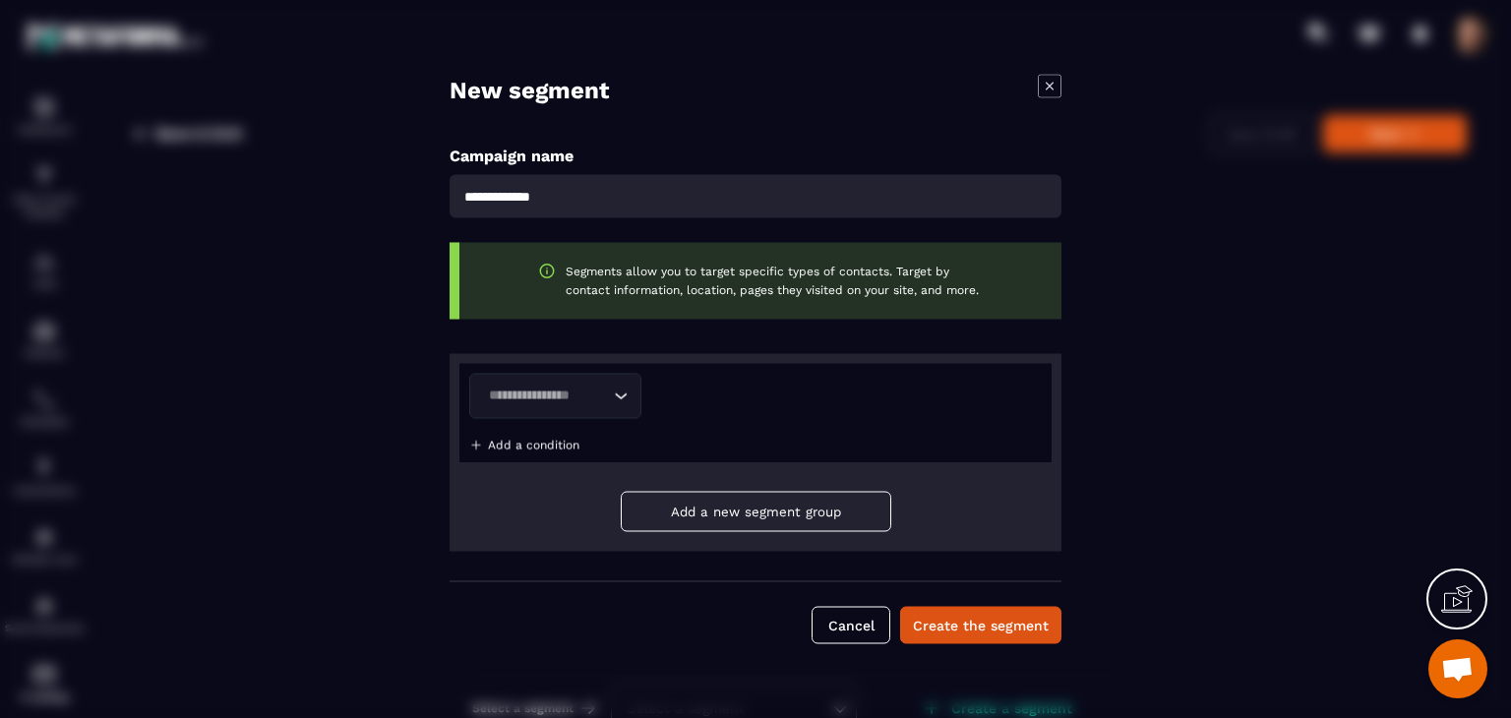
click at [606, 406] on input "Search for option" at bounding box center [545, 397] width 127 height 22
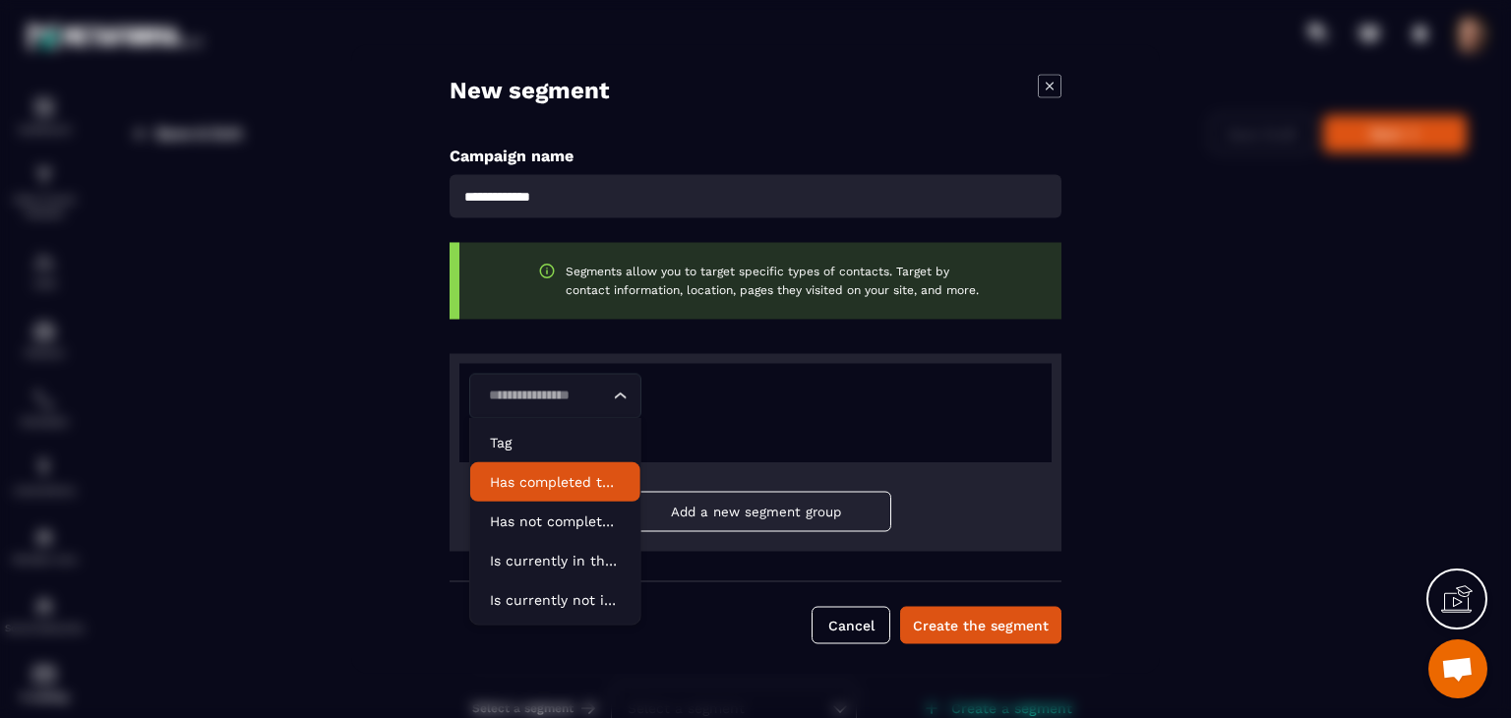
click at [598, 463] on li "Has completed the automation" at bounding box center [555, 481] width 170 height 39
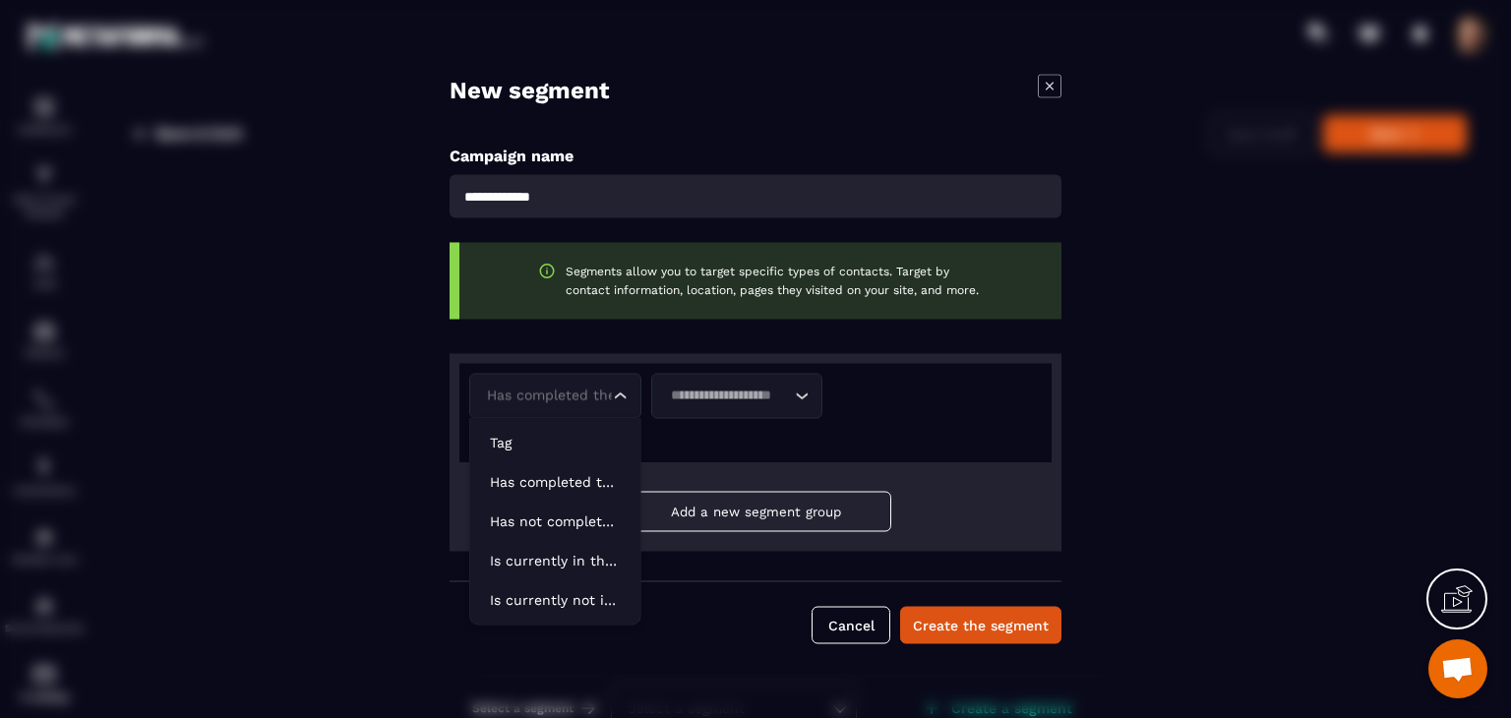
click at [563, 382] on div "Has completed the automation Loading..." at bounding box center [555, 396] width 172 height 45
click at [568, 438] on p "Tag" at bounding box center [555, 443] width 131 height 20
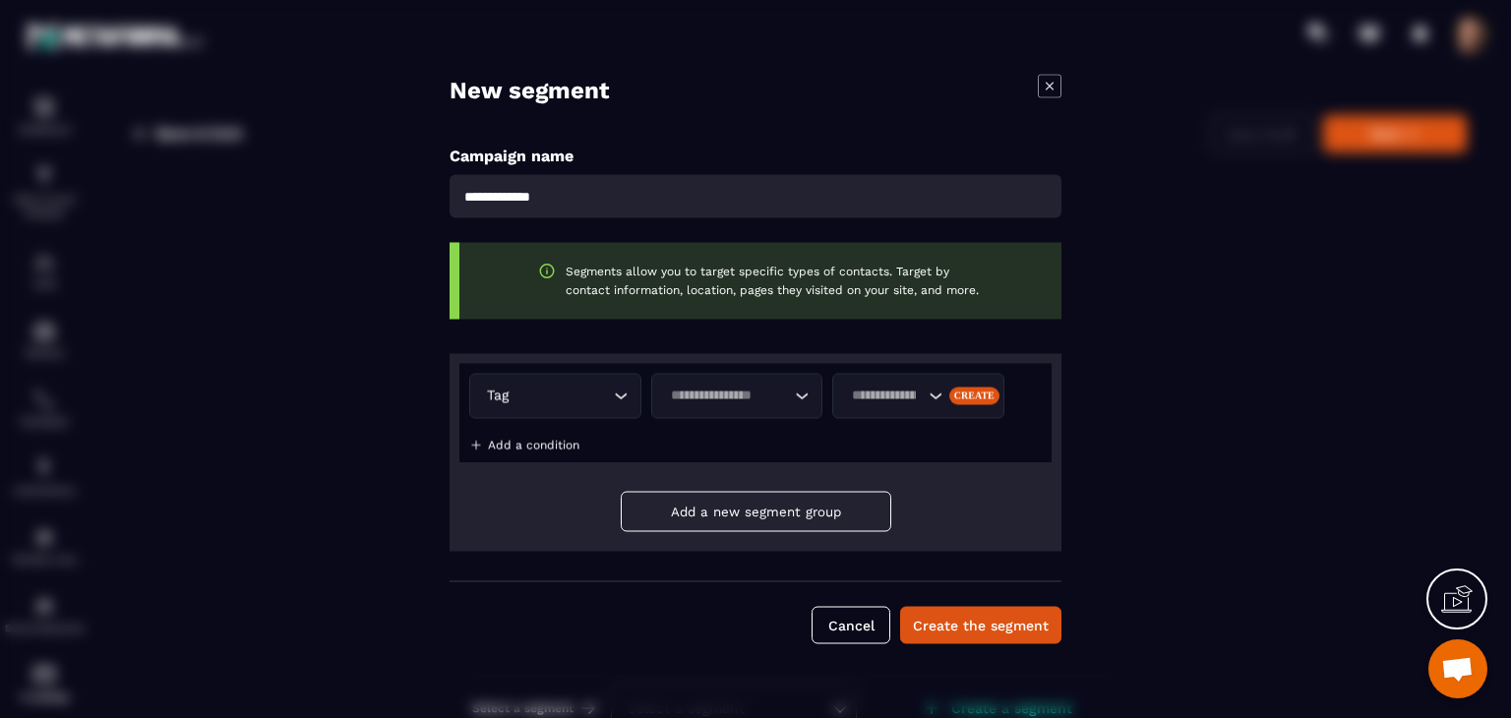
click at [1051, 86] on icon "Modal window" at bounding box center [1050, 87] width 24 height 24
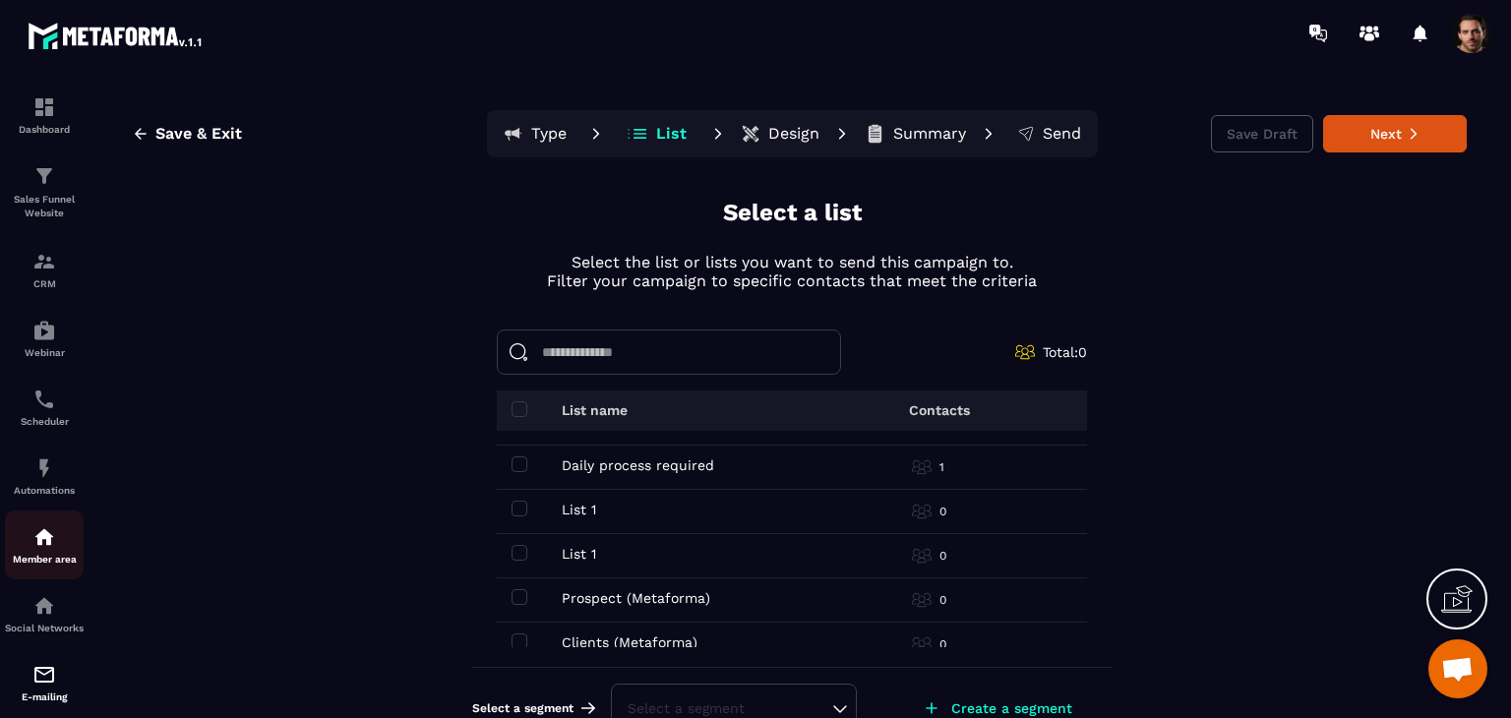
click at [20, 538] on div "Member area" at bounding box center [44, 544] width 79 height 39
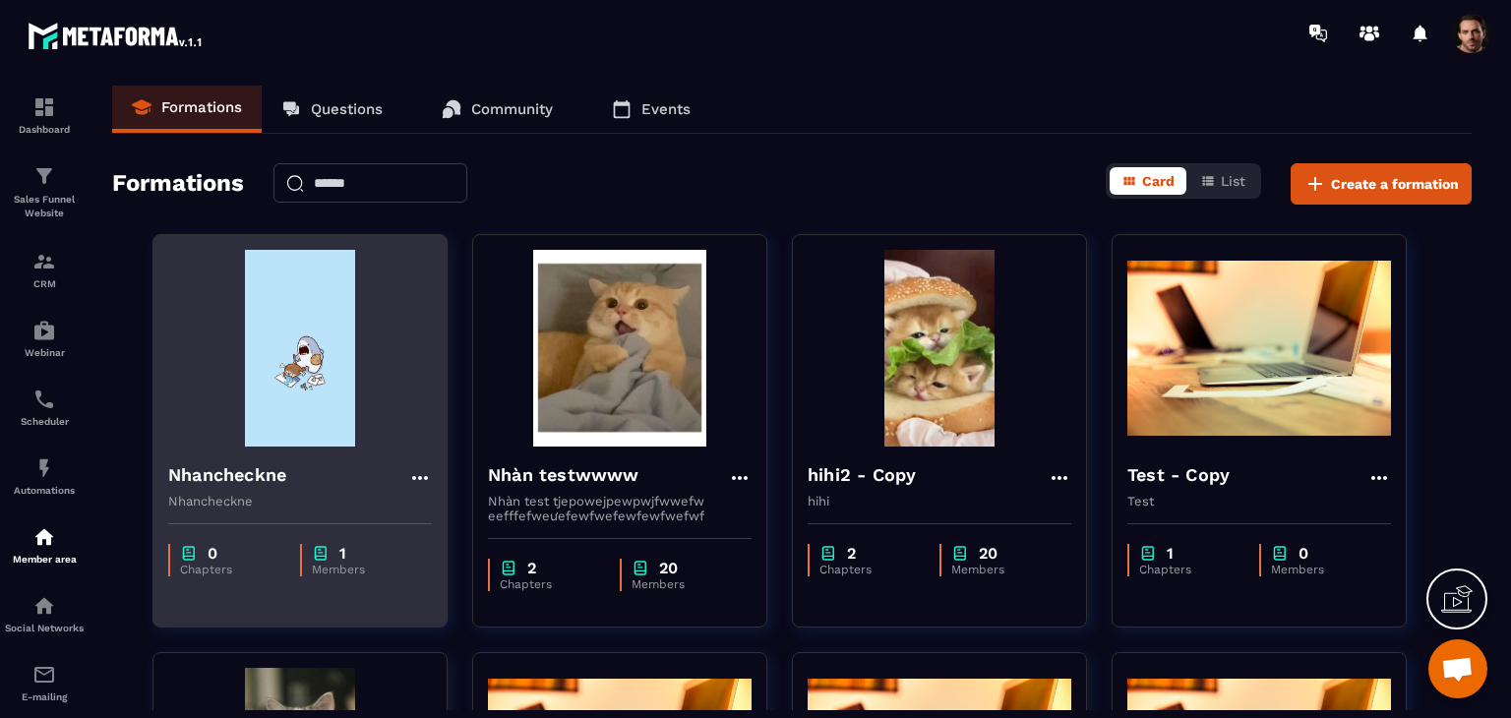
click at [253, 487] on h4 "Nhancheckne" at bounding box center [227, 475] width 118 height 28
